Goal: Task Accomplishment & Management: Manage account settings

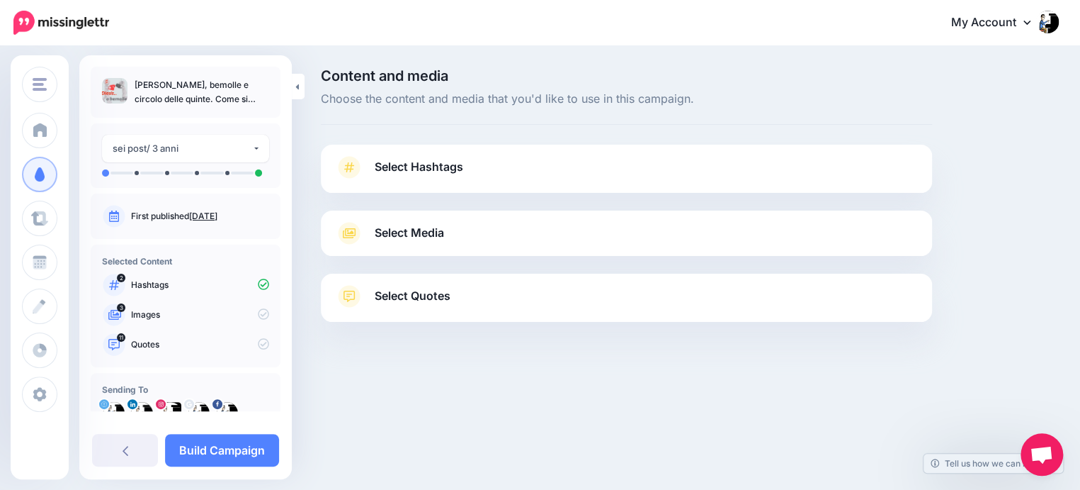
click at [433, 165] on span "Select Hashtags" at bounding box center [419, 166] width 89 height 19
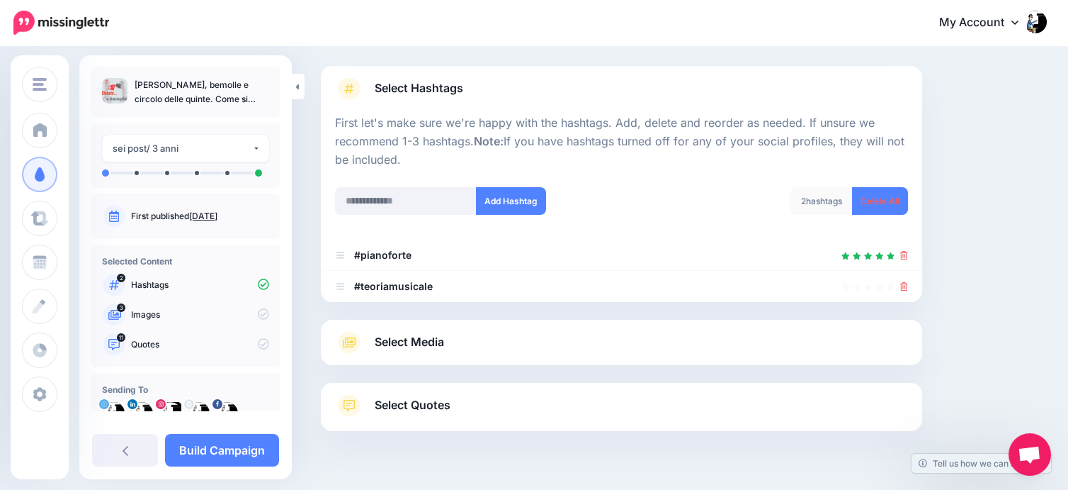
scroll to position [111, 0]
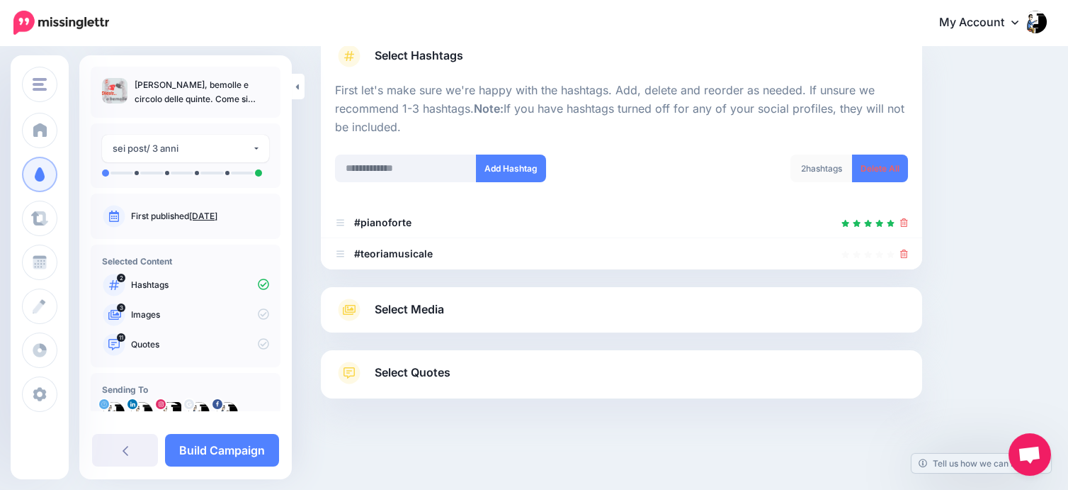
click at [404, 375] on span "Select Quotes" at bounding box center [413, 372] width 76 height 19
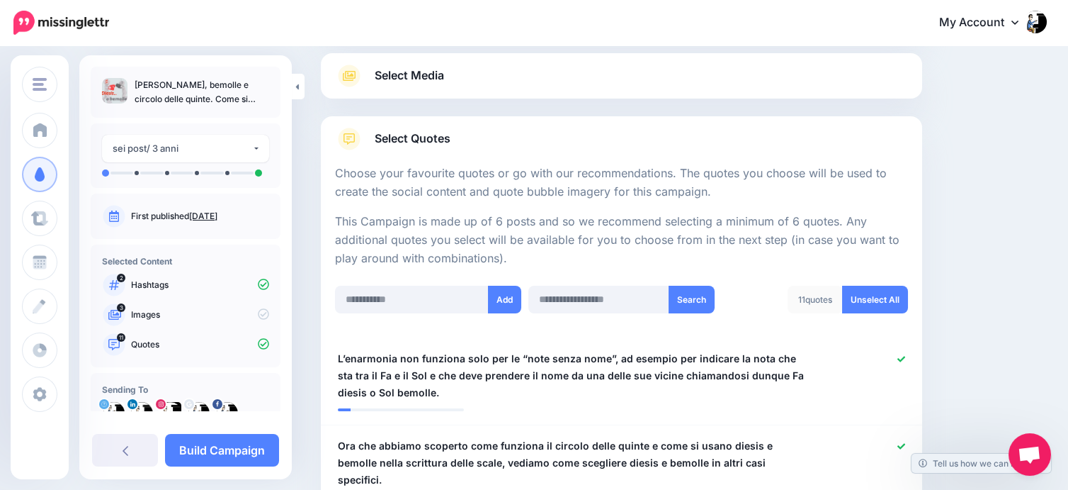
scroll to position [315, 0]
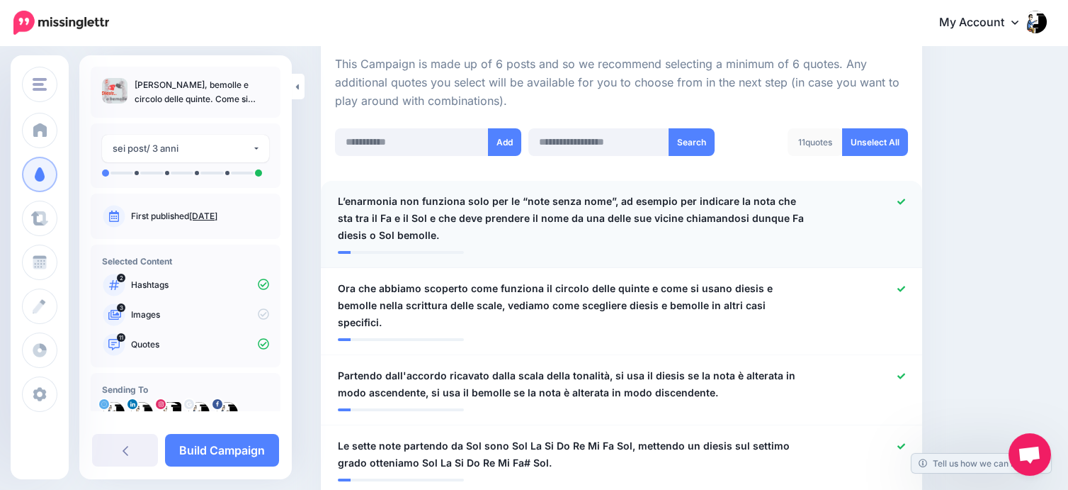
click at [410, 196] on span "L’enarmonia non funziona solo per le “note senza nome”, ad esempio per indicare…" at bounding box center [573, 218] width 470 height 51
click at [0, 0] on textarea "**********" at bounding box center [0, 0] width 0 height 0
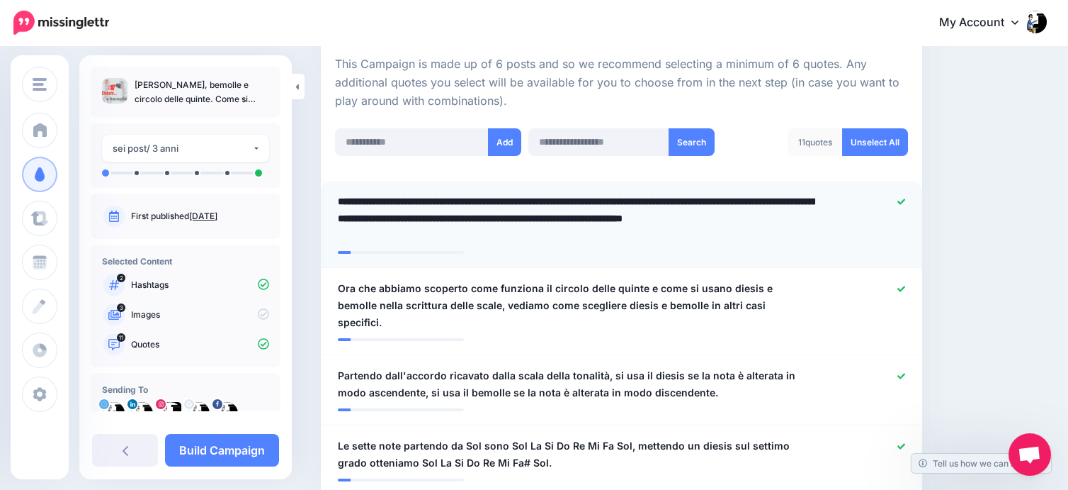
type textarea "**********"
click at [499, 230] on textarea "**********" at bounding box center [576, 218] width 477 height 51
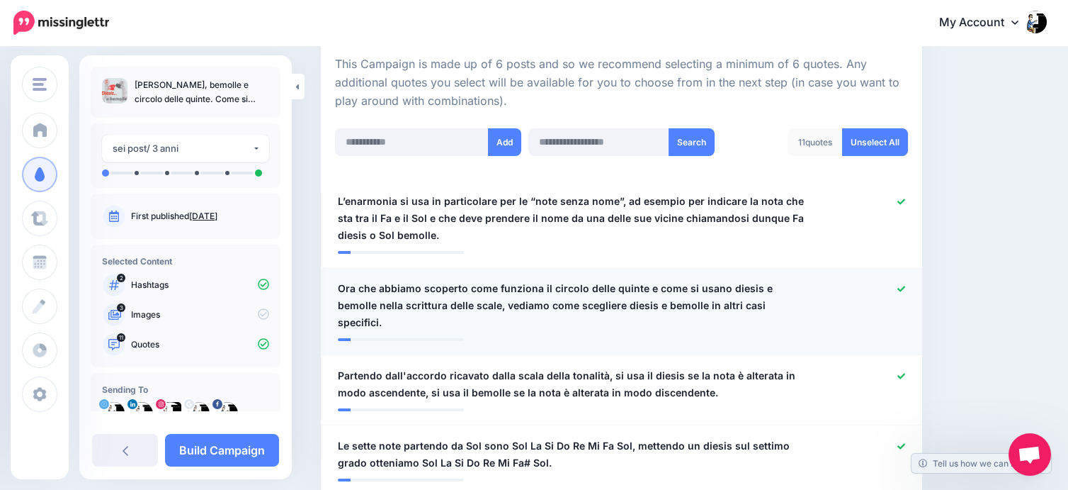
click at [455, 288] on span "Ora che abbiamo scoperto come funziona il circolo delle quinte e come si usano …" at bounding box center [573, 305] width 470 height 51
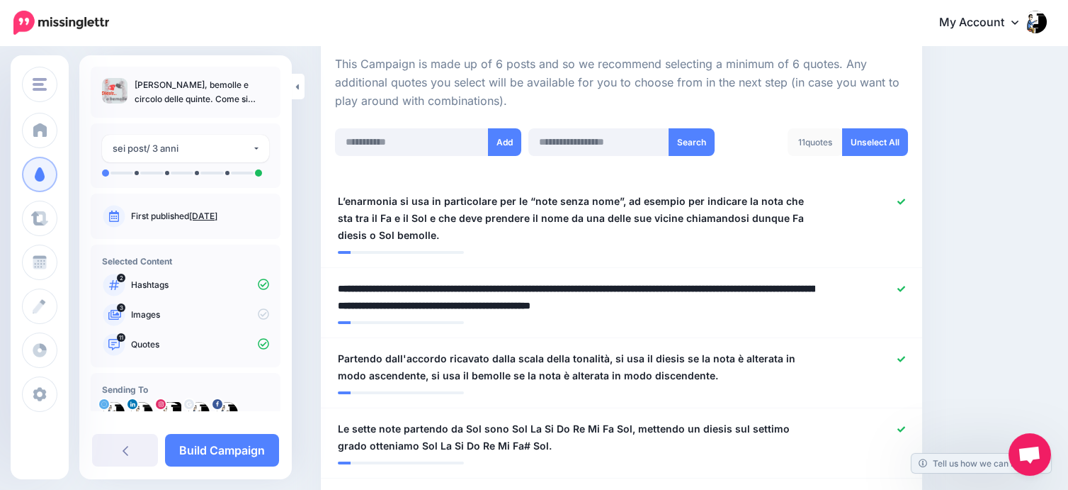
drag, startPoint x: 465, startPoint y: 285, endPoint x: 275, endPoint y: 287, distance: 190.6
drag, startPoint x: 466, startPoint y: 302, endPoint x: 803, endPoint y: 332, distance: 337.8
click at [803, 332] on li "**********" at bounding box center [621, 303] width 601 height 70
type textarea "**********"
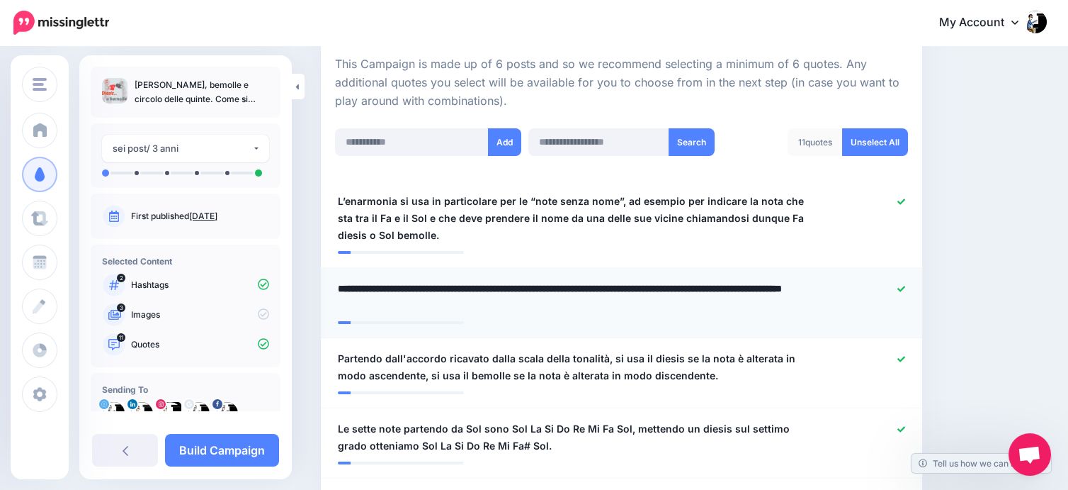
scroll to position [393, 0]
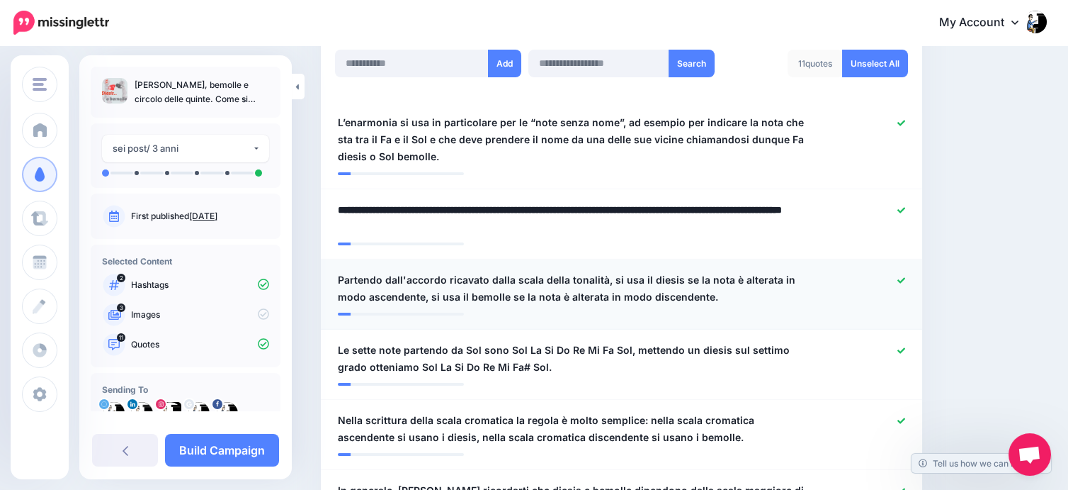
click at [910, 273] on div at bounding box center [867, 288] width 98 height 34
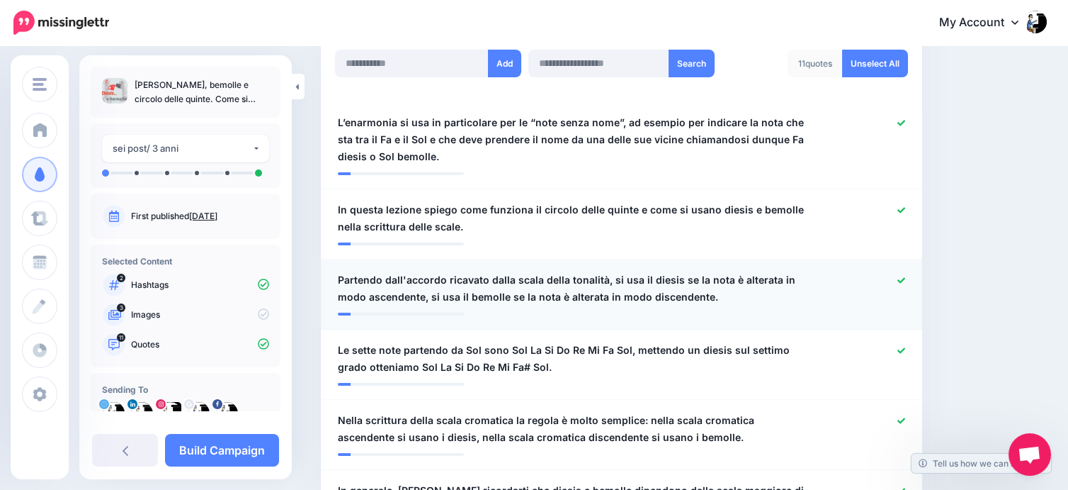
click at [915, 276] on div at bounding box center [867, 288] width 98 height 34
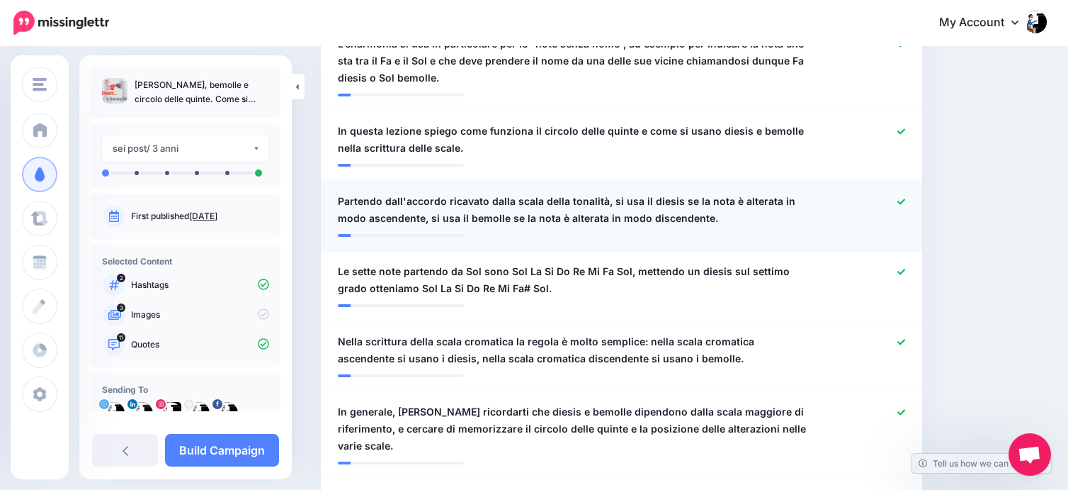
click at [905, 198] on icon at bounding box center [902, 202] width 8 height 8
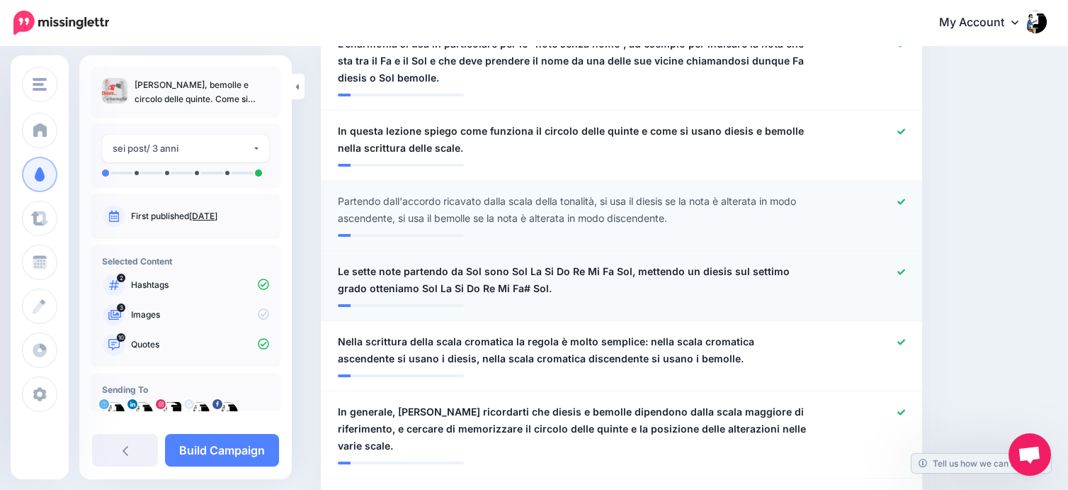
click at [905, 268] on icon at bounding box center [902, 272] width 8 height 8
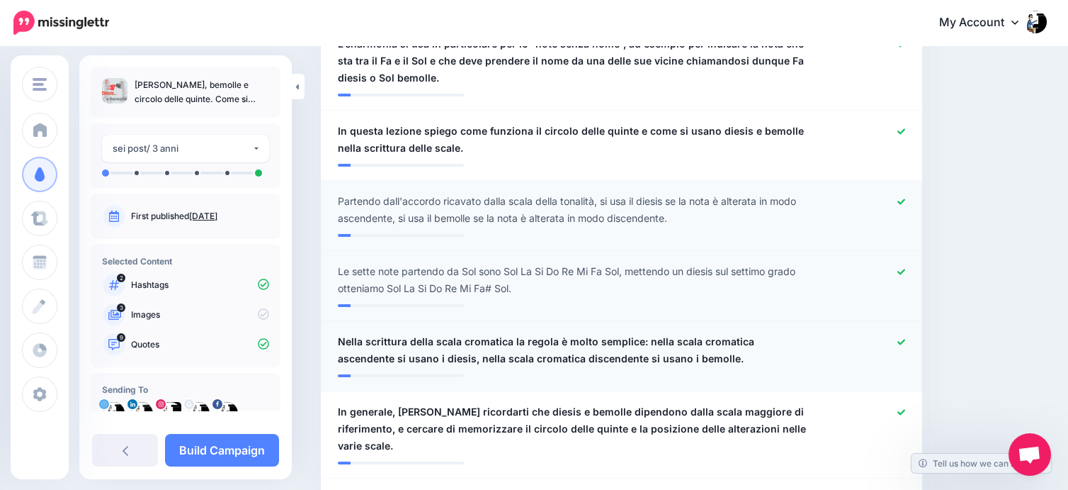
click at [689, 361] on span "Nella scrittura della scala cromatica la regola è molto semplice: nella scala c…" at bounding box center [573, 350] width 470 height 34
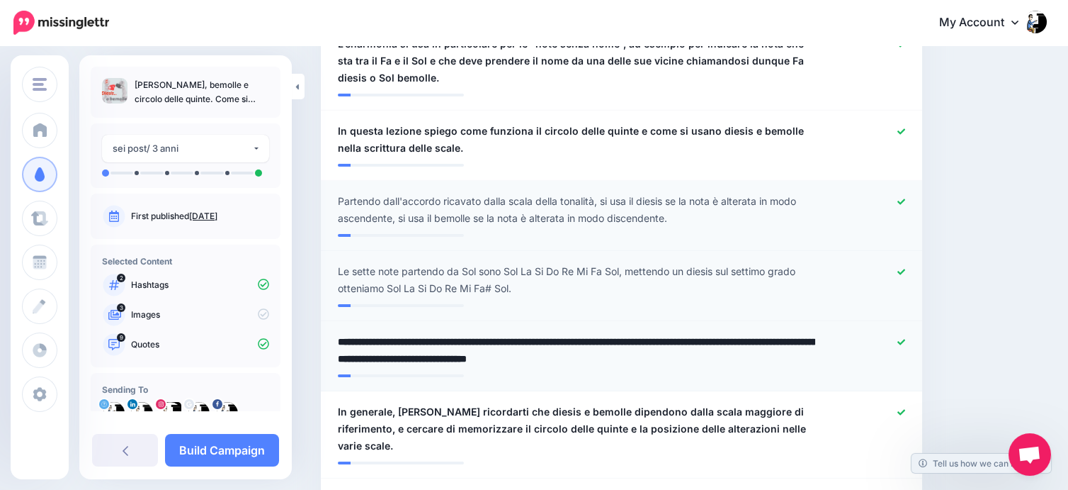
drag, startPoint x: 753, startPoint y: 341, endPoint x: 512, endPoint y: 342, distance: 240.9
click at [513, 343] on textarea "**********" at bounding box center [576, 350] width 477 height 34
drag, startPoint x: 688, startPoint y: 342, endPoint x: 769, endPoint y: 342, distance: 81.5
click at [769, 342] on textarea "**********" at bounding box center [576, 350] width 477 height 34
click at [400, 359] on textarea "**********" at bounding box center [576, 350] width 477 height 34
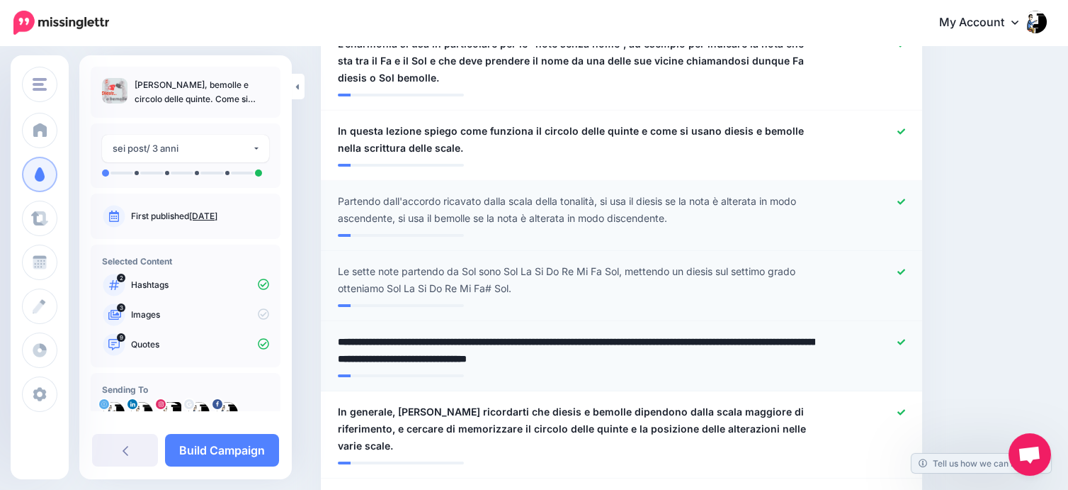
type textarea "**********"
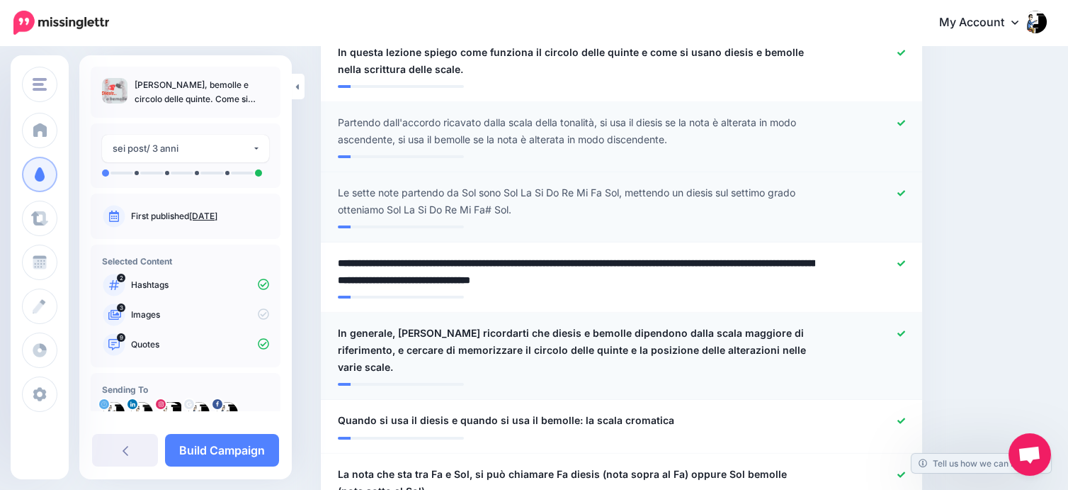
click at [905, 332] on icon at bounding box center [902, 333] width 8 height 6
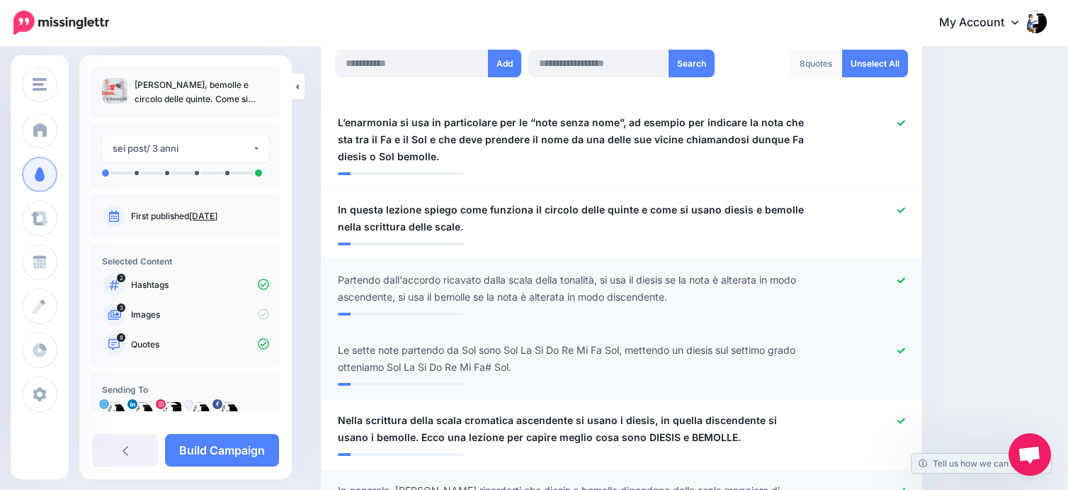
scroll to position [629, 0]
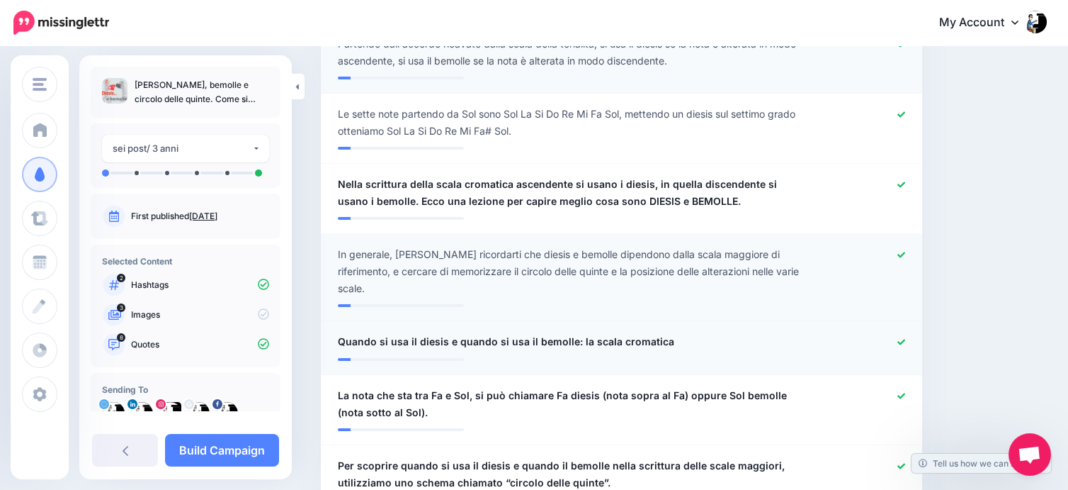
click at [905, 339] on icon at bounding box center [902, 342] width 8 height 6
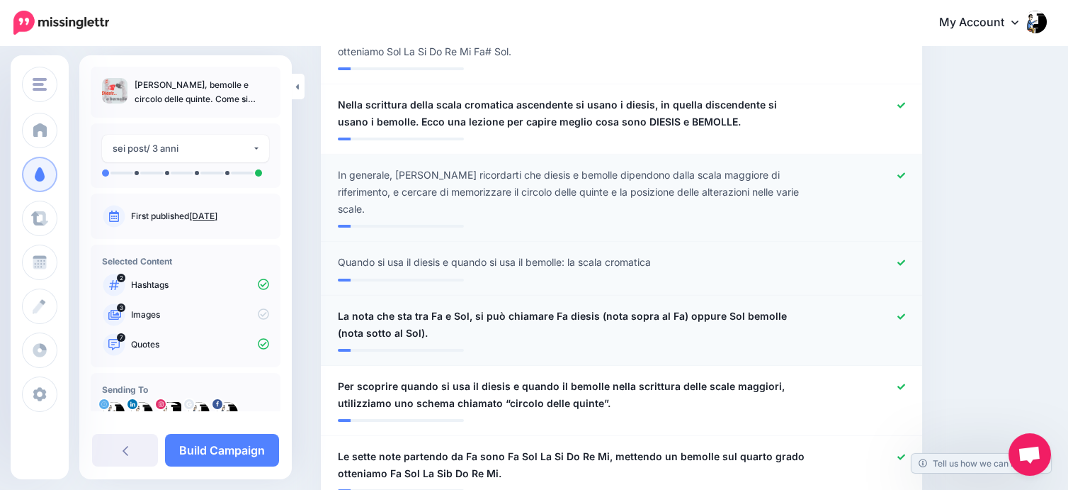
scroll to position [787, 0]
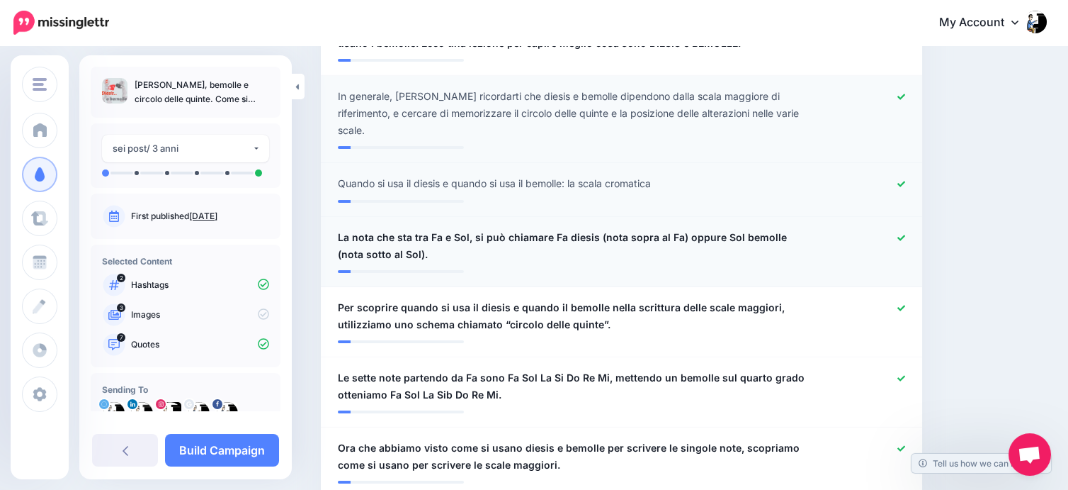
click at [905, 234] on icon at bounding box center [902, 237] width 8 height 6
click at [905, 304] on icon at bounding box center [902, 308] width 8 height 8
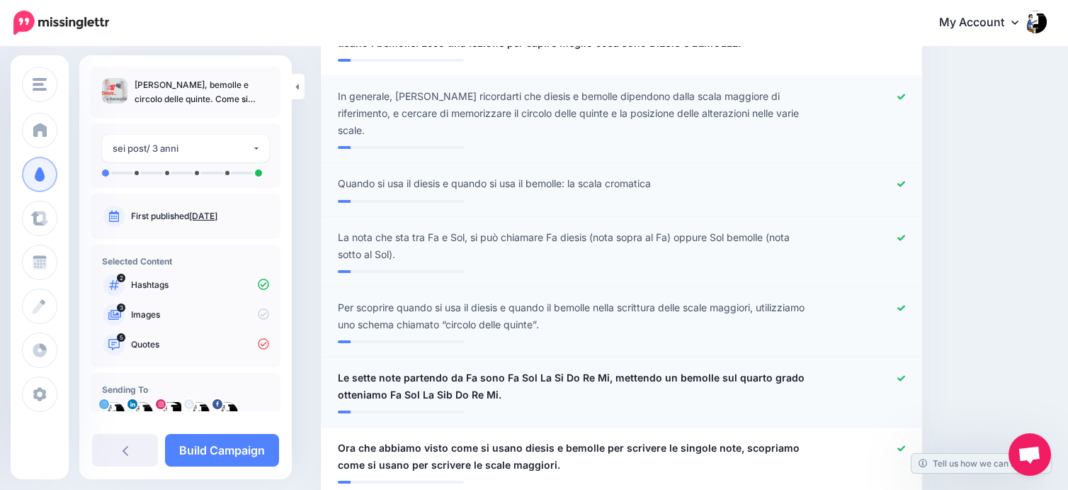
click at [905, 374] on icon at bounding box center [902, 378] width 8 height 8
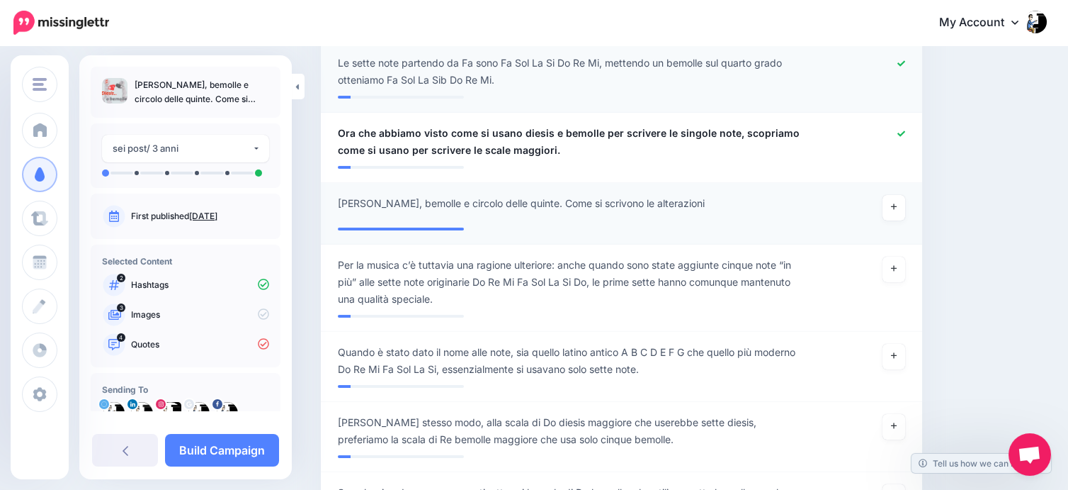
scroll to position [1023, 0]
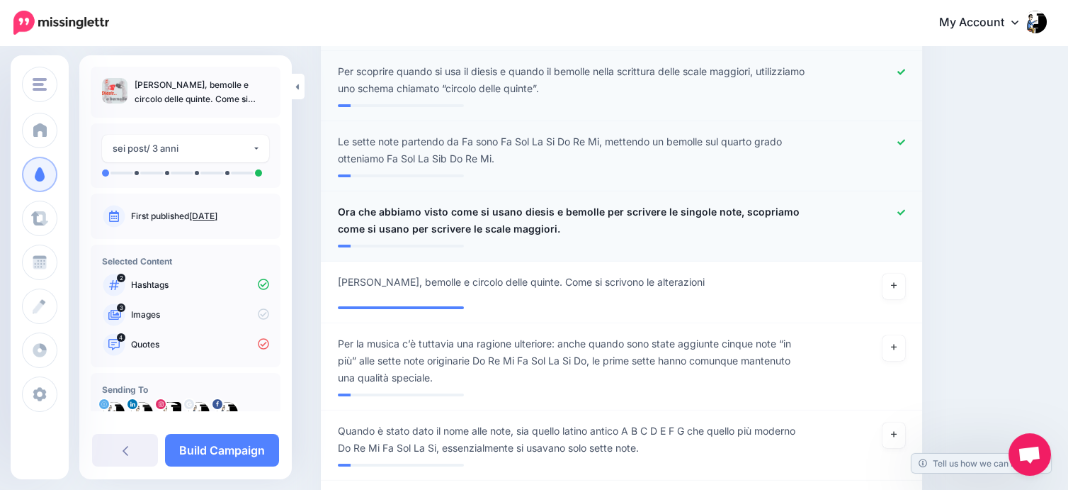
click at [905, 209] on icon at bounding box center [902, 212] width 8 height 6
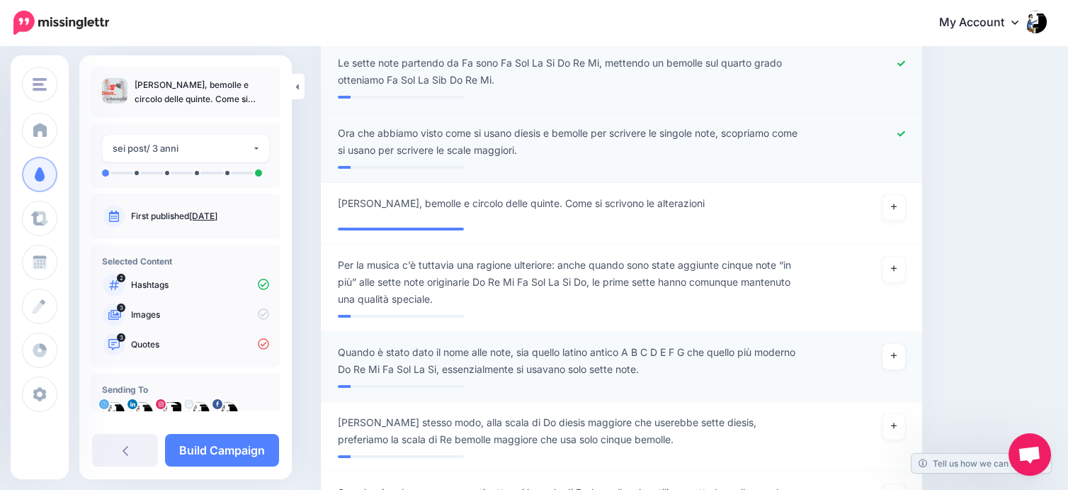
click at [673, 350] on span "Quando è stato dato il nome alle note, sia quello latino antico A B C D E F G c…" at bounding box center [573, 361] width 470 height 34
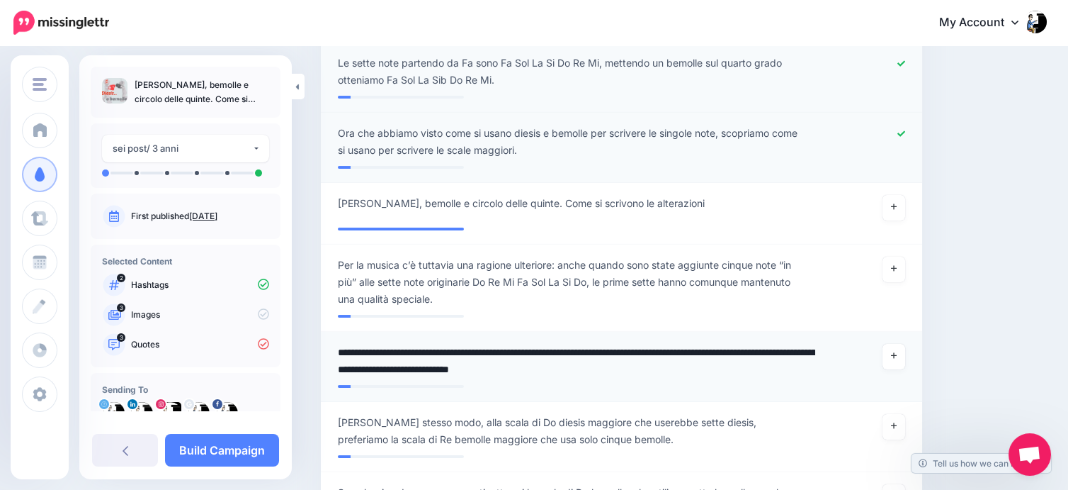
drag, startPoint x: 524, startPoint y: 334, endPoint x: 492, endPoint y: 360, distance: 40.8
click at [492, 360] on li "**********" at bounding box center [621, 367] width 601 height 70
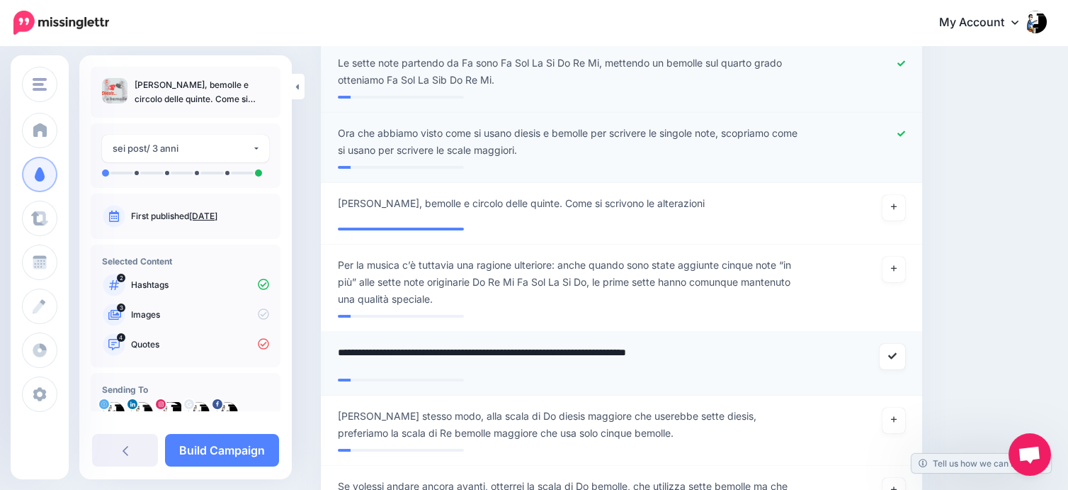
drag, startPoint x: 611, startPoint y: 332, endPoint x: 781, endPoint y: 336, distance: 170.8
click at [781, 344] on textarea "**********" at bounding box center [576, 358] width 477 height 28
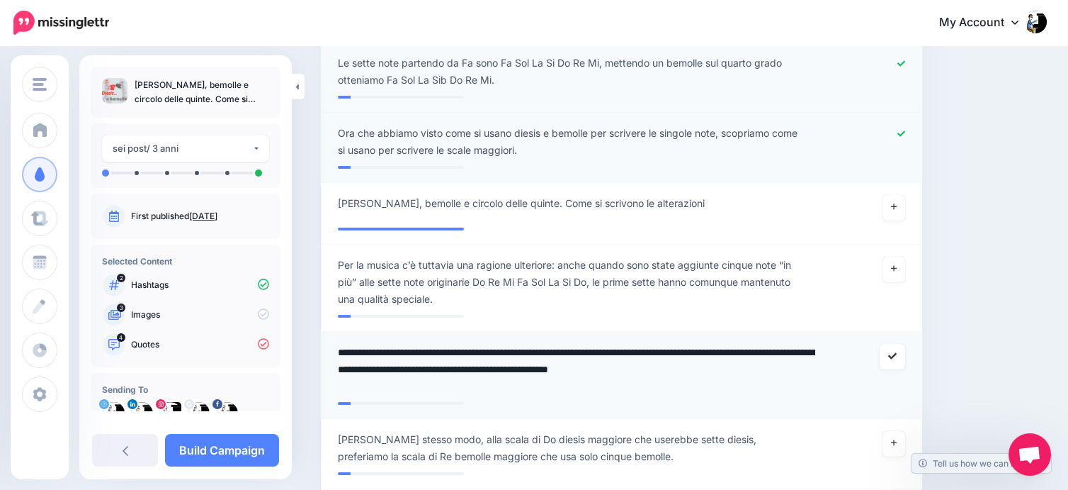
drag, startPoint x: 604, startPoint y: 351, endPoint x: 650, endPoint y: 366, distance: 47.5
click at [650, 366] on textarea "**********" at bounding box center [576, 369] width 477 height 51
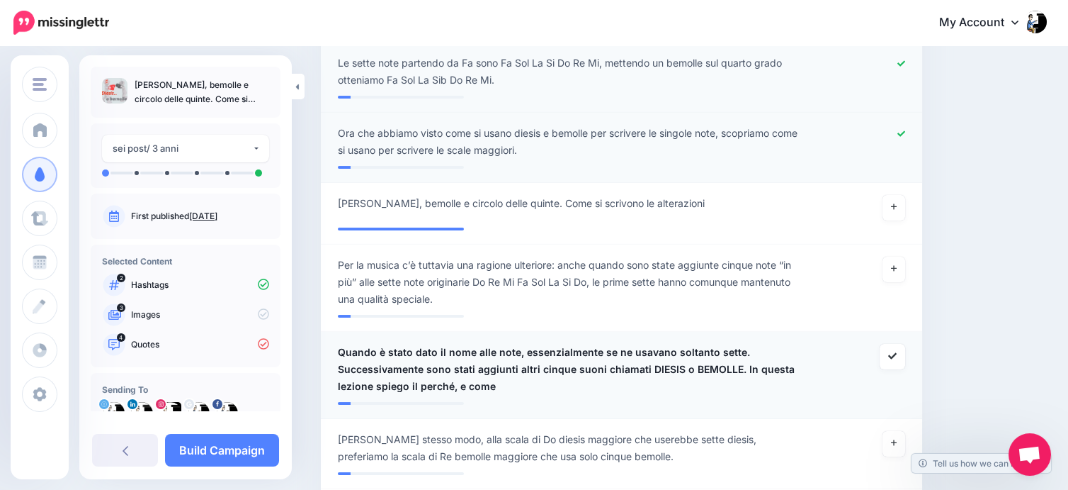
click at [531, 366] on span "Quando è stato dato il nome alle note, essenzialmente se ne usavano soltanto se…" at bounding box center [573, 369] width 470 height 51
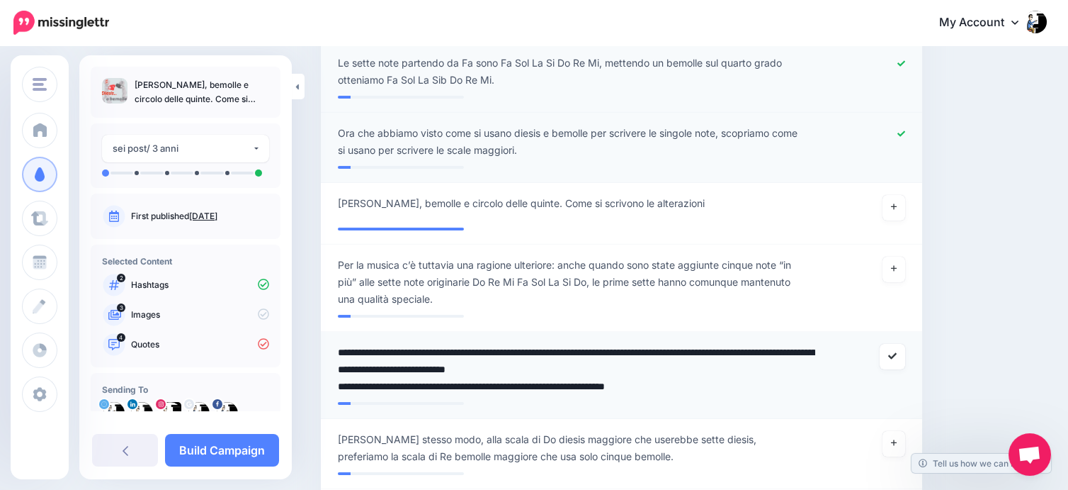
type textarea "**********"
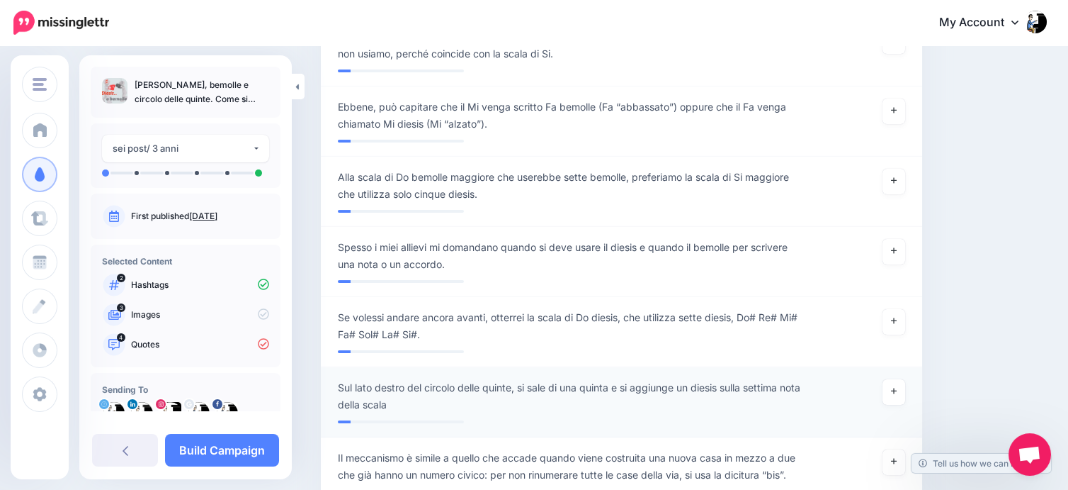
scroll to position [1731, 0]
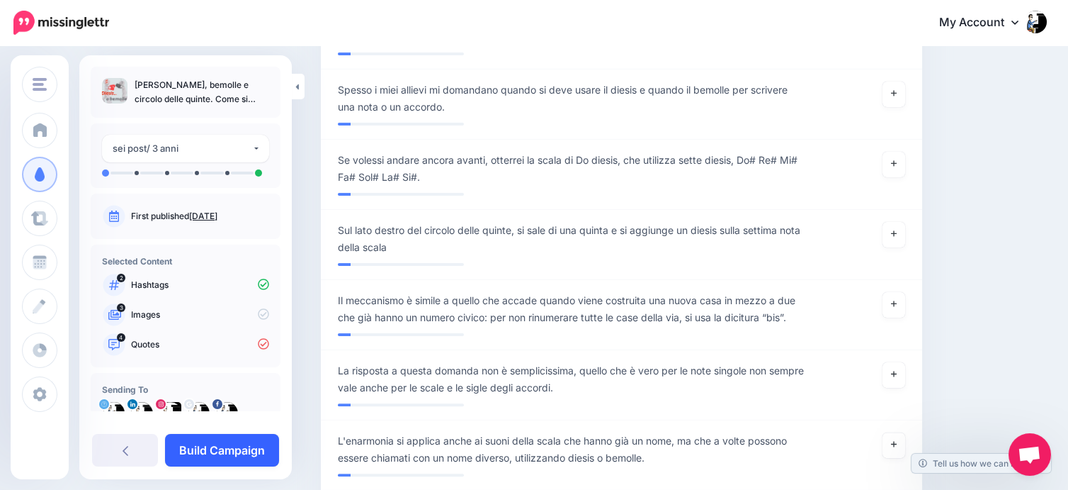
click at [239, 449] on link "Build Campaign" at bounding box center [222, 450] width 114 height 33
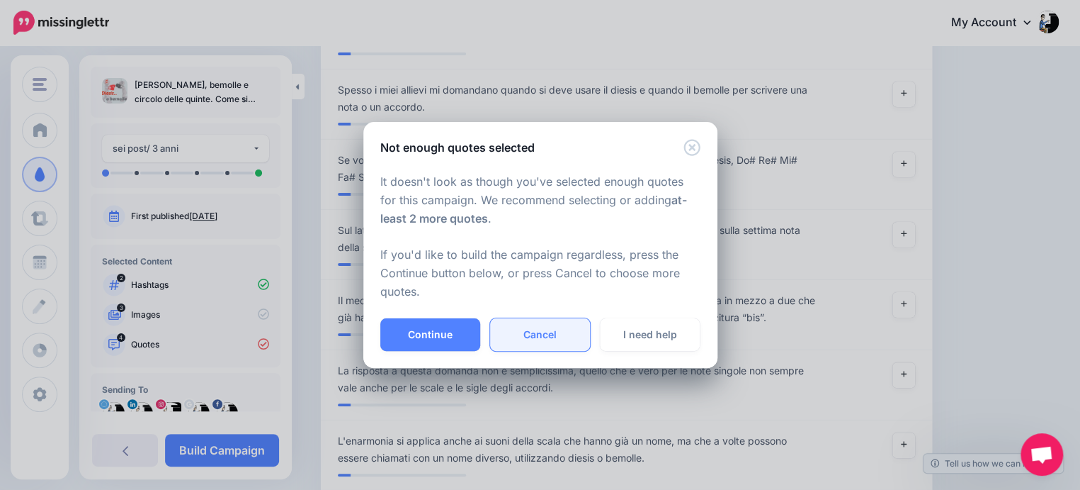
click at [546, 326] on link "Cancel" at bounding box center [540, 334] width 100 height 33
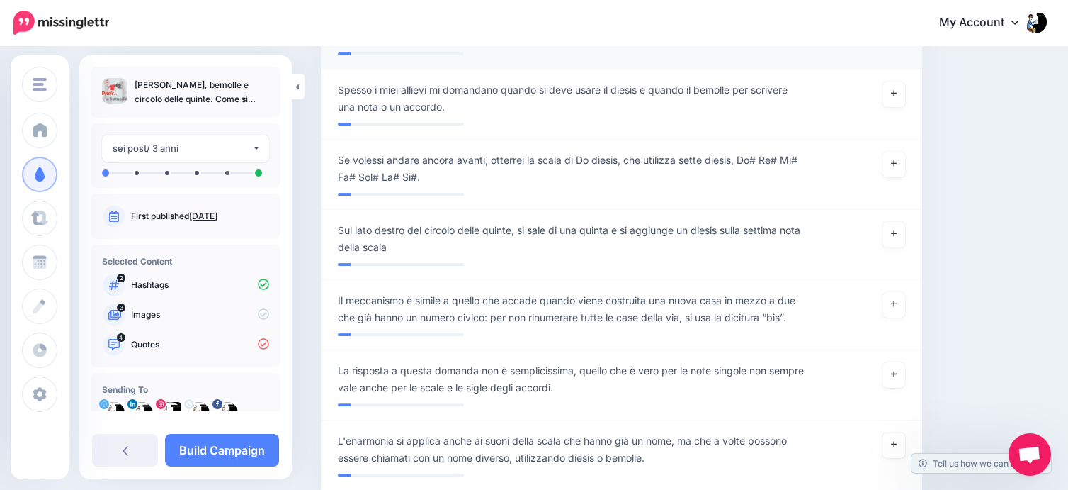
scroll to position [1574, 0]
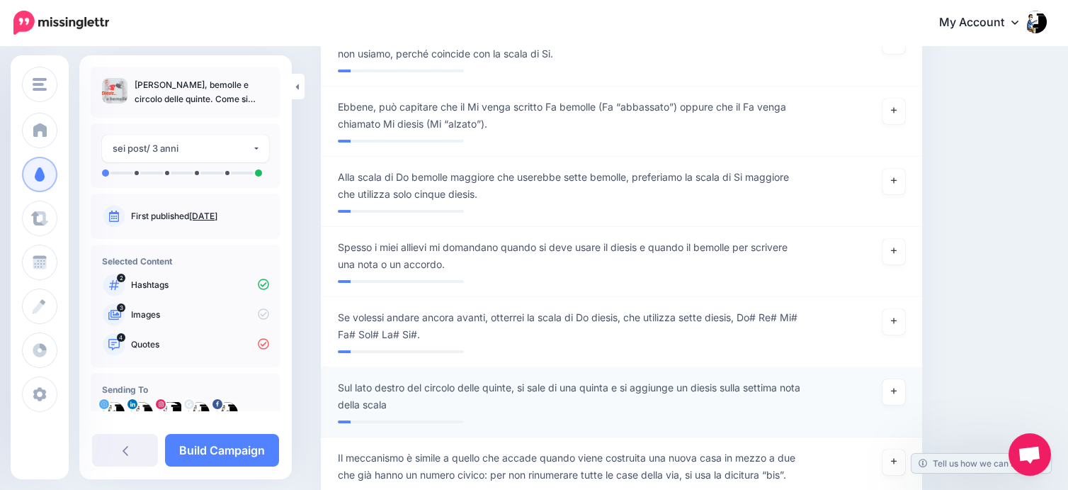
click at [533, 383] on span "Sul lato destro del circolo delle quinte, si sale di una quinta e si aggiunge u…" at bounding box center [573, 396] width 470 height 34
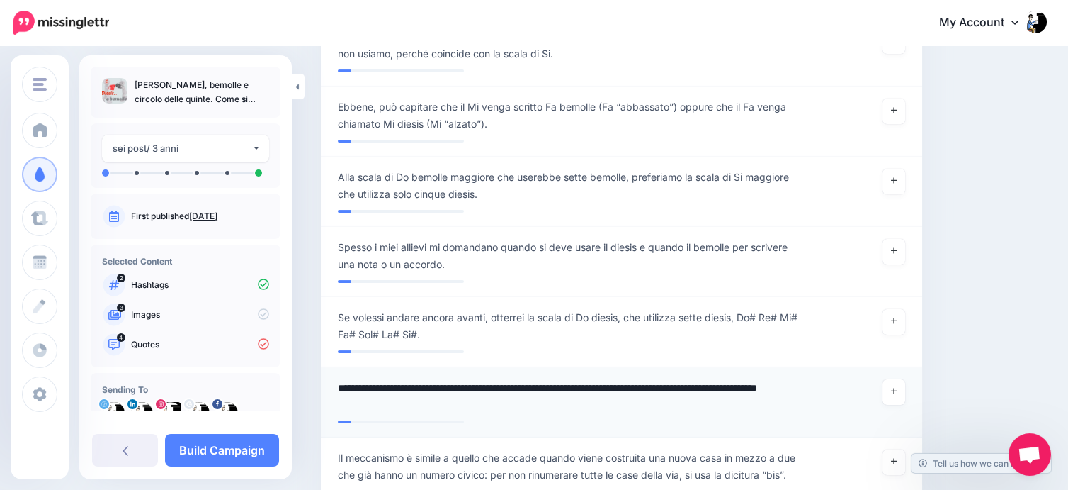
drag, startPoint x: 743, startPoint y: 366, endPoint x: 754, endPoint y: 382, distance: 19.3
click at [754, 382] on textarea "**********" at bounding box center [576, 396] width 477 height 34
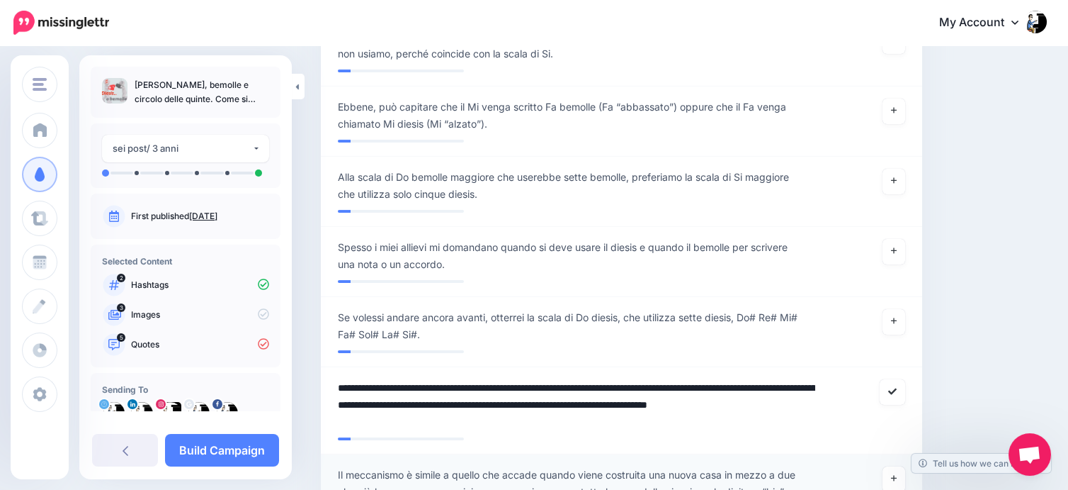
type textarea "**********"
click at [232, 451] on link "Build Campaign" at bounding box center [222, 450] width 114 height 33
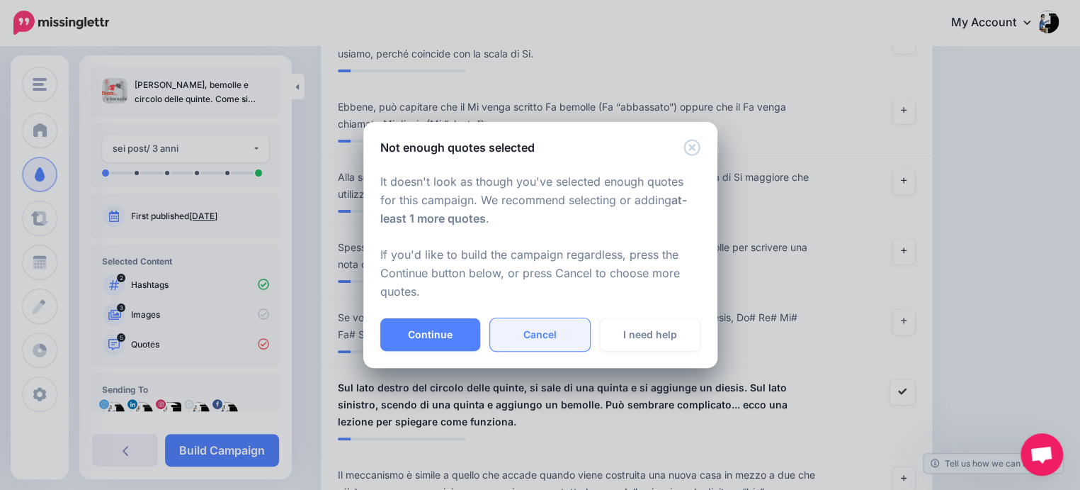
click at [567, 337] on link "Cancel" at bounding box center [540, 334] width 100 height 33
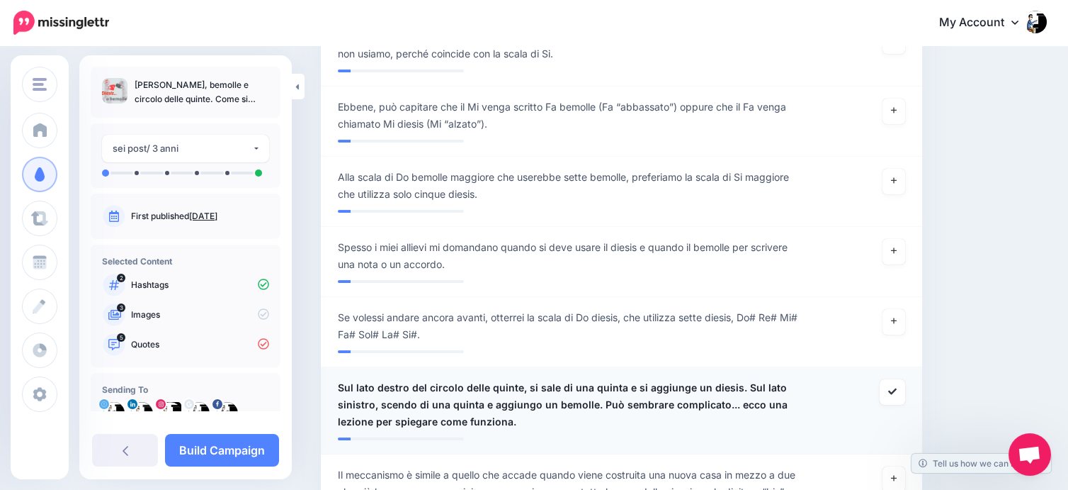
scroll to position [1653, 0]
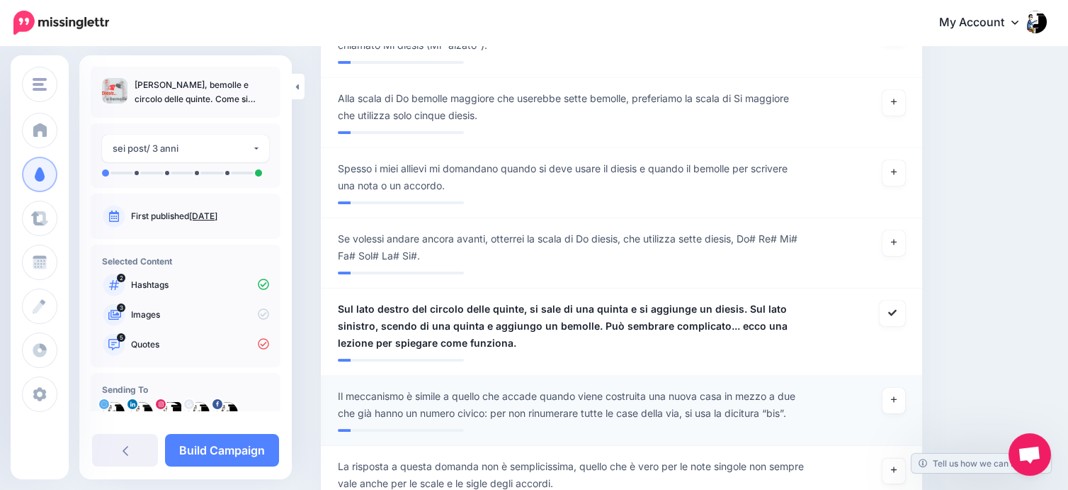
click at [594, 388] on span "Il meccanismo è simile a quello che accade quando viene costruita una nuova cas…" at bounding box center [573, 405] width 470 height 34
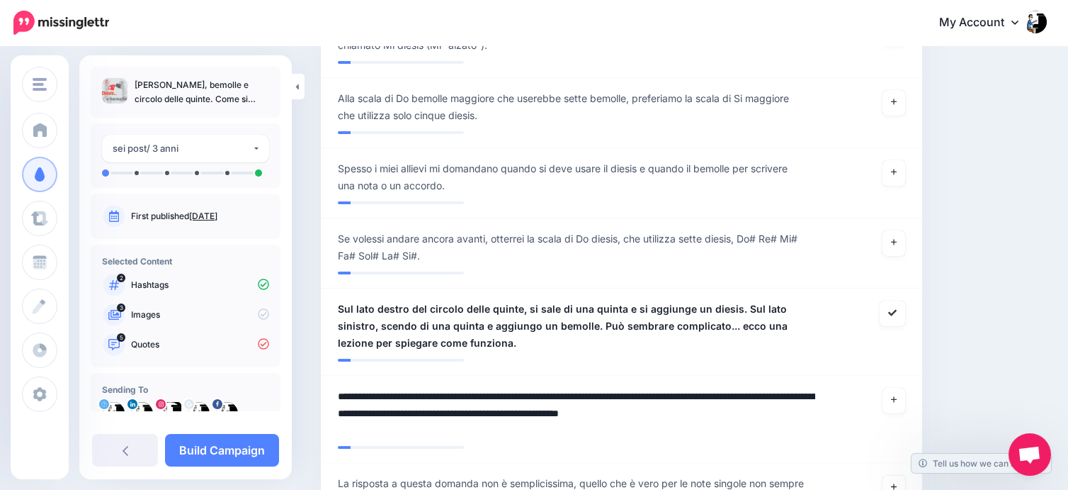
drag, startPoint x: 558, startPoint y: 375, endPoint x: 283, endPoint y: 373, distance: 274.2
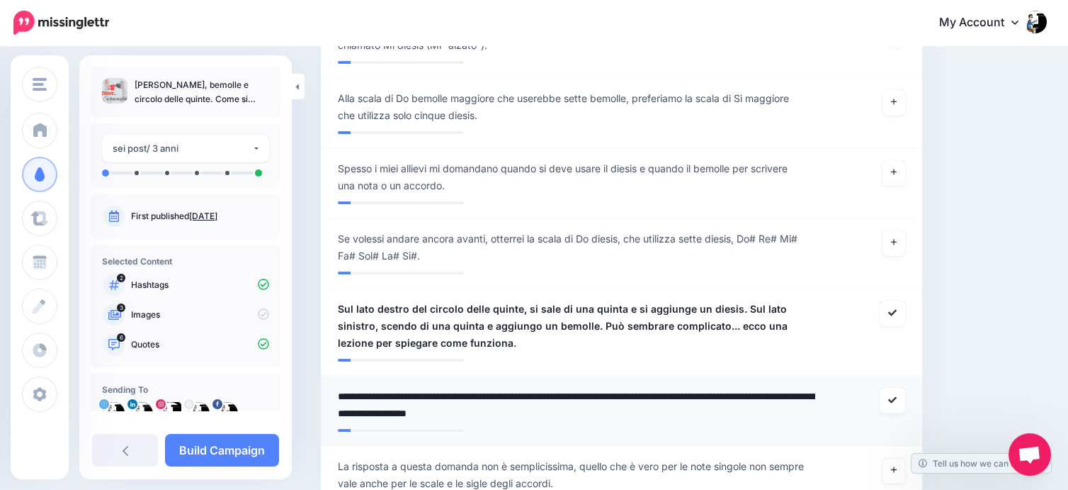
click at [768, 388] on textarea "**********" at bounding box center [576, 405] width 477 height 34
drag, startPoint x: 504, startPoint y: 394, endPoint x: 456, endPoint y: 391, distance: 47.5
click at [456, 391] on textarea "**********" at bounding box center [576, 405] width 477 height 34
click at [579, 398] on textarea "**********" at bounding box center [576, 405] width 477 height 34
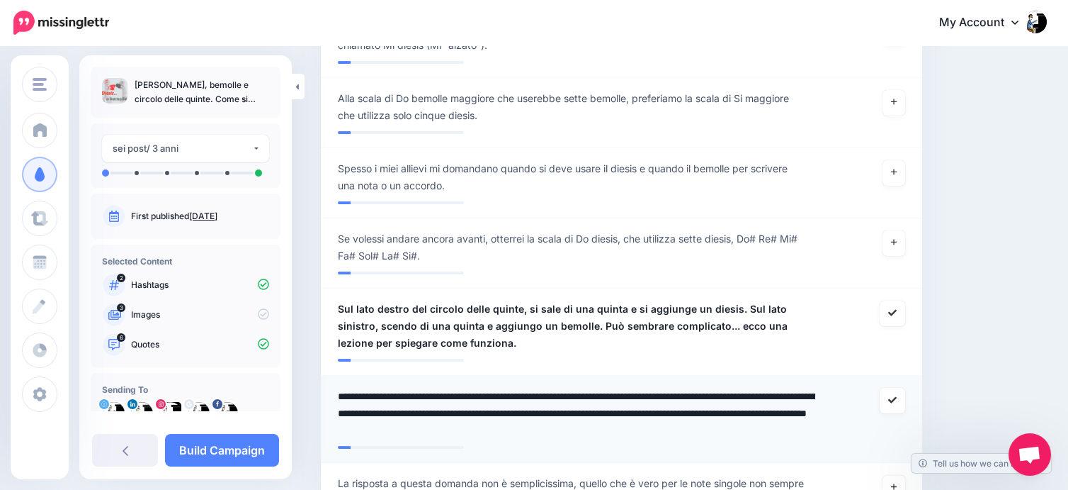
type textarea "**********"
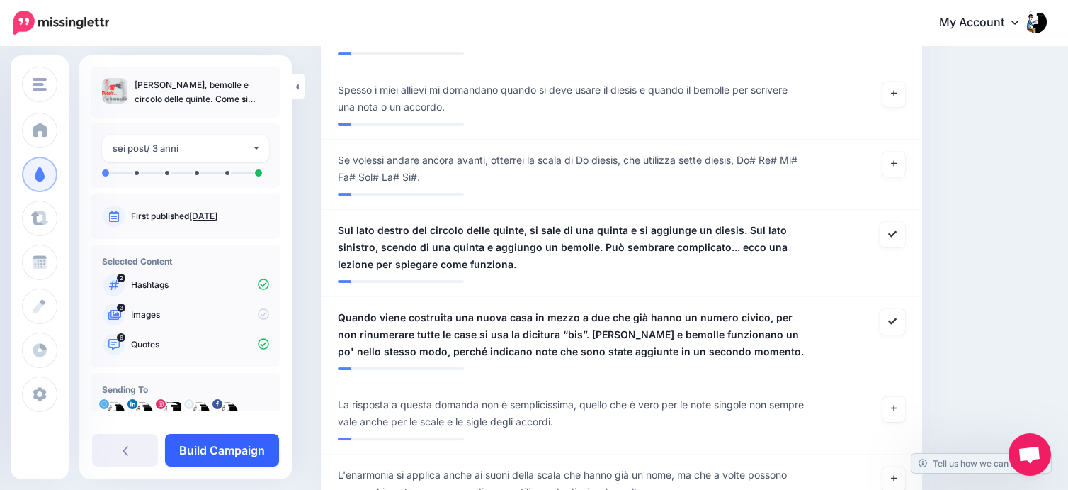
click at [220, 456] on link "Build Campaign" at bounding box center [222, 450] width 114 height 33
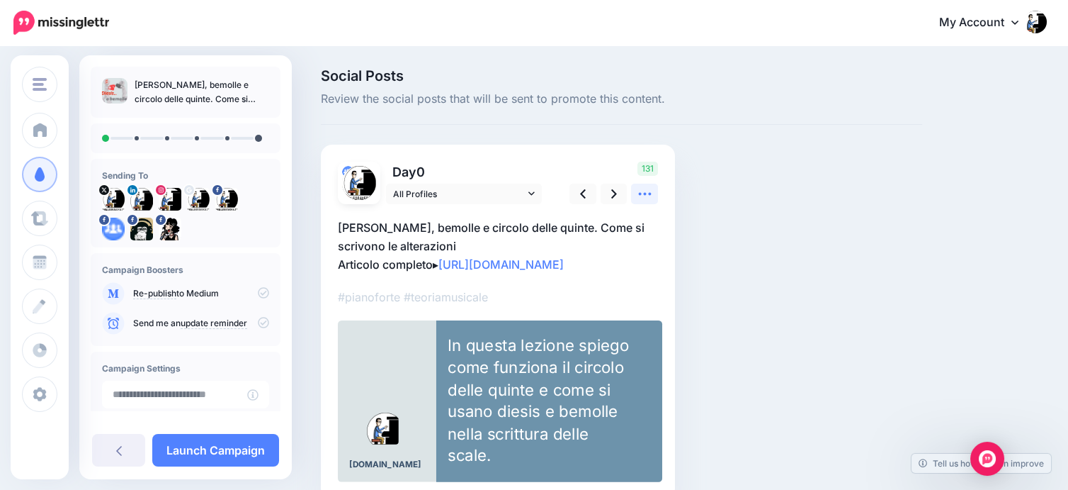
click at [640, 193] on icon at bounding box center [644, 194] width 13 height 3
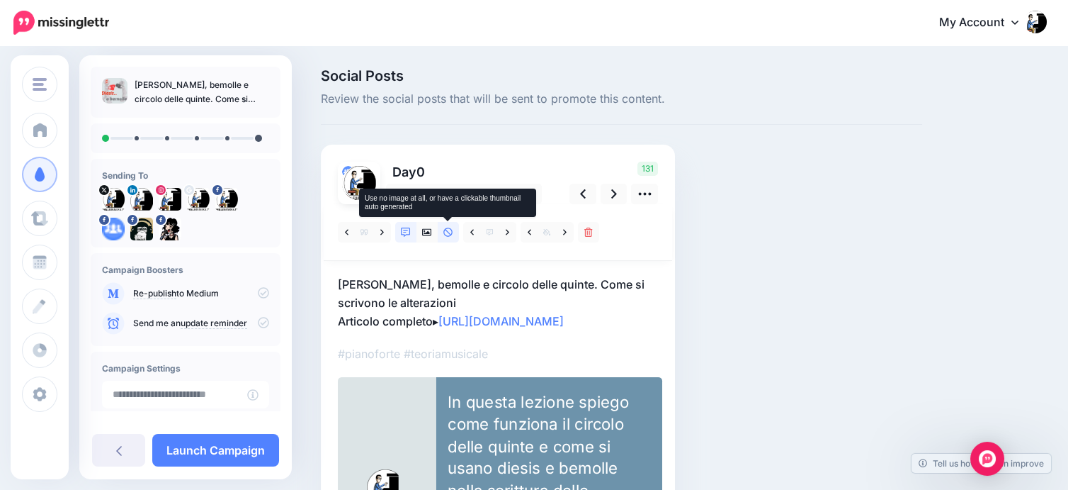
click at [447, 230] on icon at bounding box center [448, 232] width 10 height 10
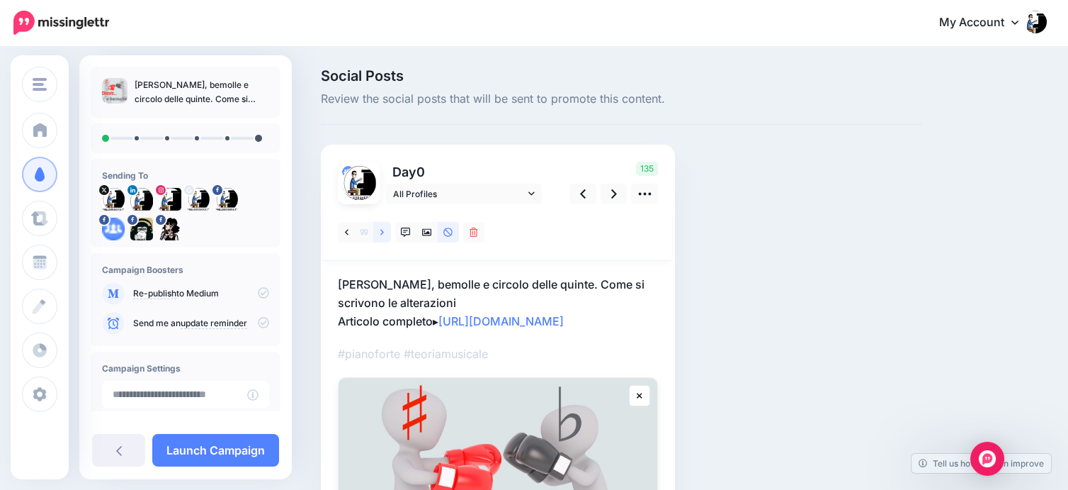
click at [381, 232] on icon at bounding box center [382, 232] width 4 height 10
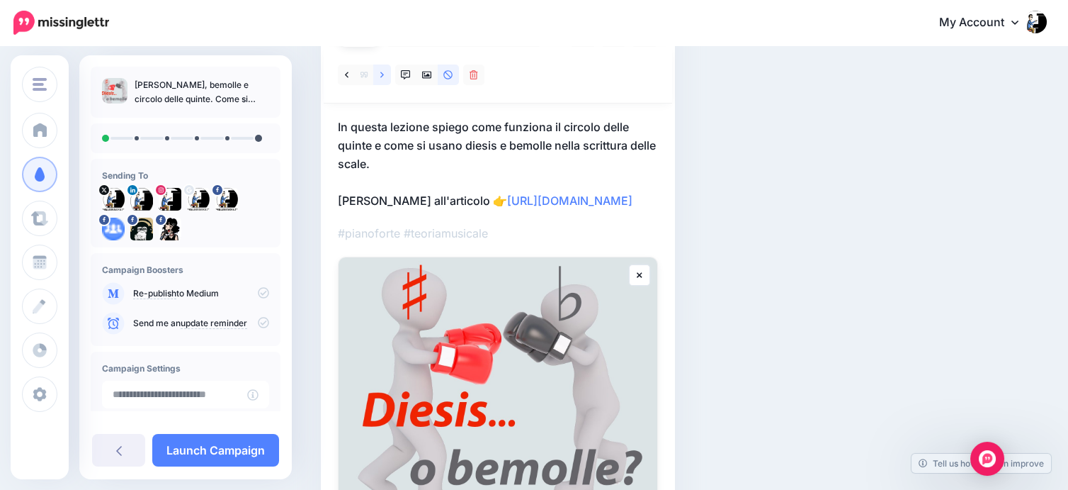
scroll to position [79, 0]
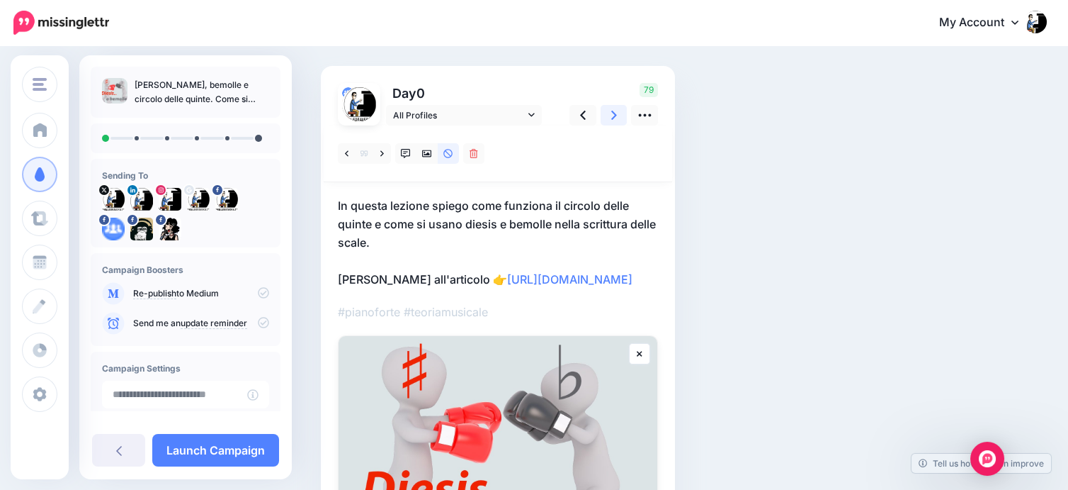
click at [616, 113] on icon at bounding box center [614, 115] width 6 height 15
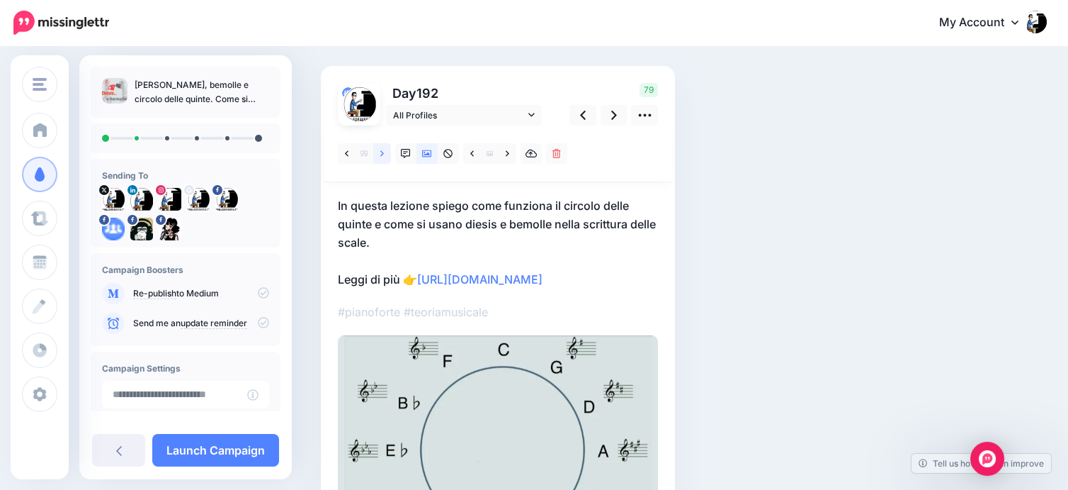
click at [385, 151] on link at bounding box center [382, 153] width 18 height 21
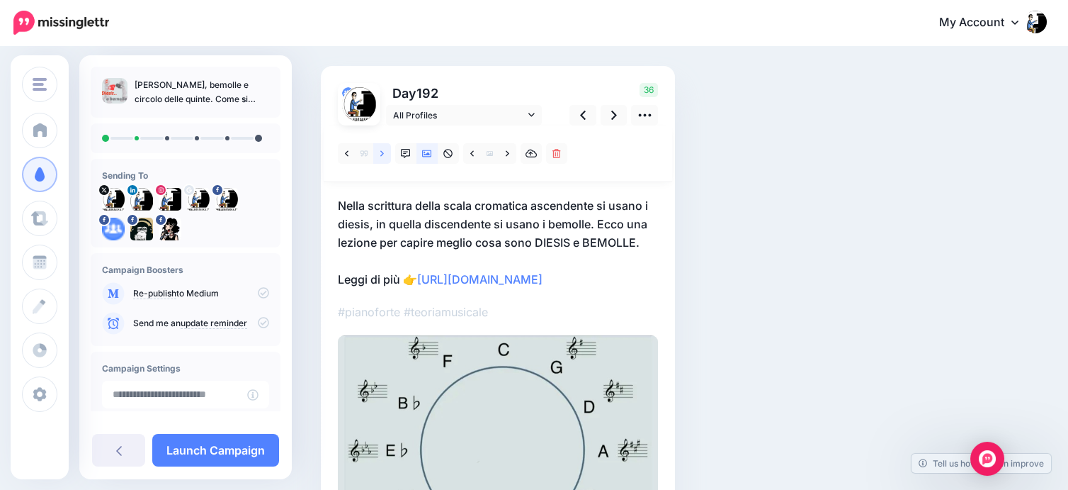
click at [380, 155] on icon at bounding box center [382, 154] width 4 height 10
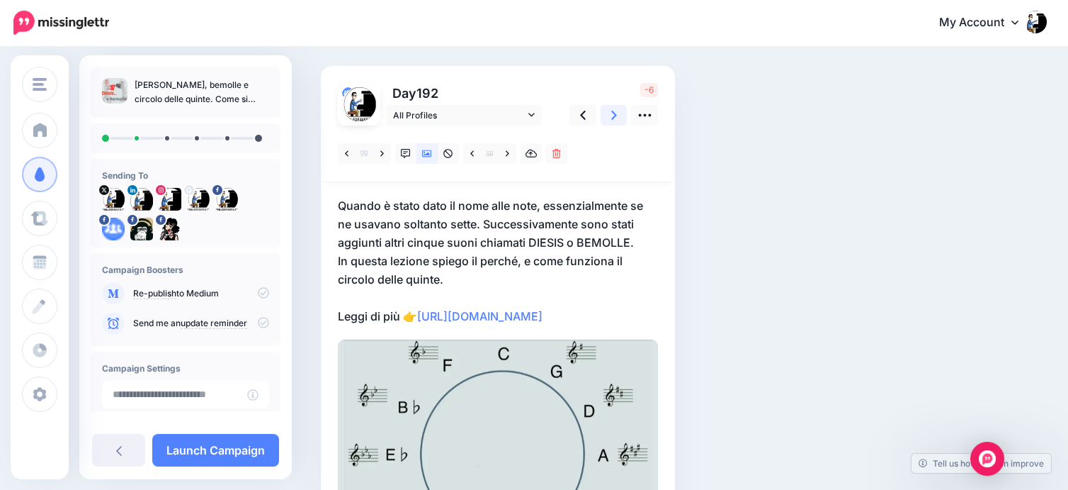
click at [615, 113] on icon at bounding box center [614, 115] width 6 height 9
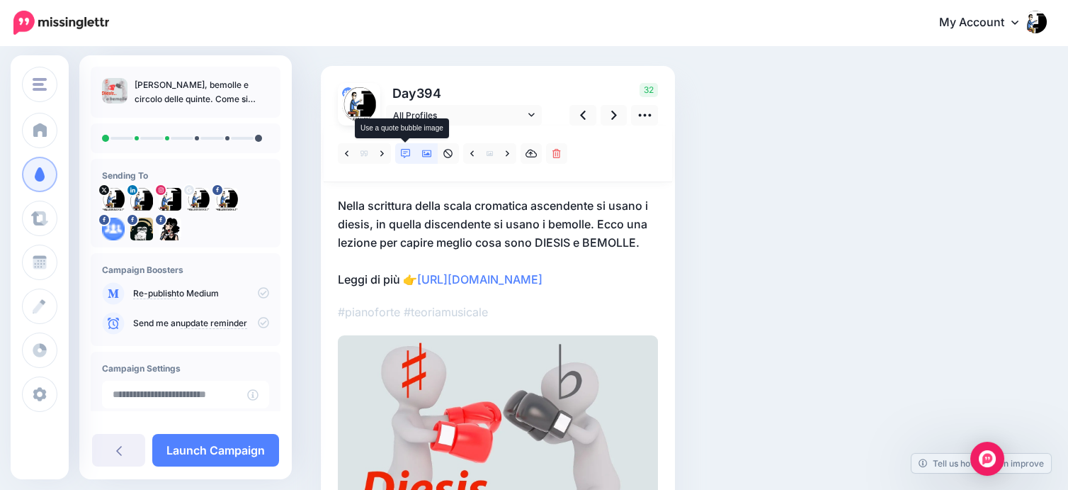
click at [403, 154] on icon at bounding box center [406, 154] width 10 height 10
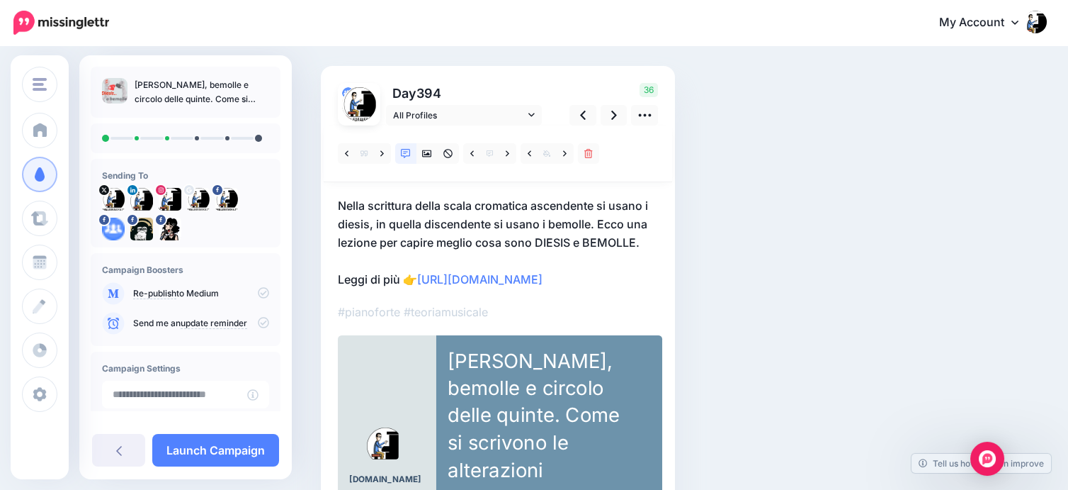
scroll to position [157, 0]
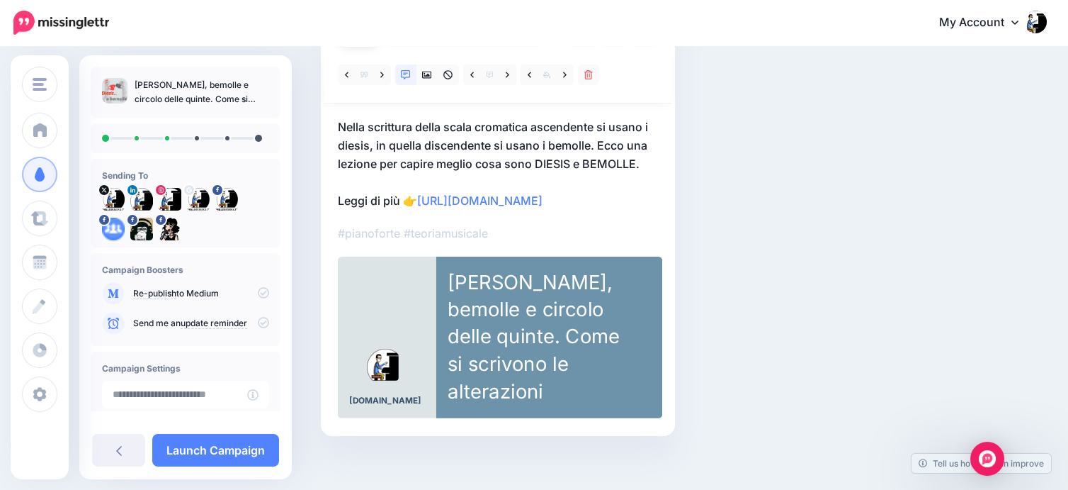
click at [583, 356] on div "[PERSON_NAME], bemolle e circolo delle quinte. Come si scrivono le alterazioni" at bounding box center [539, 336] width 182 height 136
type textarea "**********"
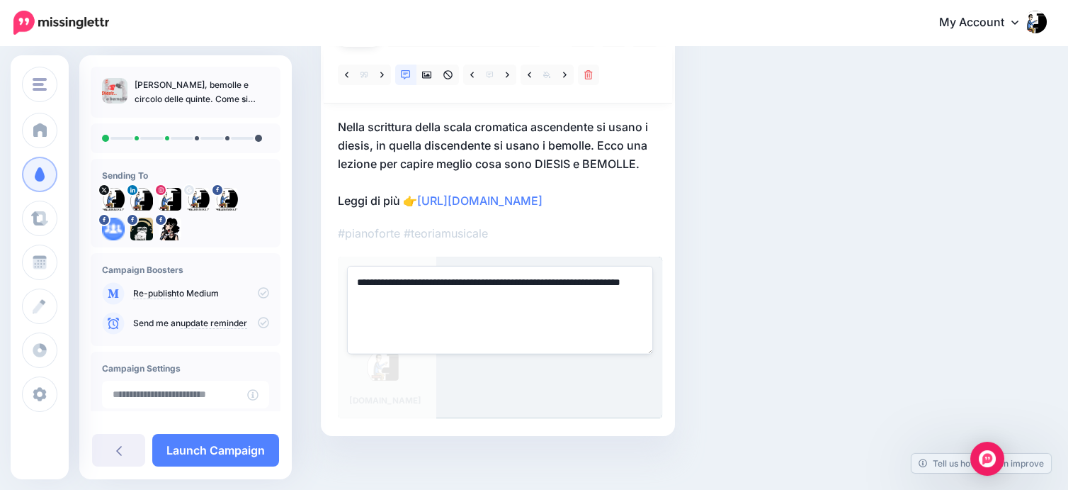
click at [803, 358] on div "Social Posts Review the social posts that will be sent to promote this content." at bounding box center [621, 194] width 623 height 567
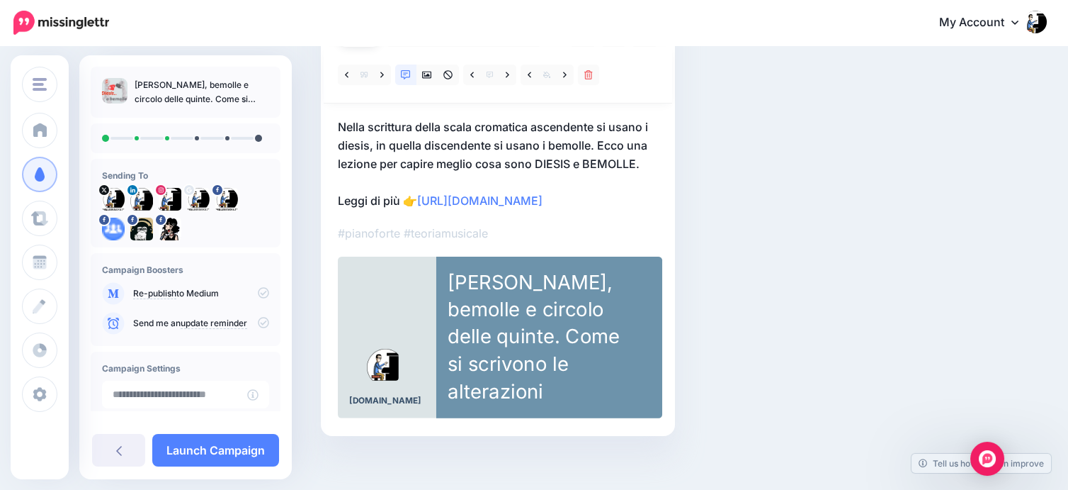
click at [626, 339] on div "[PERSON_NAME], bemolle e circolo delle quinte. Come si scrivono le alterazioni" at bounding box center [539, 336] width 182 height 136
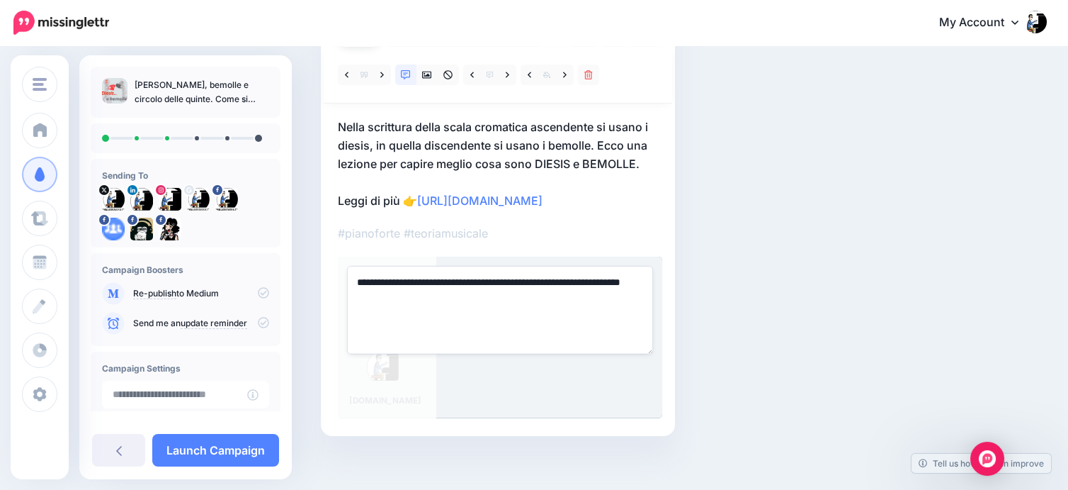
click at [810, 281] on div "Social Posts Review the social posts that will be sent to promote this content." at bounding box center [621, 194] width 623 height 567
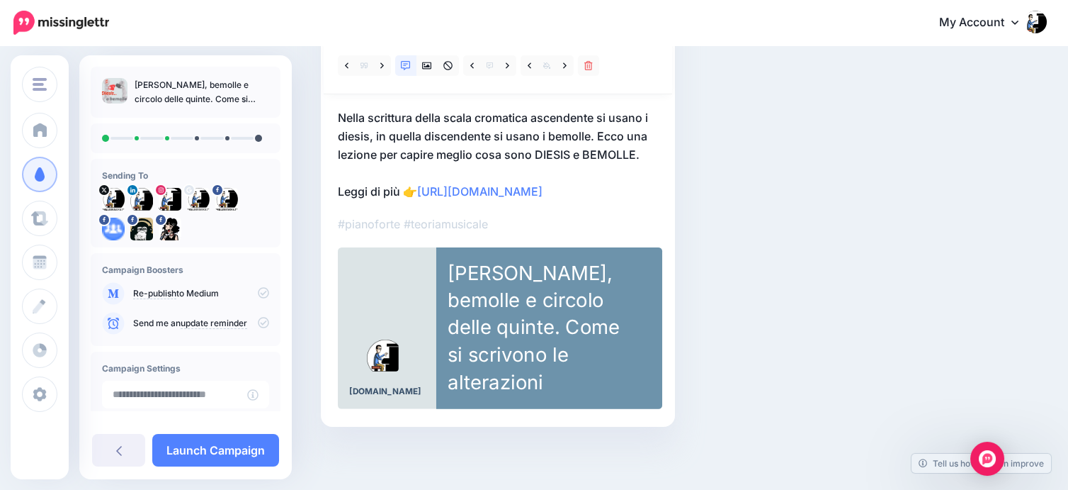
scroll to position [88, 0]
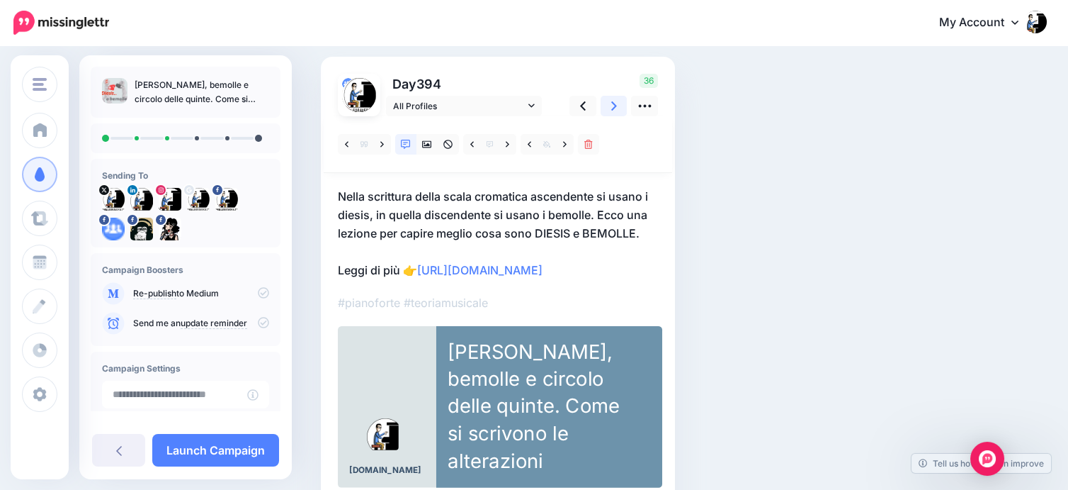
click at [615, 105] on icon at bounding box center [614, 105] width 6 height 9
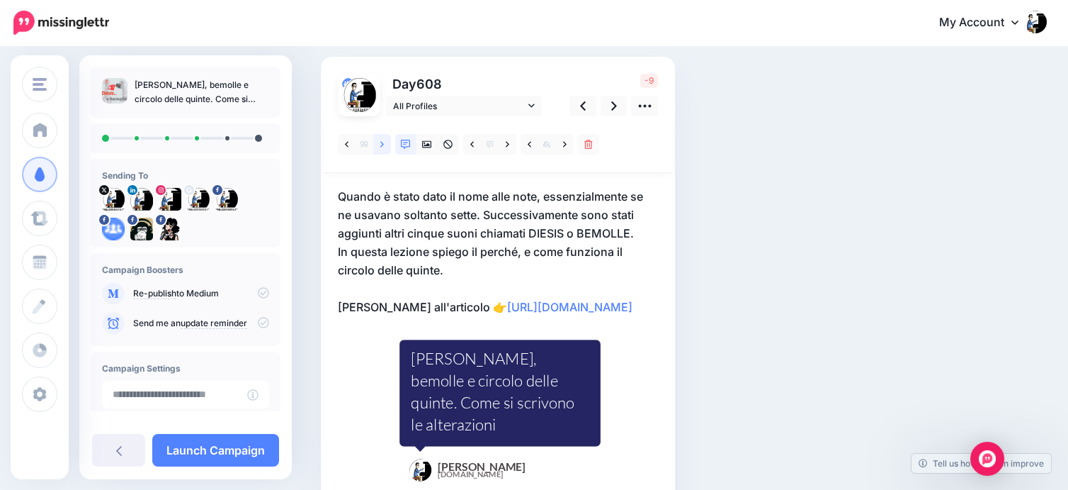
click at [383, 142] on icon at bounding box center [382, 145] width 4 height 10
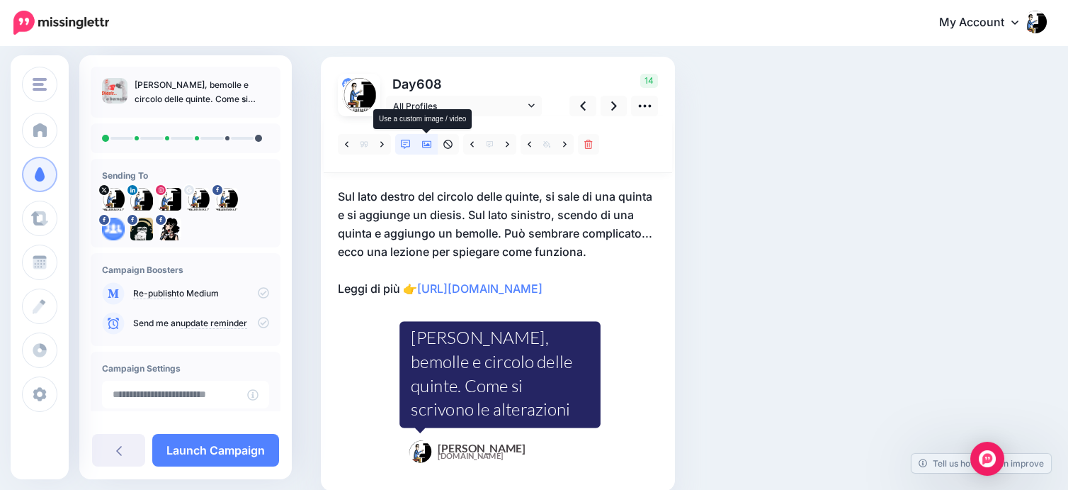
click at [424, 143] on icon at bounding box center [427, 145] width 10 height 10
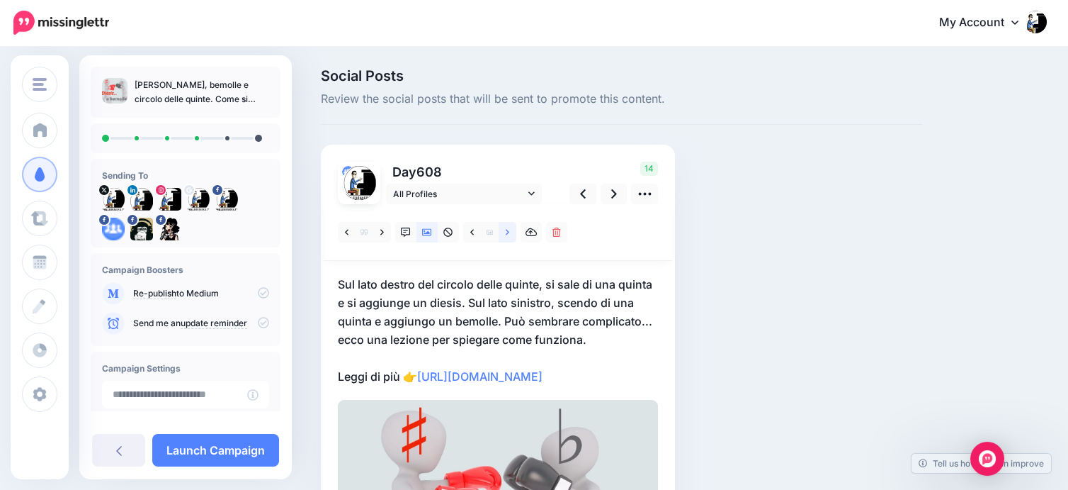
click at [508, 232] on icon at bounding box center [508, 232] width 4 height 6
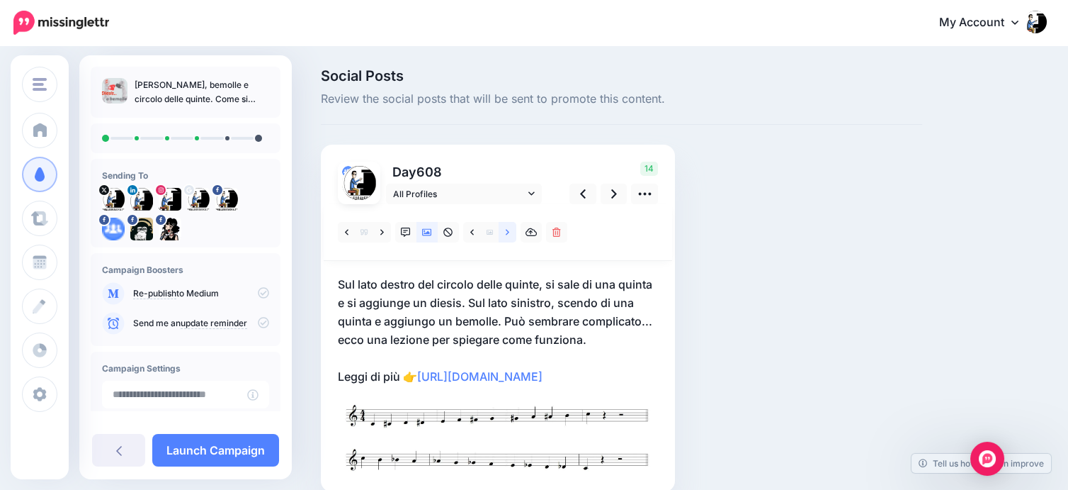
scroll to position [65, 0]
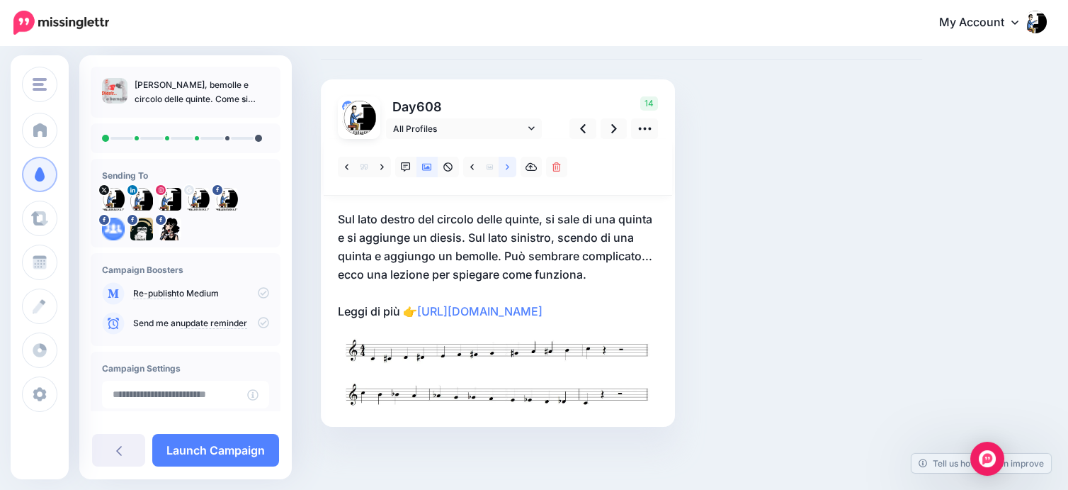
click at [509, 169] on link at bounding box center [508, 167] width 18 height 21
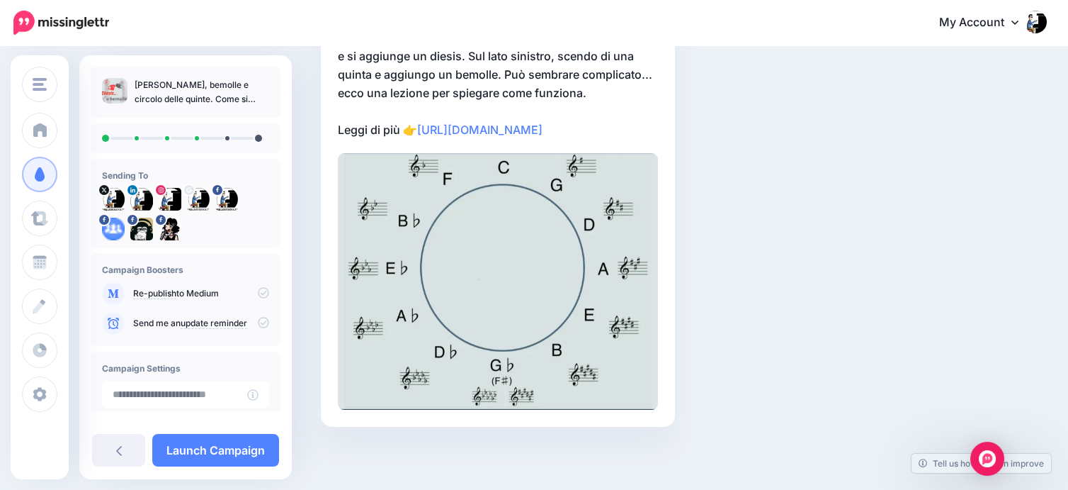
scroll to position [89, 0]
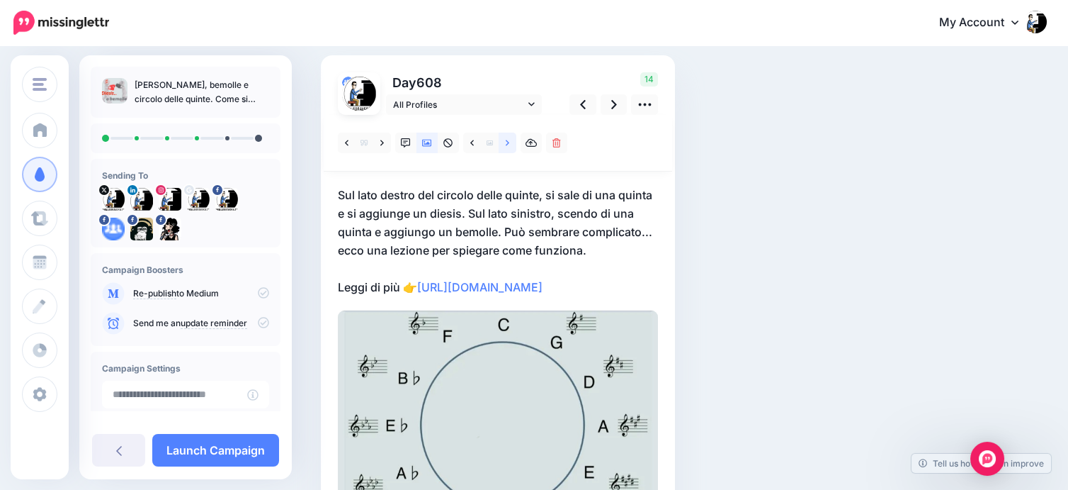
click at [508, 147] on link at bounding box center [508, 142] width 18 height 21
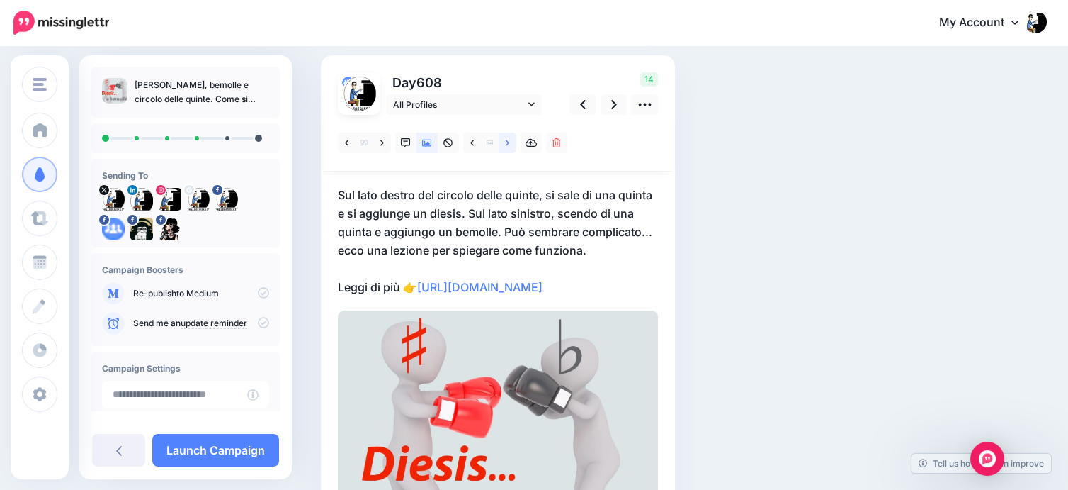
click at [508, 147] on link at bounding box center [508, 142] width 18 height 21
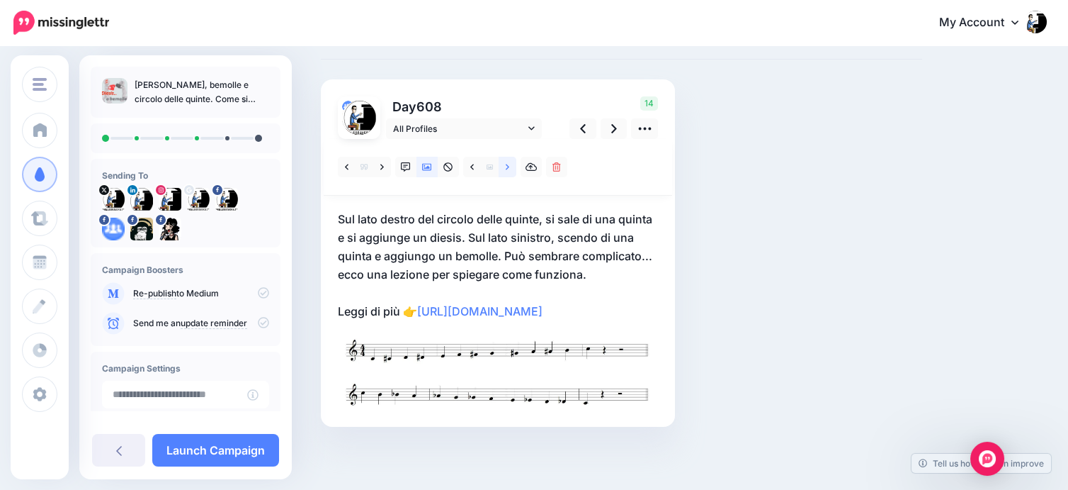
click at [509, 171] on link at bounding box center [508, 167] width 18 height 21
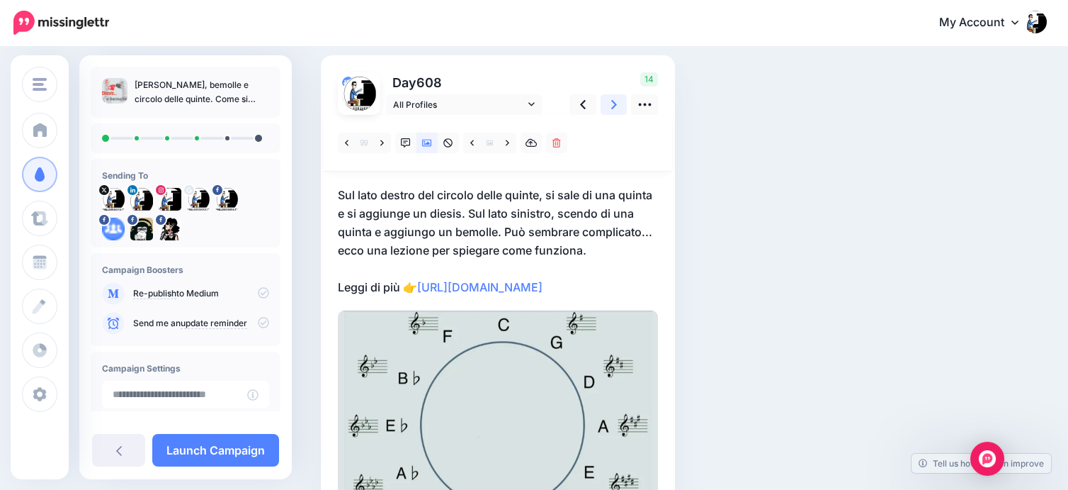
click at [616, 103] on icon at bounding box center [614, 104] width 6 height 9
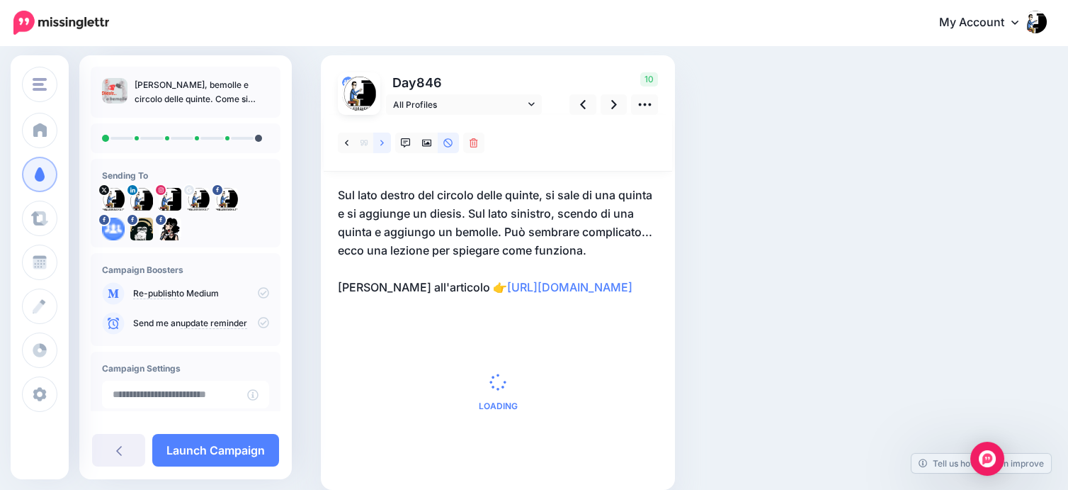
click at [384, 143] on link at bounding box center [382, 142] width 18 height 21
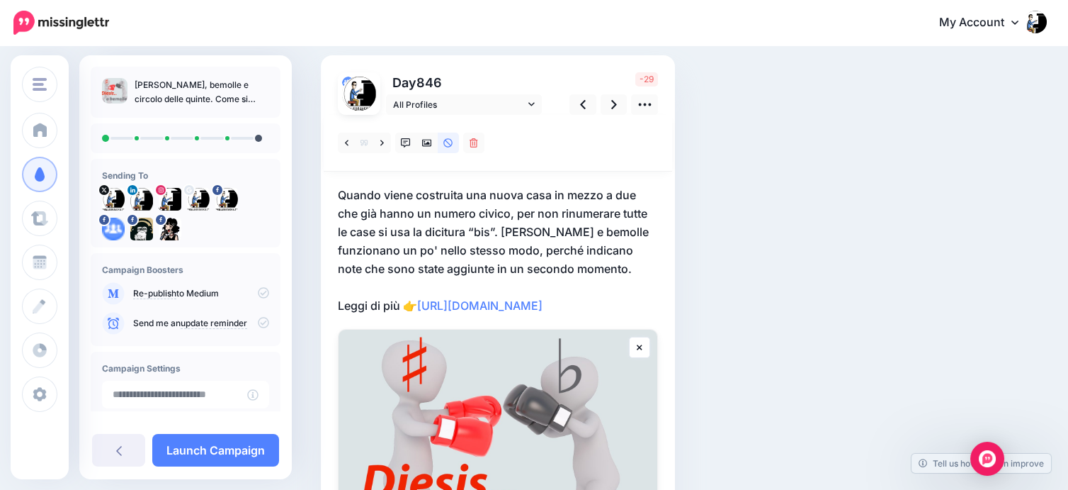
click at [567, 251] on p "Quando viene costruita una nuova casa in mezzo a due che già hanno un numero ci…" at bounding box center [498, 250] width 320 height 129
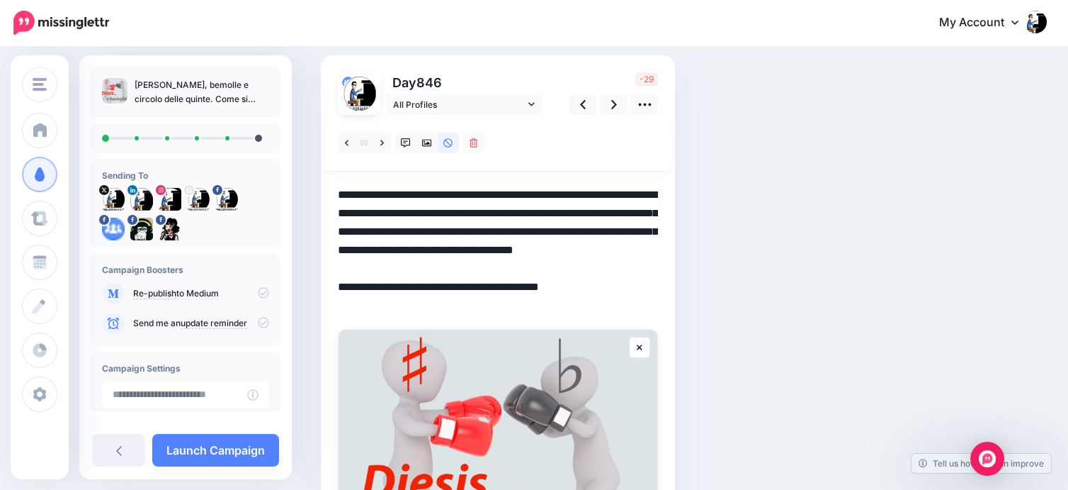
click at [482, 230] on textarea "**********" at bounding box center [498, 250] width 320 height 129
click at [488, 225] on textarea "**********" at bounding box center [498, 250] width 320 height 129
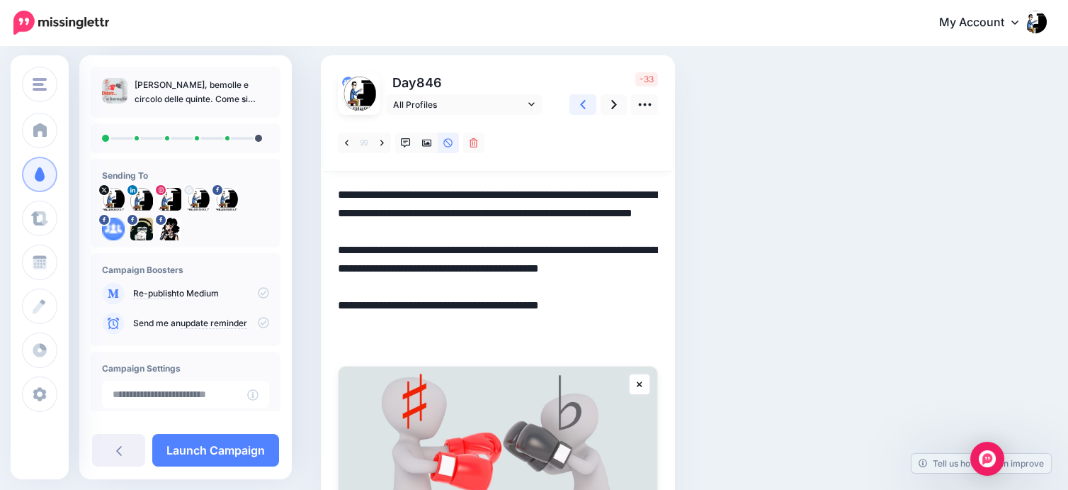
click at [585, 103] on icon at bounding box center [583, 104] width 6 height 15
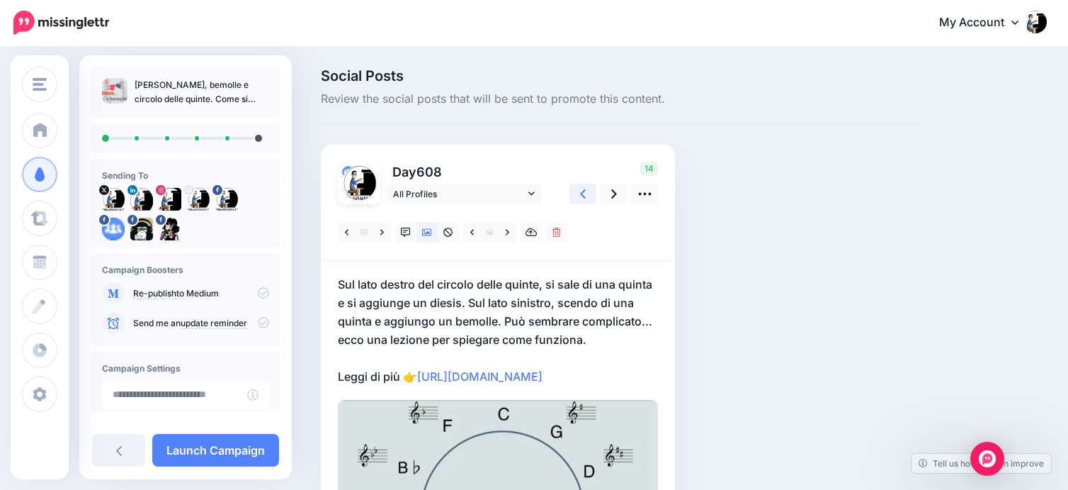
click at [585, 103] on span "Review the social posts that will be sent to promote this content." at bounding box center [621, 99] width 601 height 18
click at [757, 135] on div "Social Posts Review the social posts that will be sent to promote this content." at bounding box center [621, 392] width 623 height 647
click at [583, 195] on icon at bounding box center [583, 193] width 6 height 9
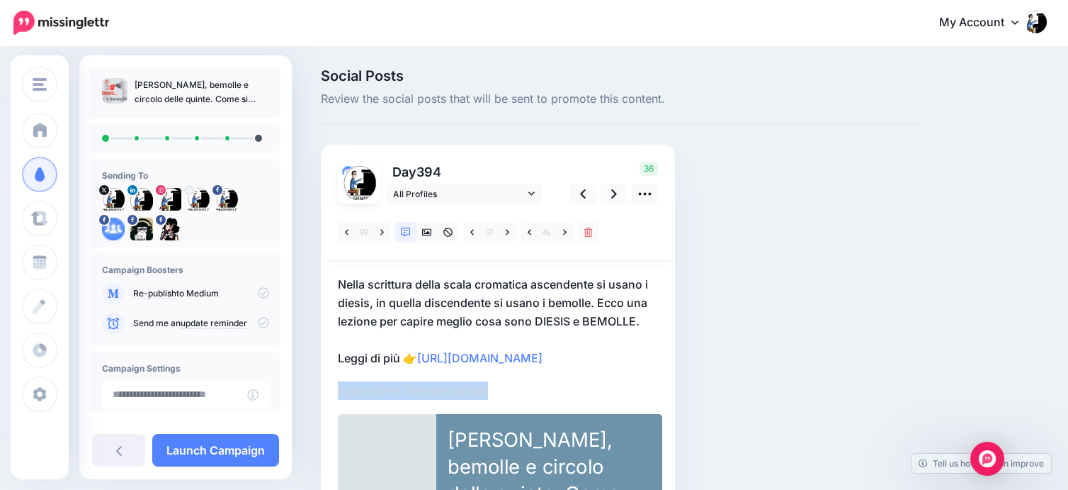
drag, startPoint x: 508, startPoint y: 389, endPoint x: 319, endPoint y: 394, distance: 189.2
click at [319, 394] on div "Social Posts Review the social posts that will be sent to promote this content." at bounding box center [621, 352] width 623 height 567
copy p "#pianoforte #teoriamusicale"
click at [585, 191] on icon at bounding box center [583, 193] width 6 height 15
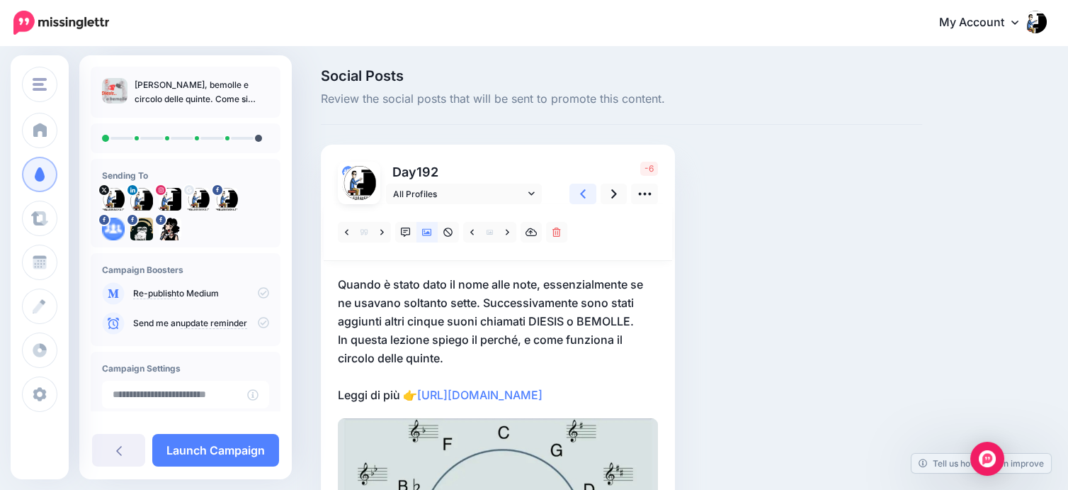
click at [579, 195] on link at bounding box center [583, 193] width 27 height 21
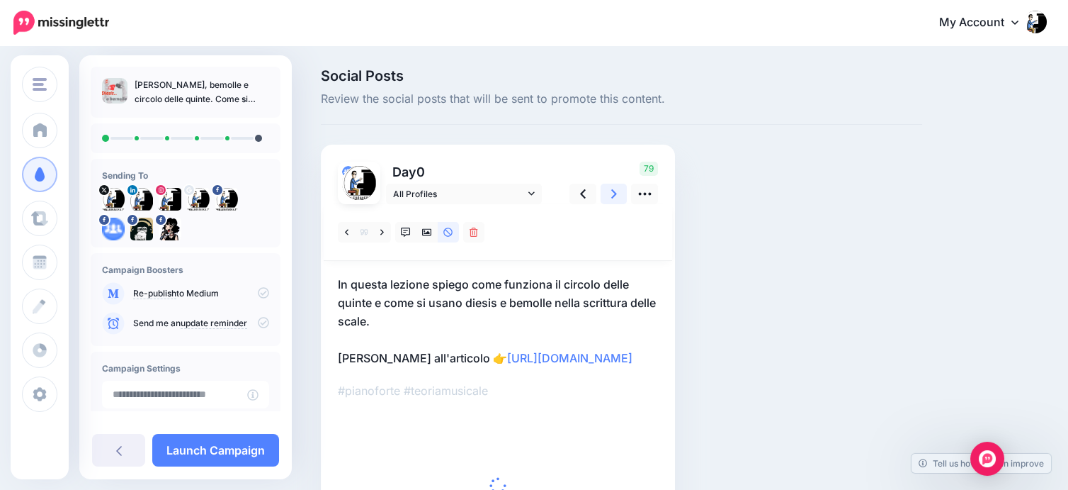
click at [613, 191] on icon at bounding box center [614, 193] width 6 height 9
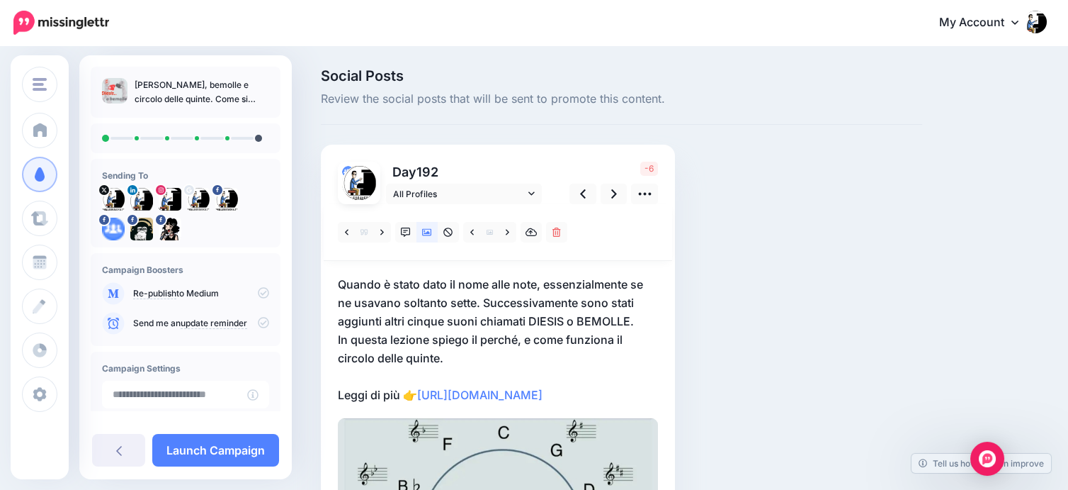
click at [602, 397] on p "Quando è stato dato il nome alle note, essenzialmente se ne usavano soltanto se…" at bounding box center [498, 339] width 320 height 129
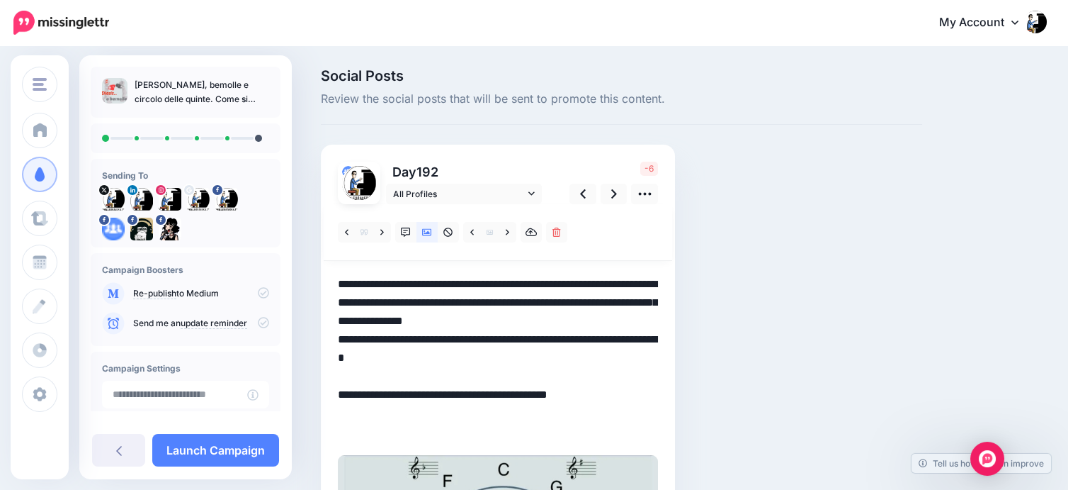
paste textarea "**********"
click at [616, 196] on icon at bounding box center [614, 193] width 6 height 15
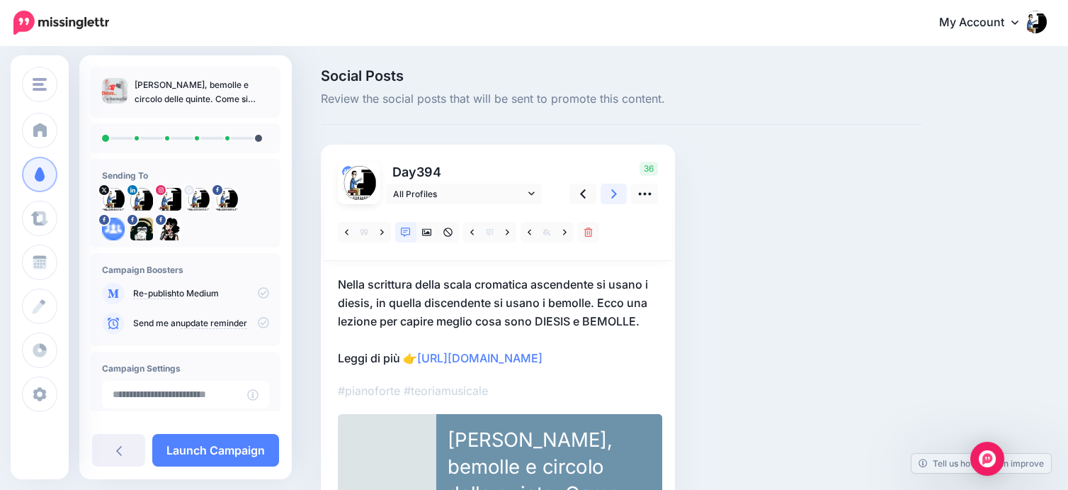
click at [615, 195] on icon at bounding box center [614, 193] width 6 height 15
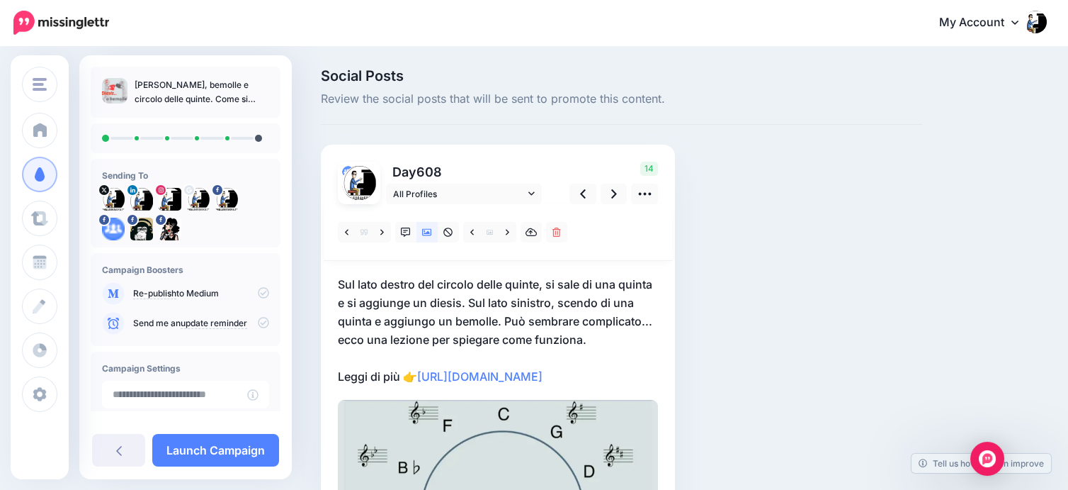
click at [604, 368] on p "Sul lato destro del circolo delle quinte, si sale di una quinta e si aggiunge u…" at bounding box center [498, 330] width 320 height 111
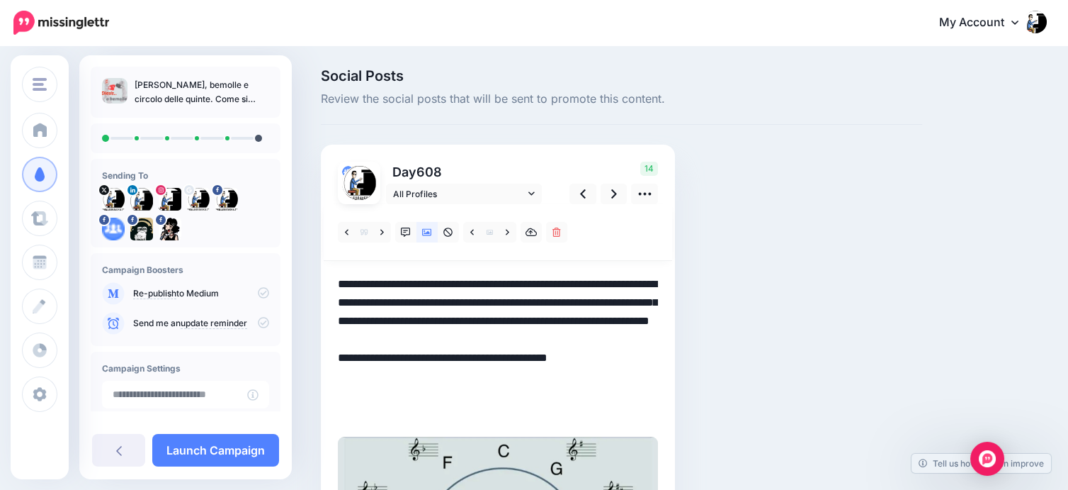
paste textarea "**********"
click at [614, 191] on icon at bounding box center [614, 193] width 6 height 15
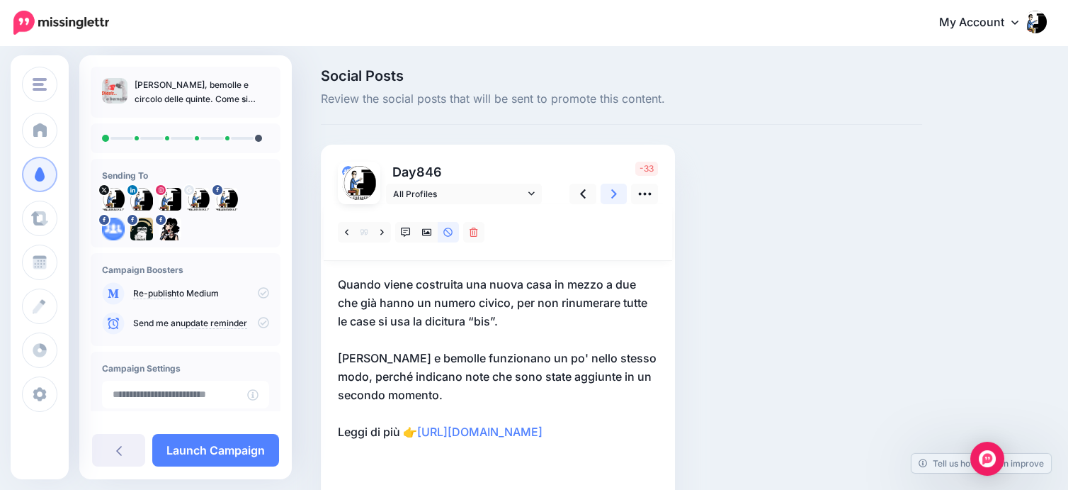
scroll to position [157, 0]
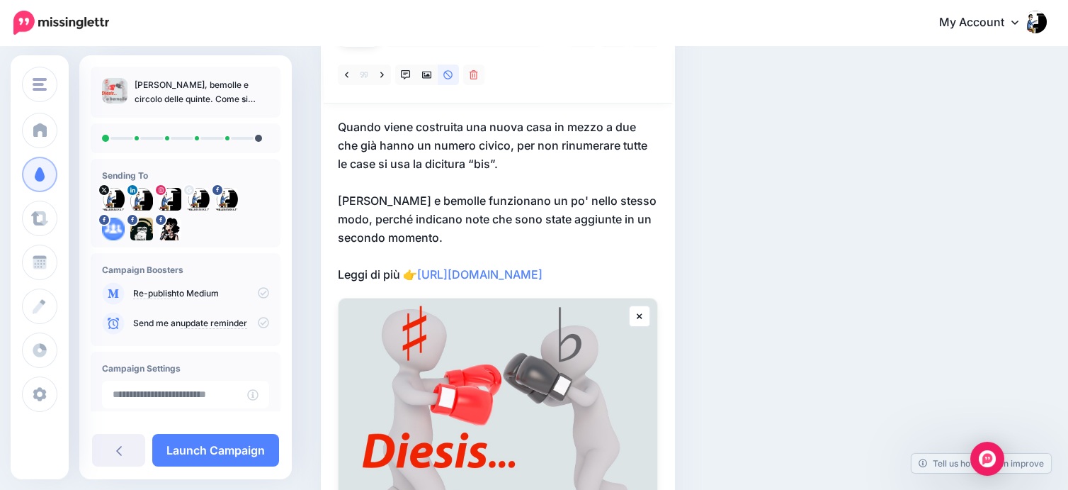
click at [585, 276] on p "Quando viene costruita una nuova casa in mezzo a due che già hanno un numero ci…" at bounding box center [498, 201] width 320 height 166
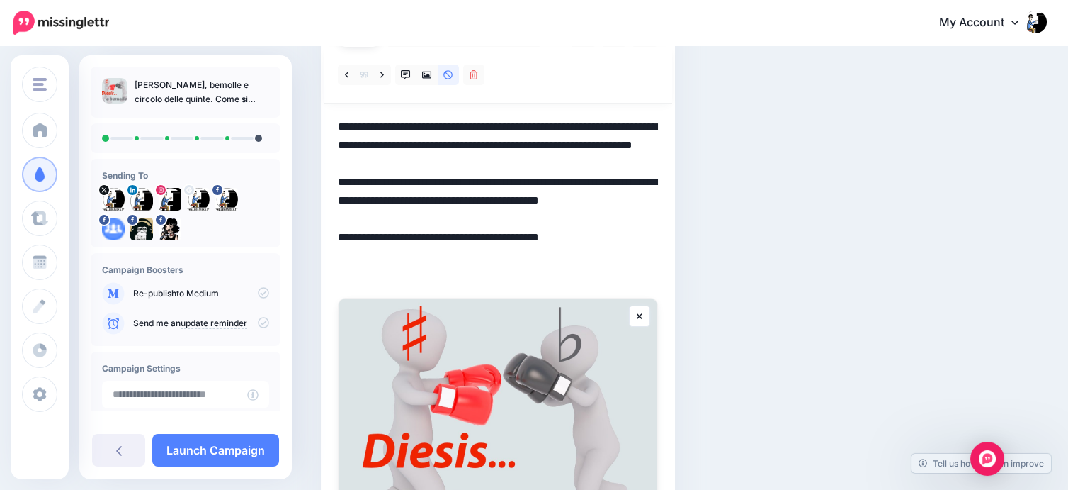
click at [599, 277] on textarea "**********" at bounding box center [498, 201] width 320 height 166
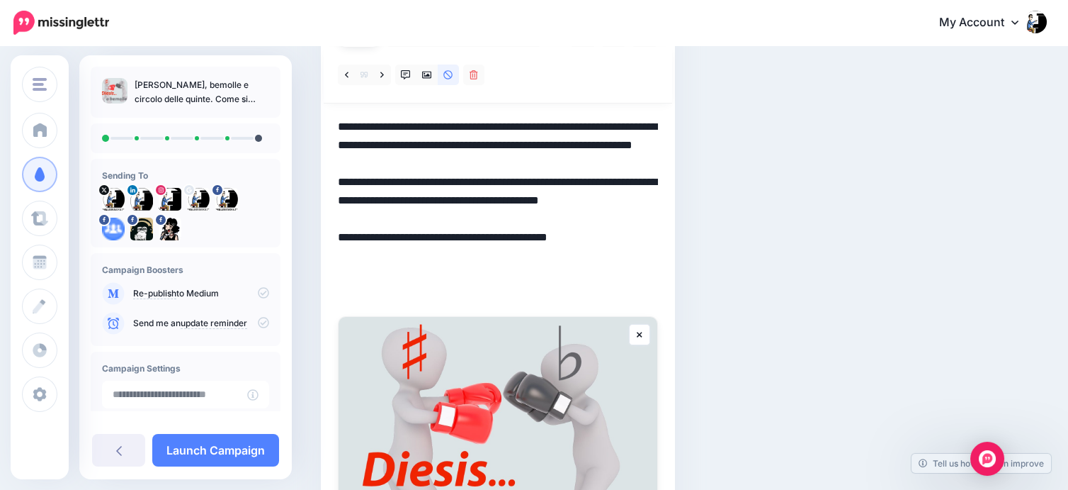
paste textarea "**********"
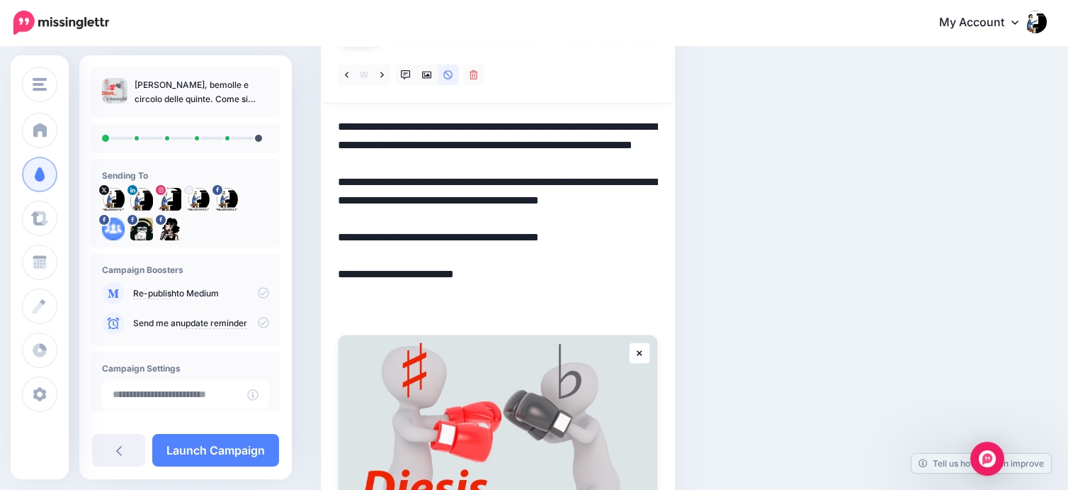
type textarea "**********"
drag, startPoint x: 735, startPoint y: 263, endPoint x: 753, endPoint y: 248, distance: 23.1
click at [736, 264] on div "Social Posts Review the social posts that will be sent to promote this content." at bounding box center [621, 309] width 623 height 796
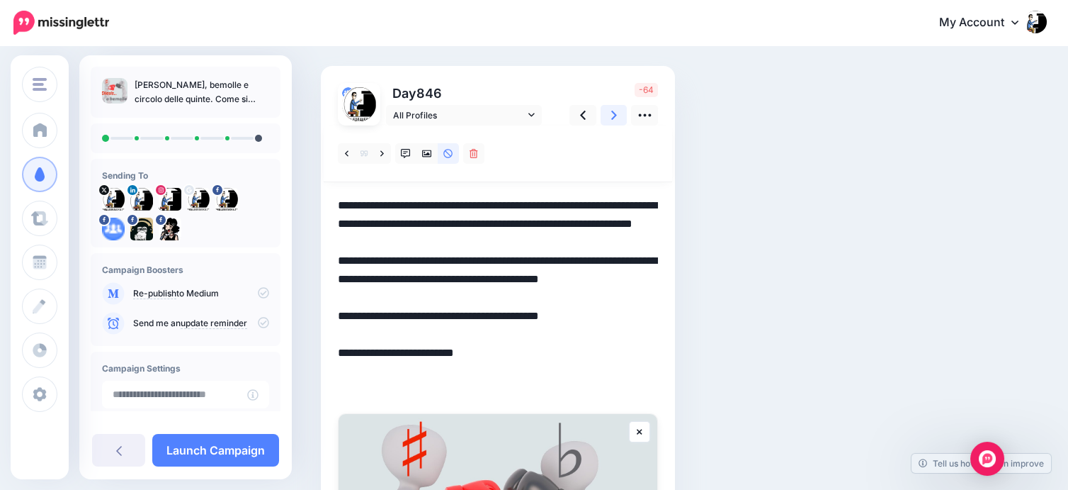
click at [612, 118] on icon at bounding box center [614, 115] width 6 height 9
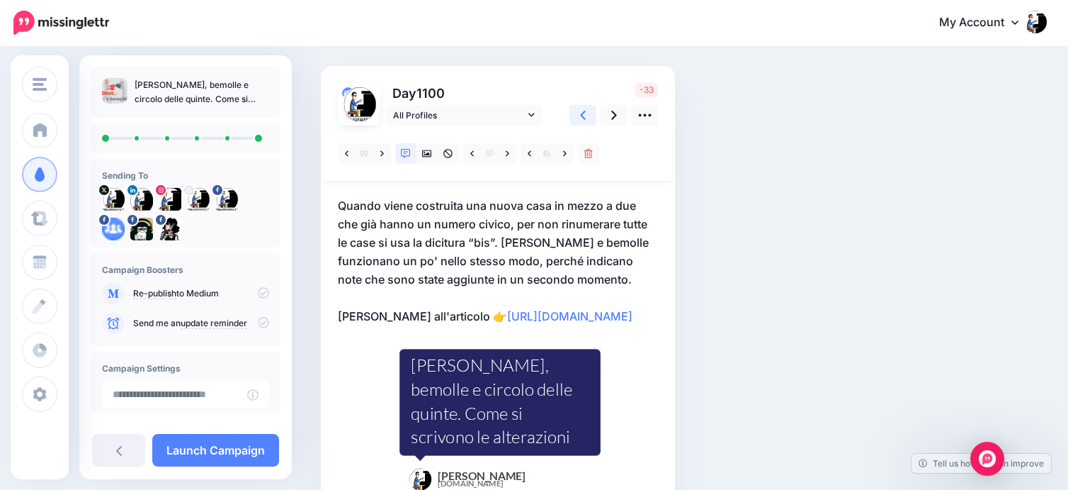
click at [582, 118] on icon at bounding box center [583, 115] width 6 height 15
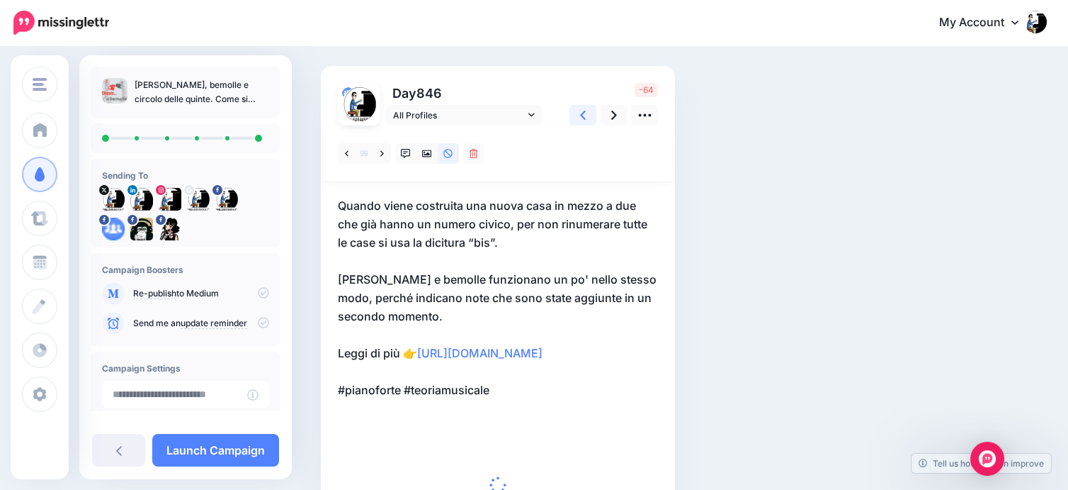
click at [582, 118] on icon at bounding box center [583, 115] width 6 height 15
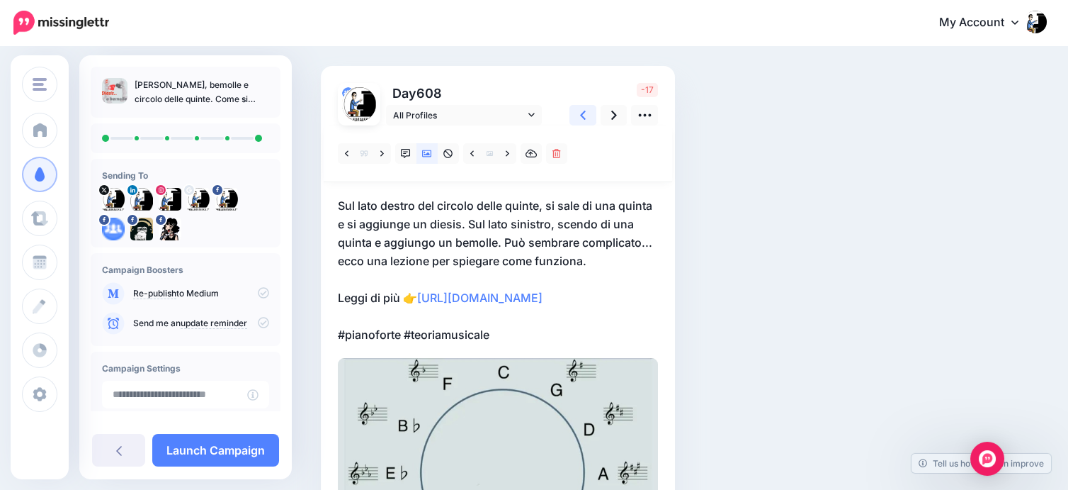
click at [582, 118] on icon at bounding box center [583, 115] width 6 height 15
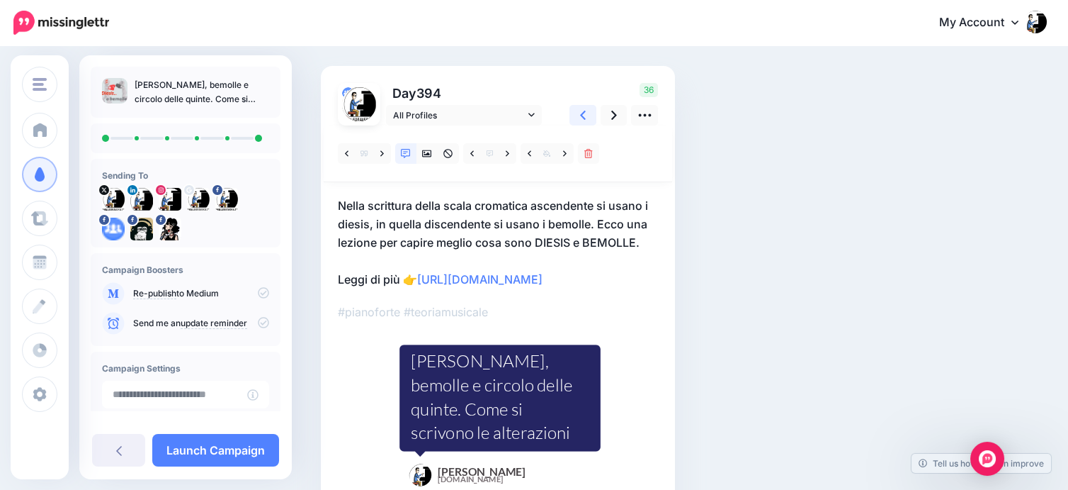
click at [582, 118] on icon at bounding box center [583, 115] width 6 height 15
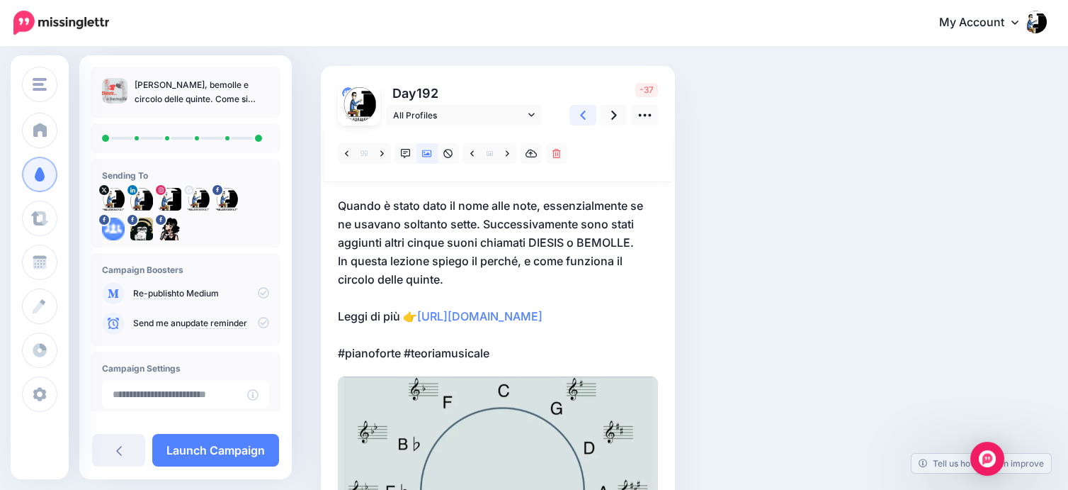
click at [582, 118] on icon at bounding box center [583, 115] width 6 height 15
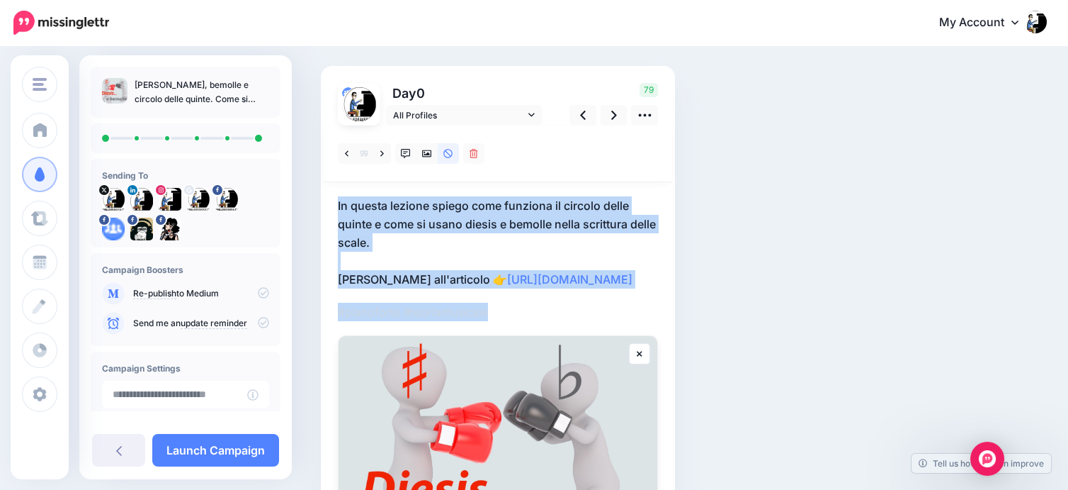
drag, startPoint x: 514, startPoint y: 315, endPoint x: 329, endPoint y: 201, distance: 216.9
click at [329, 201] on div "Day 0" at bounding box center [498, 365] width 354 height 599
copy div "In questa lezione spiego come funziona il circolo delle quinte e come si usano …"
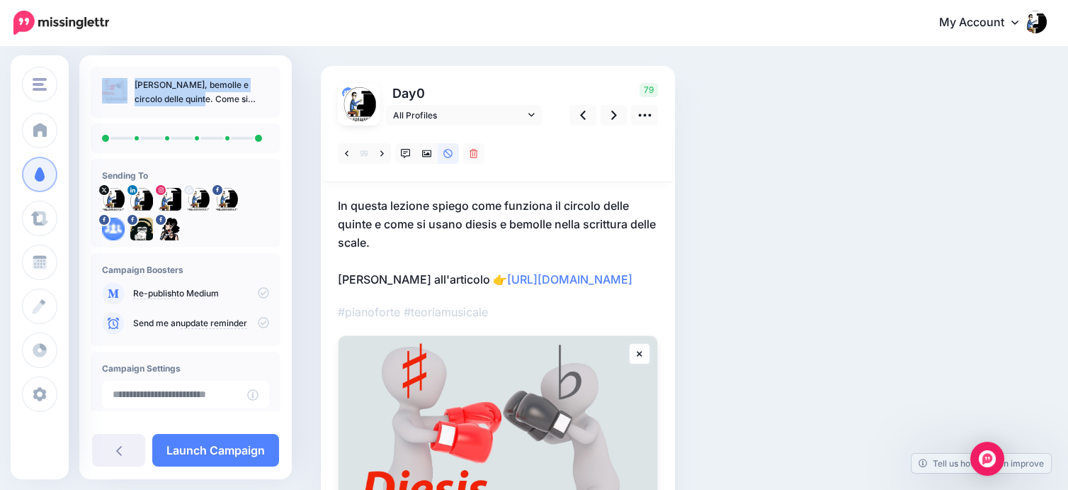
drag, startPoint x: 197, startPoint y: 85, endPoint x: 108, endPoint y: 80, distance: 89.4
click at [108, 80] on ul "Diesis, bemolle e circolo delle quinte. Come si scrivono le alterazioni" at bounding box center [185, 92] width 167 height 28
click at [140, 96] on p "Diesis, bemolle e circolo delle quinte. Come si scrivono le alterazioni" at bounding box center [202, 92] width 135 height 28
drag, startPoint x: 160, startPoint y: 97, endPoint x: 135, endPoint y: 84, distance: 28.5
click at [135, 84] on p "Diesis, bemolle e circolo delle quinte. Come si scrivono le alterazioni" at bounding box center [202, 92] width 135 height 28
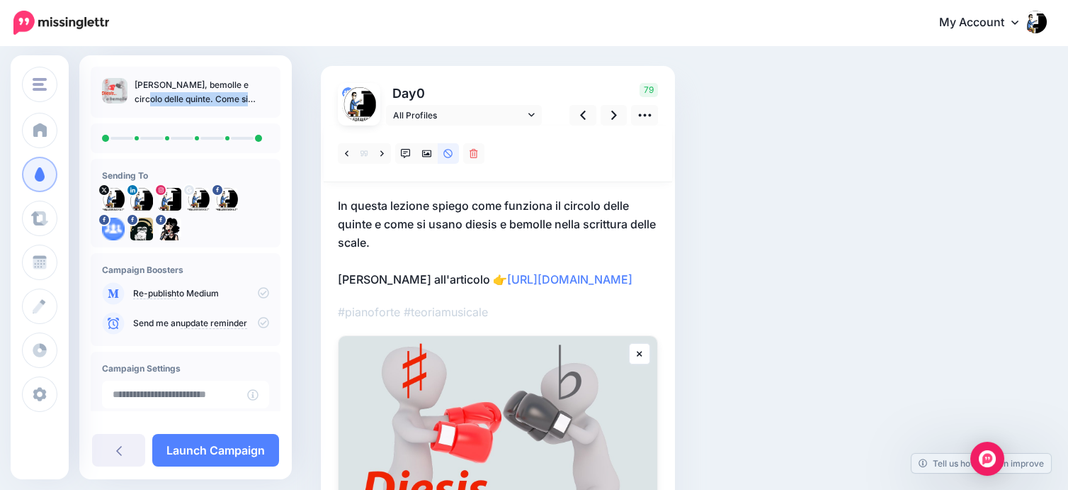
copy p "Diesis, bemolle e circolo delle quinte"
click at [616, 121] on link at bounding box center [614, 115] width 27 height 21
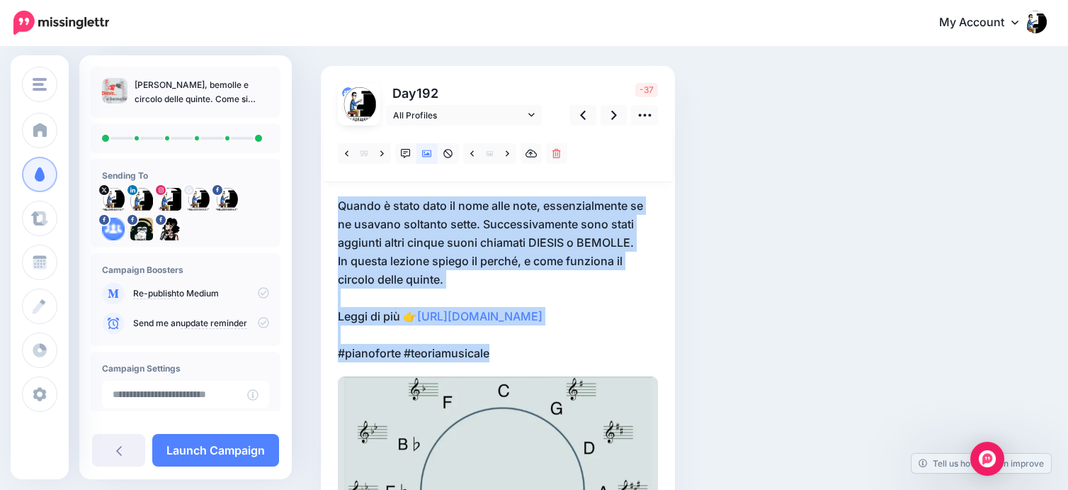
drag, startPoint x: 508, startPoint y: 351, endPoint x: 329, endPoint y: 200, distance: 233.8
click at [329, 200] on div "Day 192" at bounding box center [498, 358] width 354 height 584
copy p "Quando è stato dato il nome alle note, essenzialmente se ne usavano soltanto se…"
drag, startPoint x: 164, startPoint y: 96, endPoint x: 277, endPoint y: 106, distance: 113.1
click at [277, 106] on div "Diesis, bemolle e circolo delle quinte. Come si scrivono le alterazioni Sending…" at bounding box center [185, 312] width 213 height 490
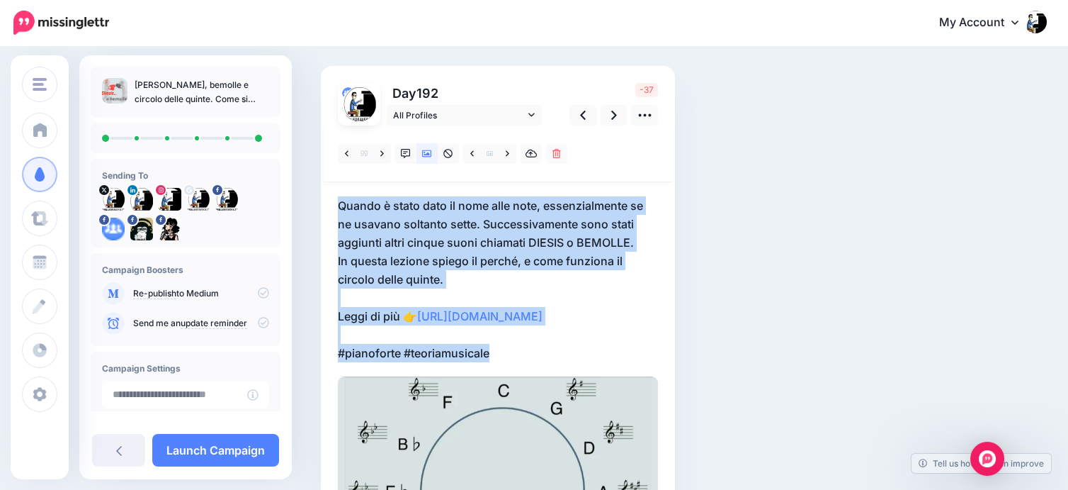
copy p "Come si scrivono le alterazioni"
click at [610, 113] on link at bounding box center [614, 115] width 27 height 21
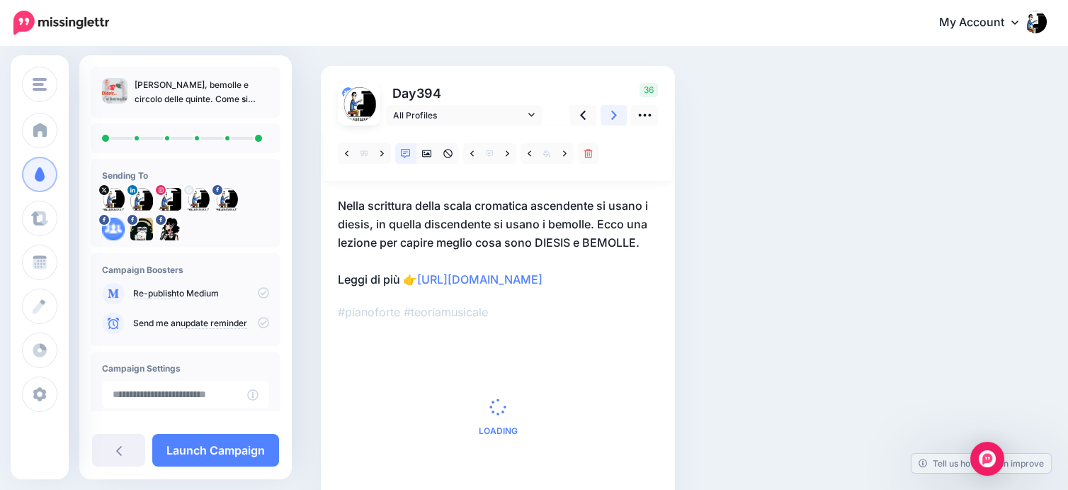
scroll to position [157, 0]
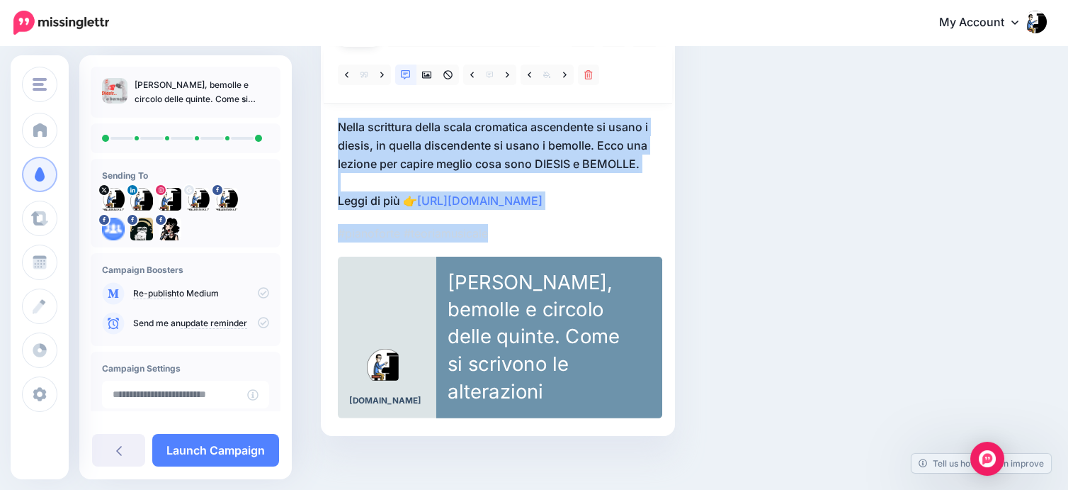
drag, startPoint x: 395, startPoint y: 220, endPoint x: 293, endPoint y: 99, distance: 157.9
click at [293, 99] on div "Social Posts Review the social posts that will be sent to promote this content." at bounding box center [534, 194] width 1068 height 609
copy div "Nella scrittura della scala cromatica ascendente si usano i diesis, in quella d…"
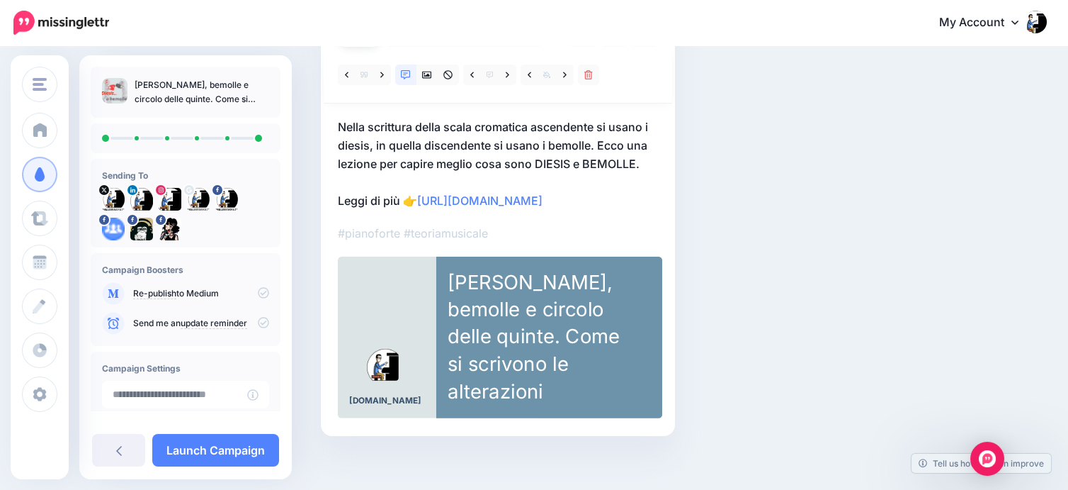
click at [204, 87] on p "Diesis, bemolle e circolo delle quinte. Come si scrivono le alterazioni" at bounding box center [202, 92] width 135 height 28
copy div "Diesis, bemolle e circolo delle quinte. Come si scrivono le alterazioni"
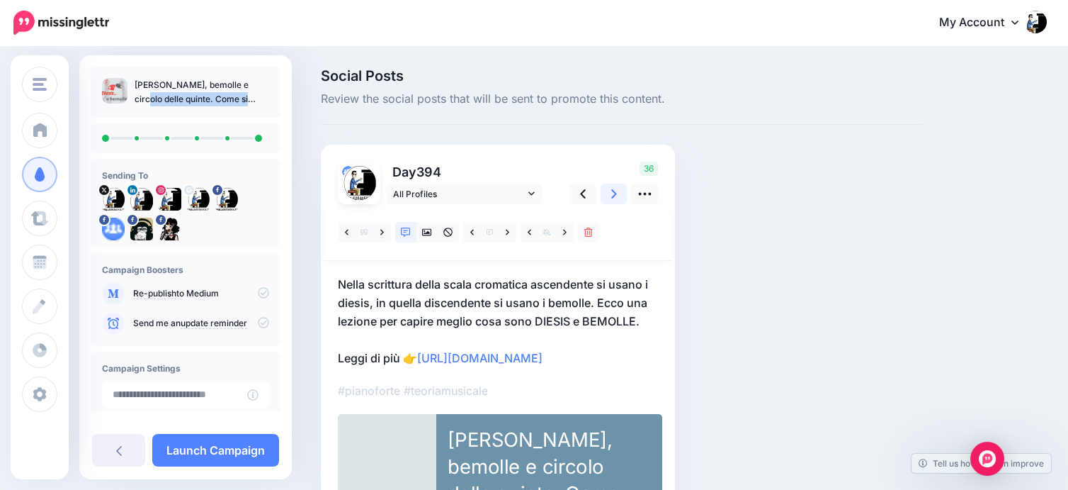
click at [616, 193] on link at bounding box center [614, 193] width 27 height 21
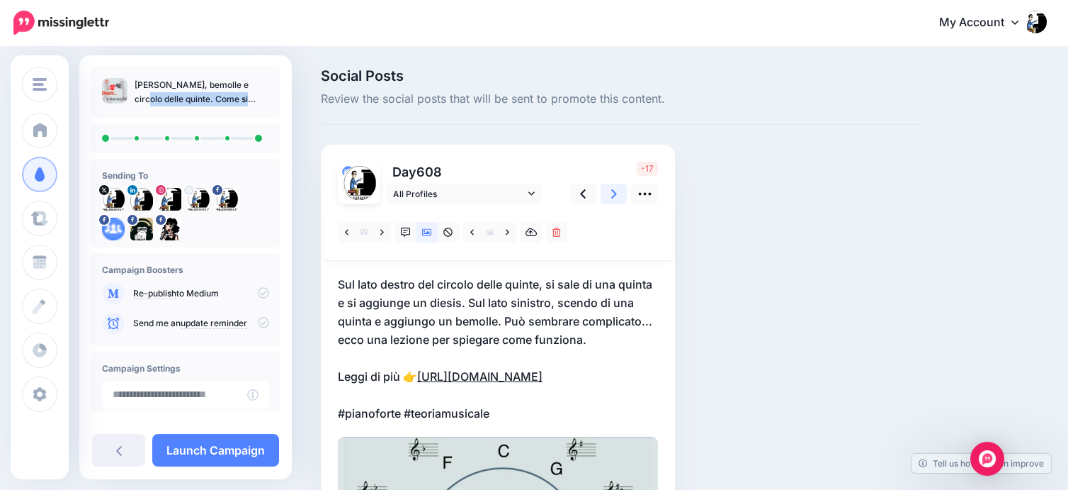
scroll to position [157, 0]
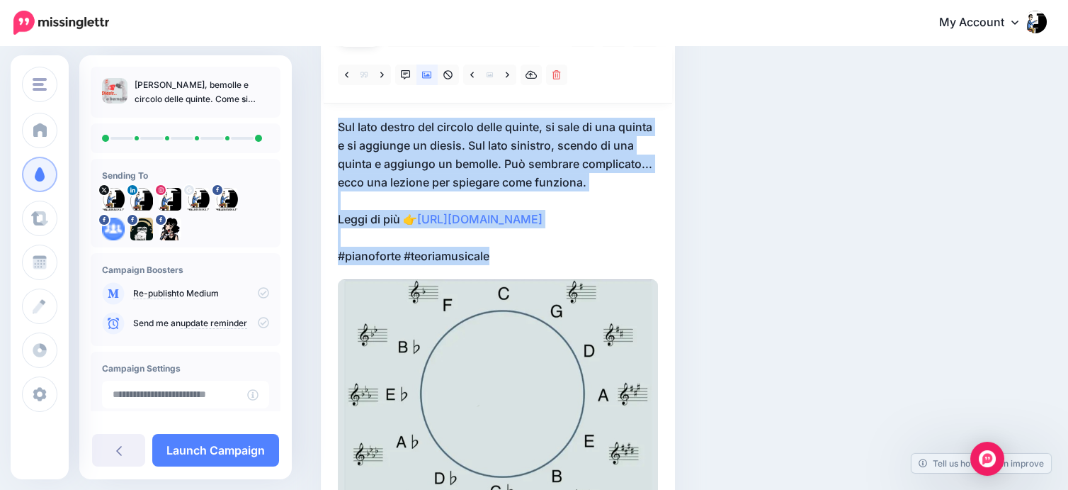
drag, startPoint x: 509, startPoint y: 255, endPoint x: 324, endPoint y: 124, distance: 226.6
click at [324, 124] on div "Day 608" at bounding box center [498, 269] width 354 height 565
copy p "Sul lato destro del circolo delle quinte, si sale di una quinta e si aggiunge u…"
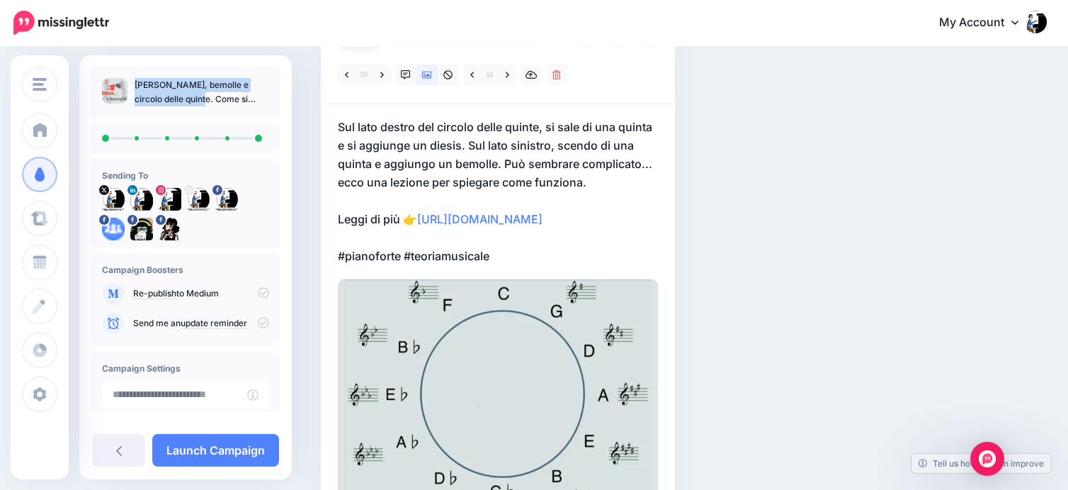
drag, startPoint x: 191, startPoint y: 81, endPoint x: 128, endPoint y: 81, distance: 63.1
click at [128, 81] on ul "Diesis, bemolle e circolo delle quinte. Come si scrivono le alterazioni" at bounding box center [185, 92] width 167 height 28
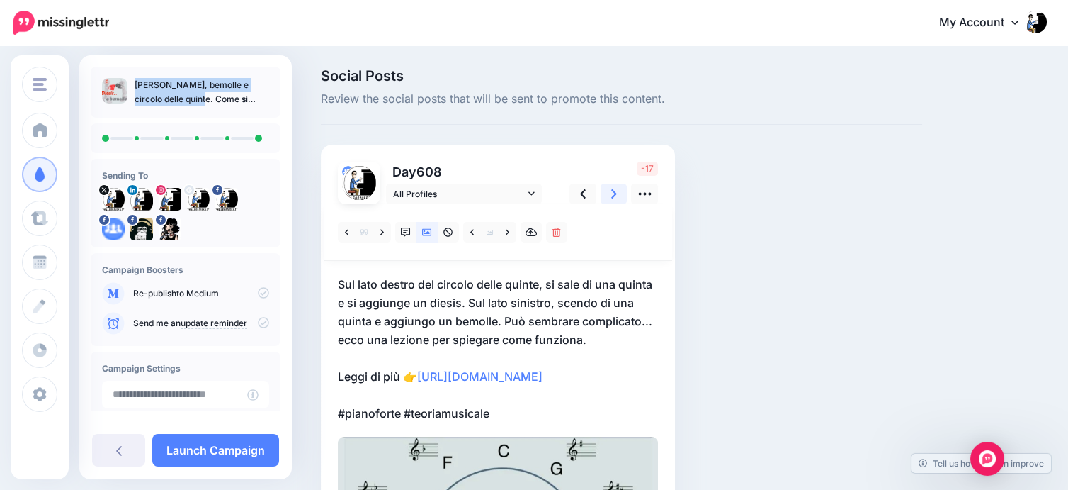
click at [609, 191] on link at bounding box center [614, 193] width 27 height 21
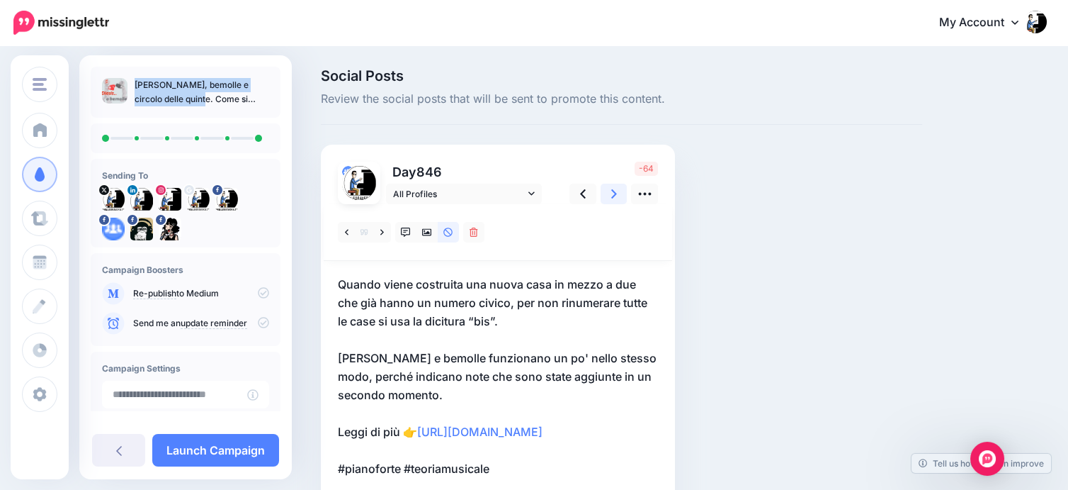
scroll to position [157, 0]
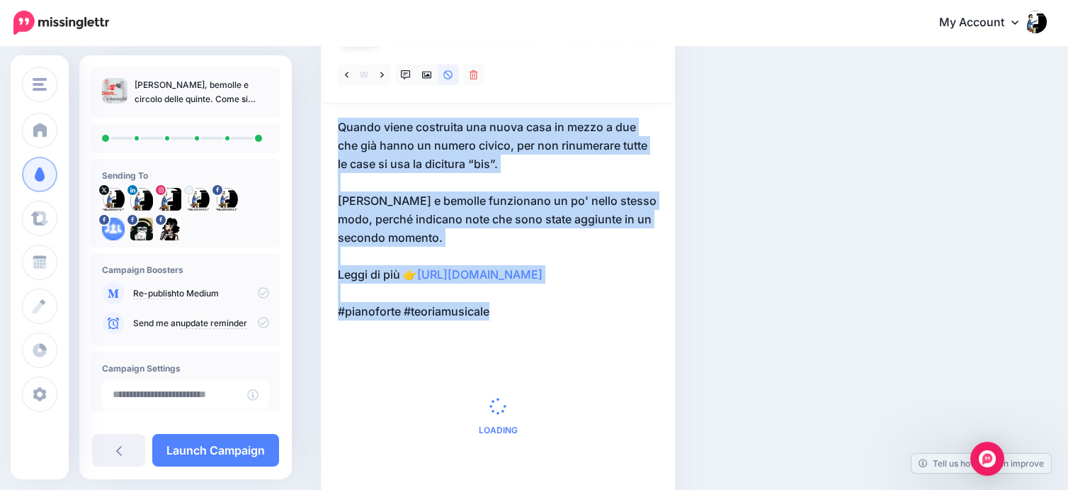
drag, startPoint x: 517, startPoint y: 310, endPoint x: 295, endPoint y: 108, distance: 299.9
click at [295, 108] on div "Social Posts Review the social posts that will be sent to promote this content." at bounding box center [534, 233] width 1068 height 687
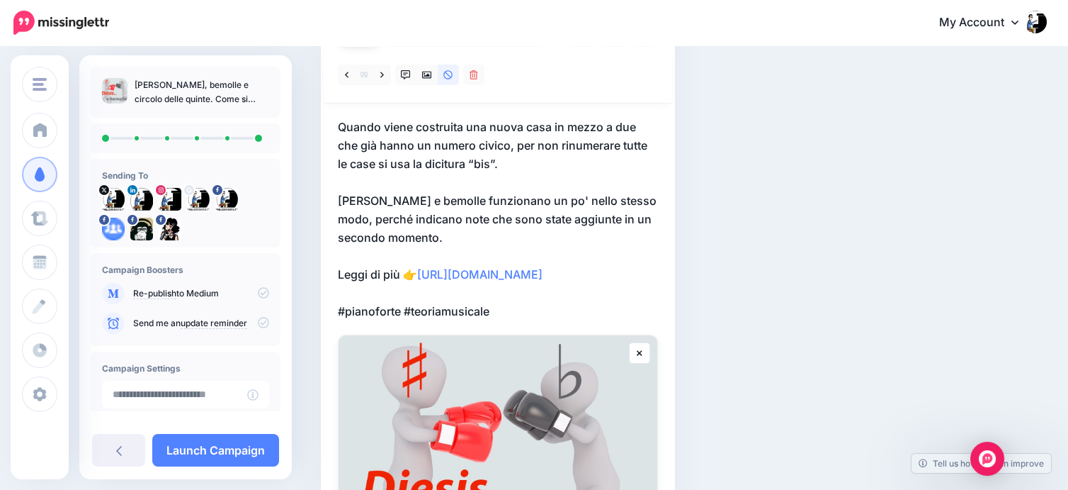
click at [239, 117] on div "Diesis, bemolle e circolo delle quinte. Come si scrivono le alterazioni" at bounding box center [186, 92] width 190 height 51
drag, startPoint x: 166, startPoint y: 97, endPoint x: 259, endPoint y: 101, distance: 92.9
click at [259, 101] on p "Diesis, bemolle e circolo delle quinte. Come si scrivono le alterazioni" at bounding box center [202, 92] width 135 height 28
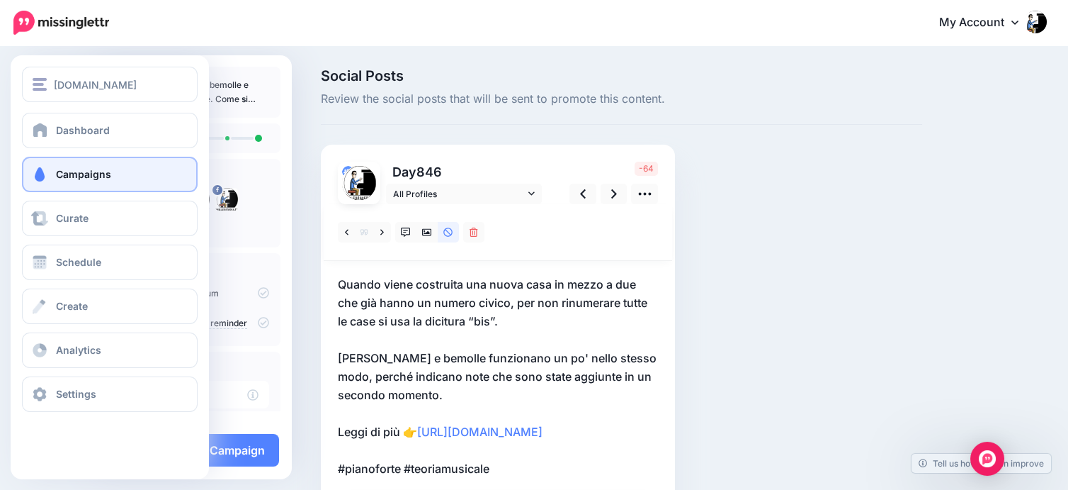
click at [81, 173] on span "Campaigns" at bounding box center [83, 174] width 55 height 12
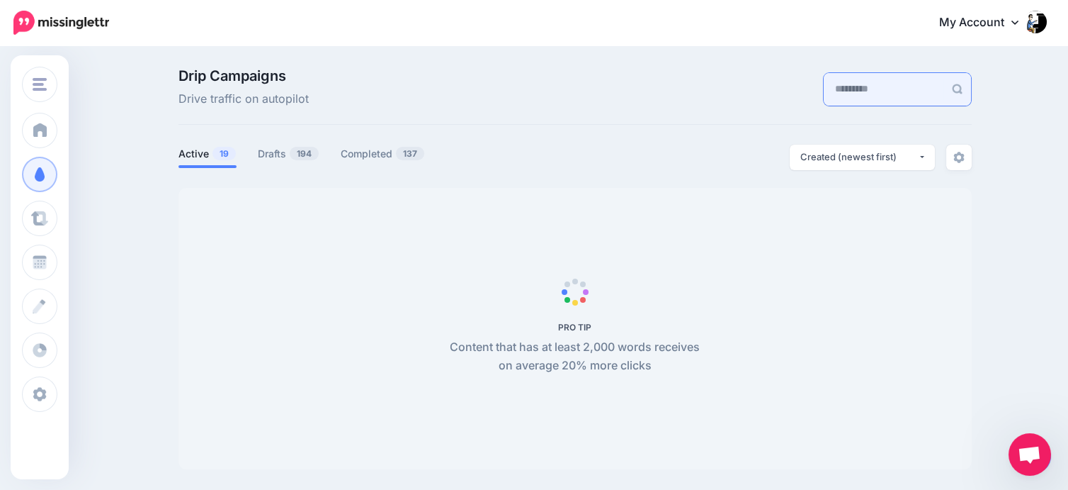
click at [832, 96] on input "text" at bounding box center [884, 89] width 120 height 33
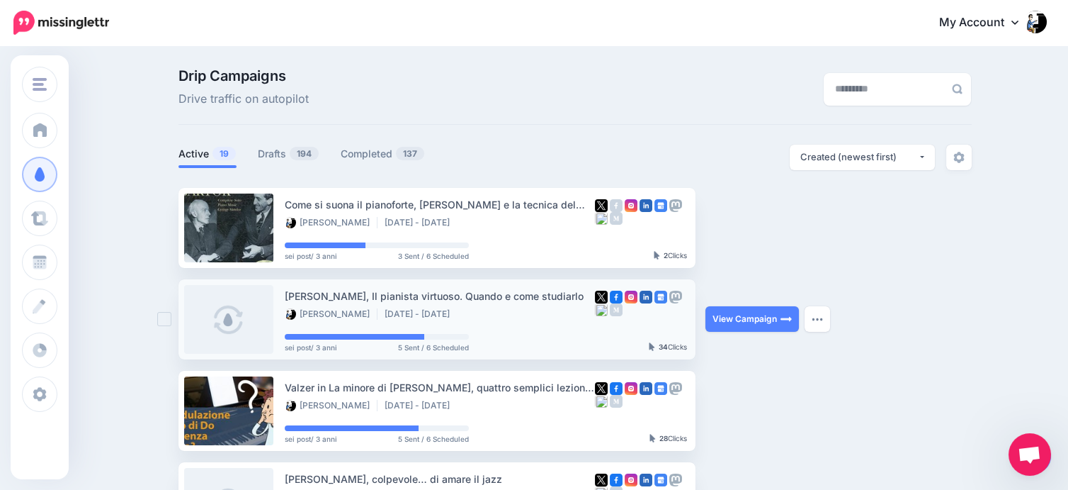
drag, startPoint x: 558, startPoint y: 260, endPoint x: 492, endPoint y: 281, distance: 69.0
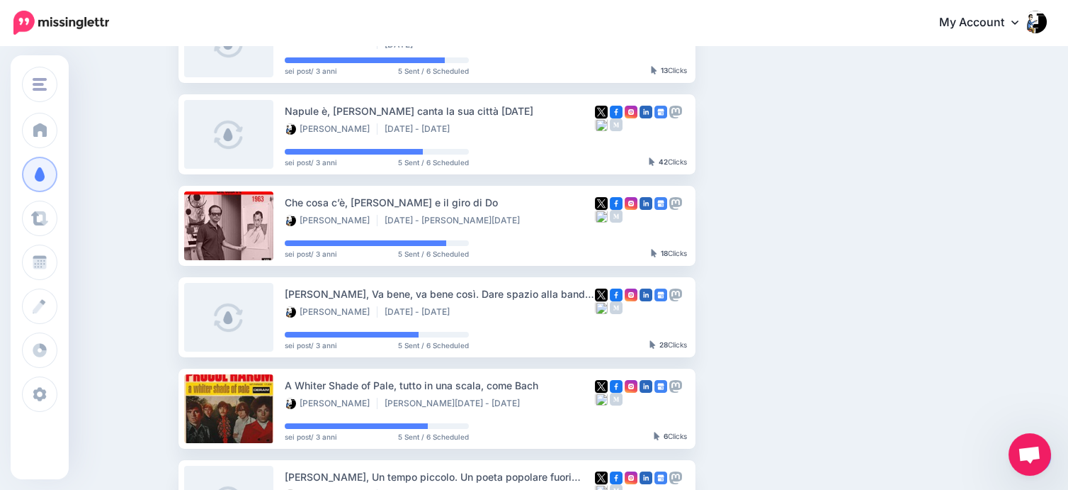
scroll to position [708, 0]
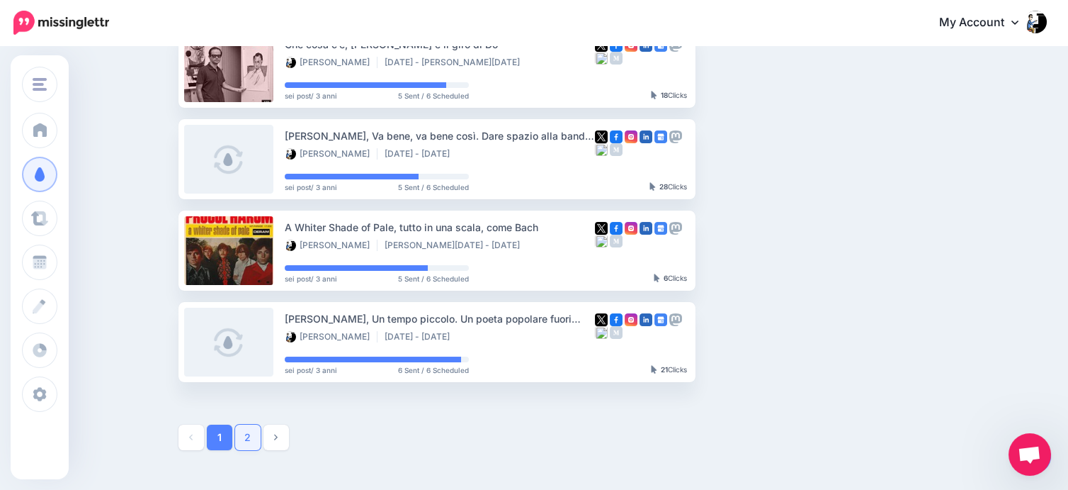
click at [250, 440] on link "2" at bounding box center [248, 437] width 26 height 26
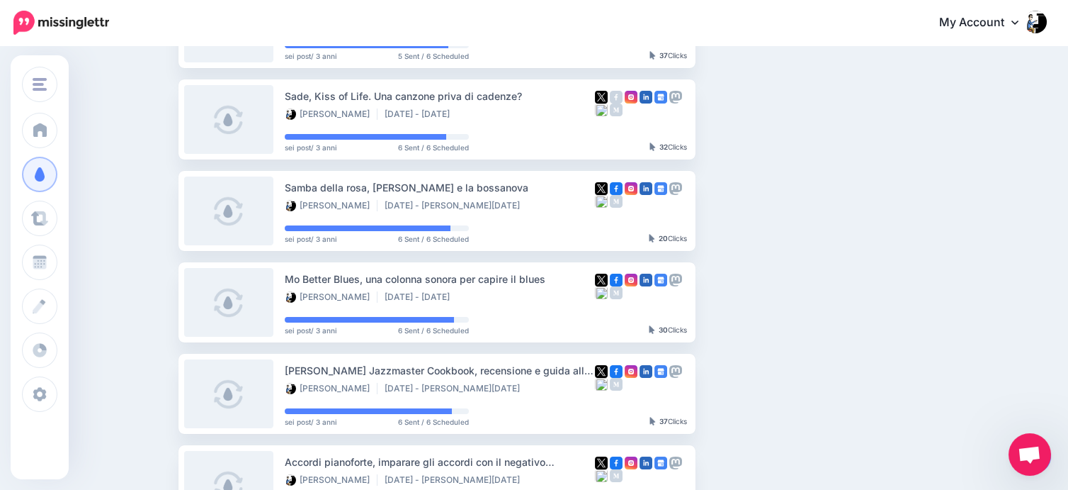
scroll to position [43, 0]
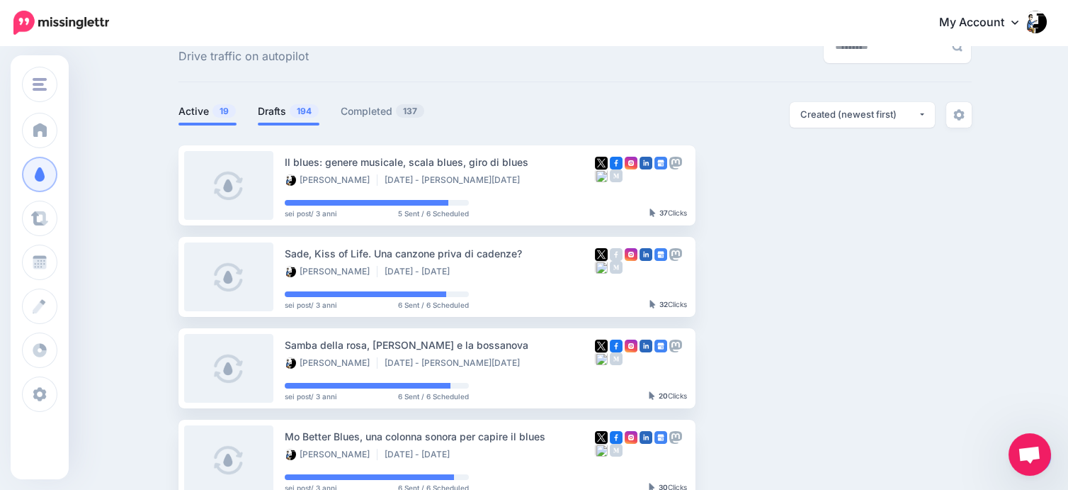
click at [283, 109] on link "Drafts 194" at bounding box center [289, 111] width 62 height 17
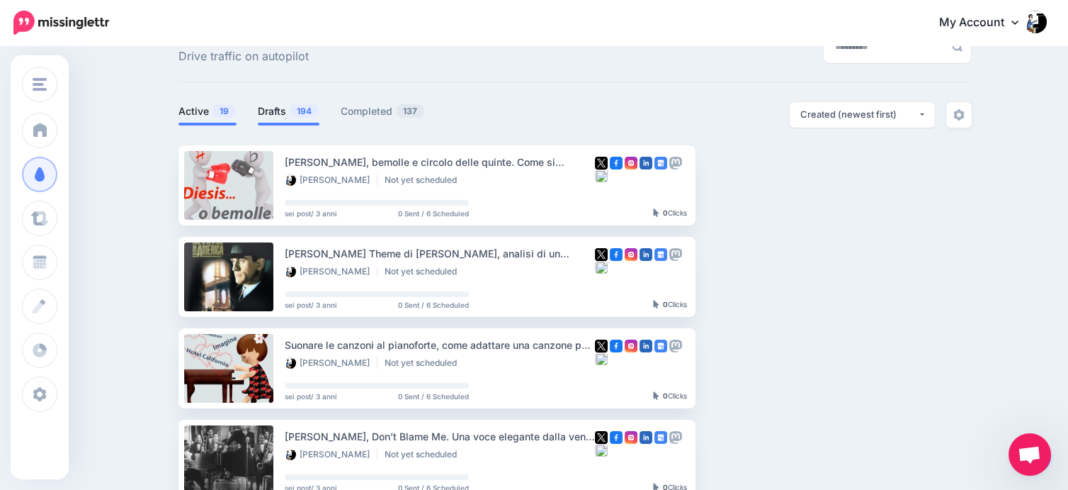
click at [197, 108] on link "Active 19" at bounding box center [208, 111] width 58 height 17
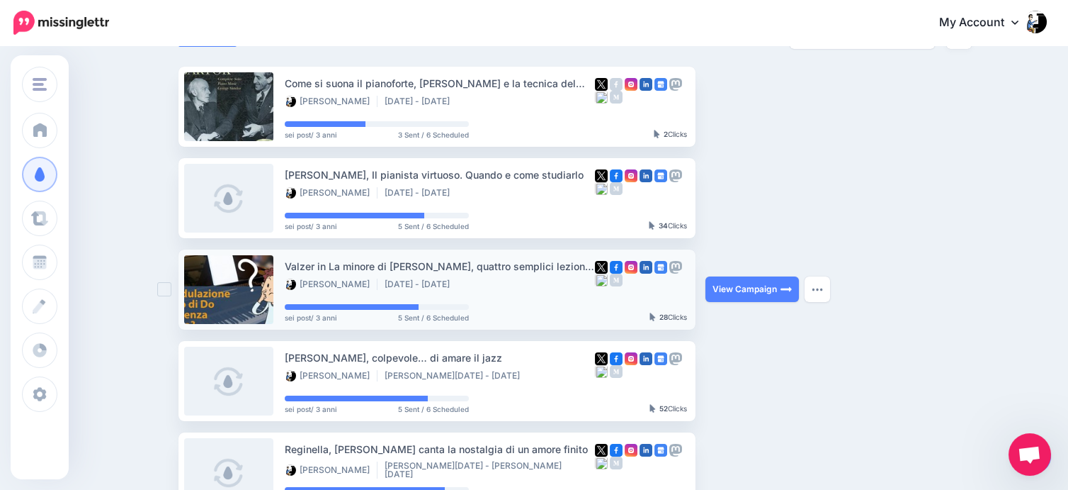
scroll to position [0, 0]
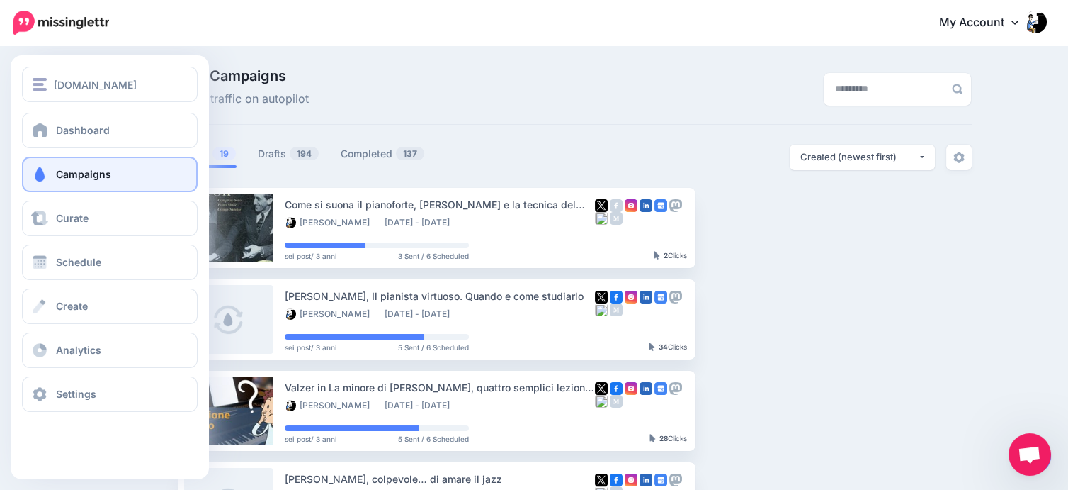
click at [111, 176] on link "Campaigns" at bounding box center [110, 174] width 176 height 35
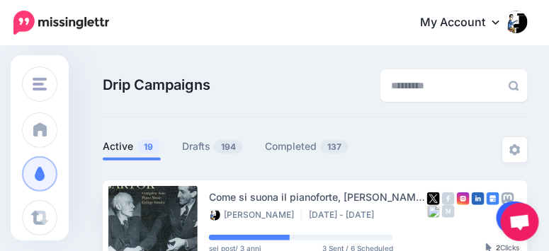
click at [502, 210] on link at bounding box center [515, 218] width 36 height 33
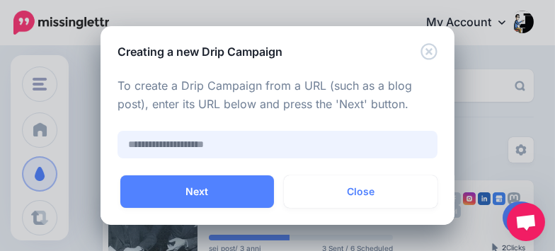
paste input "**********"
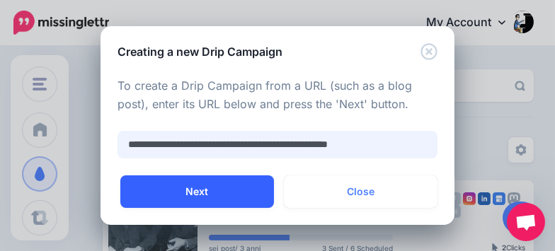
type input "**********"
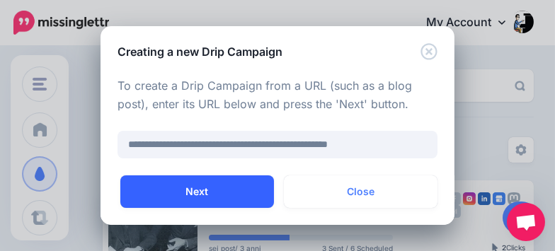
click at [205, 190] on button "Next" at bounding box center [197, 192] width 154 height 33
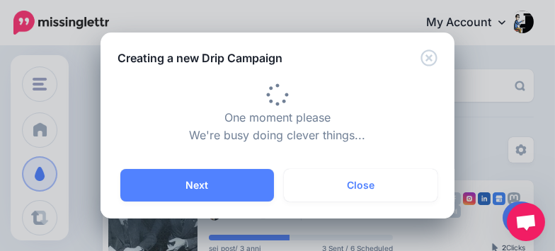
type input "**********"
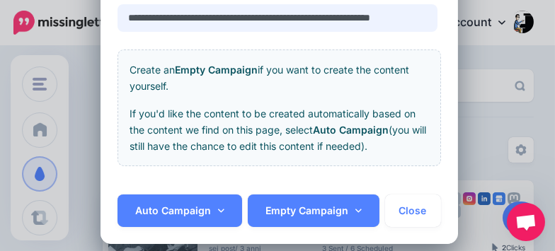
scroll to position [132, 0]
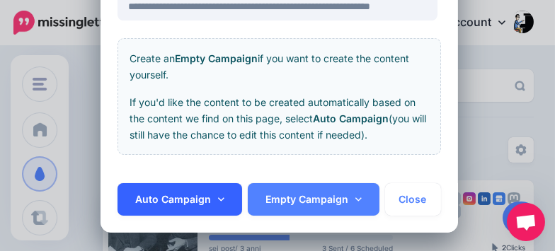
click at [218, 198] on icon at bounding box center [221, 200] width 6 height 10
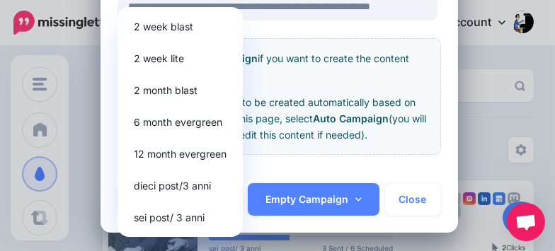
scroll to position [0, 0]
click at [155, 217] on link "sei post/ 3 anni" at bounding box center [180, 218] width 114 height 28
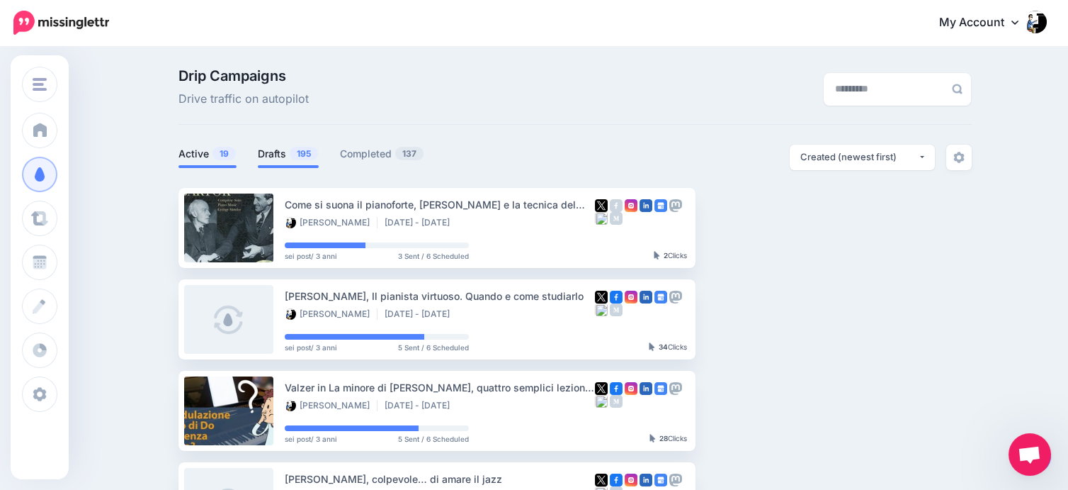
click at [285, 154] on link "Drafts 195" at bounding box center [288, 153] width 61 height 17
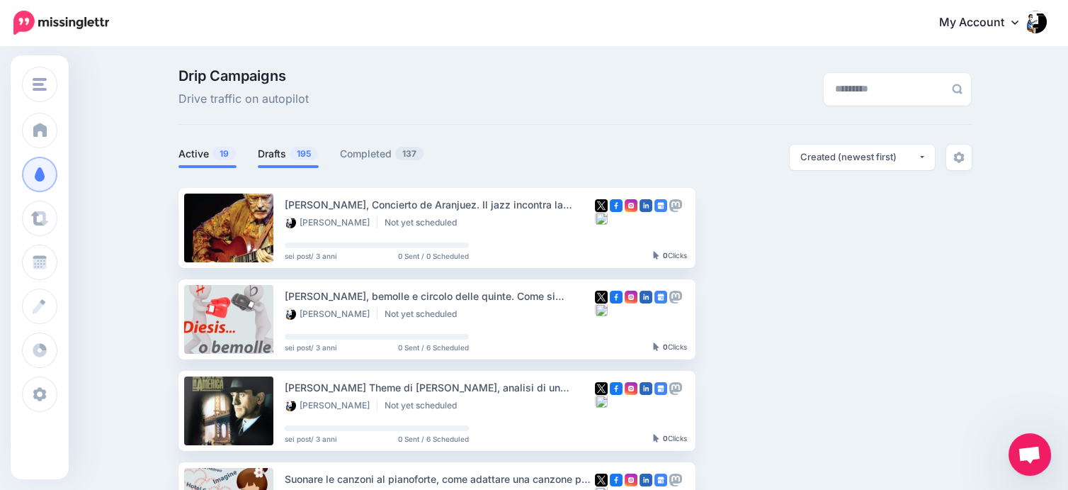
click at [202, 153] on link "Active 19" at bounding box center [208, 153] width 58 height 17
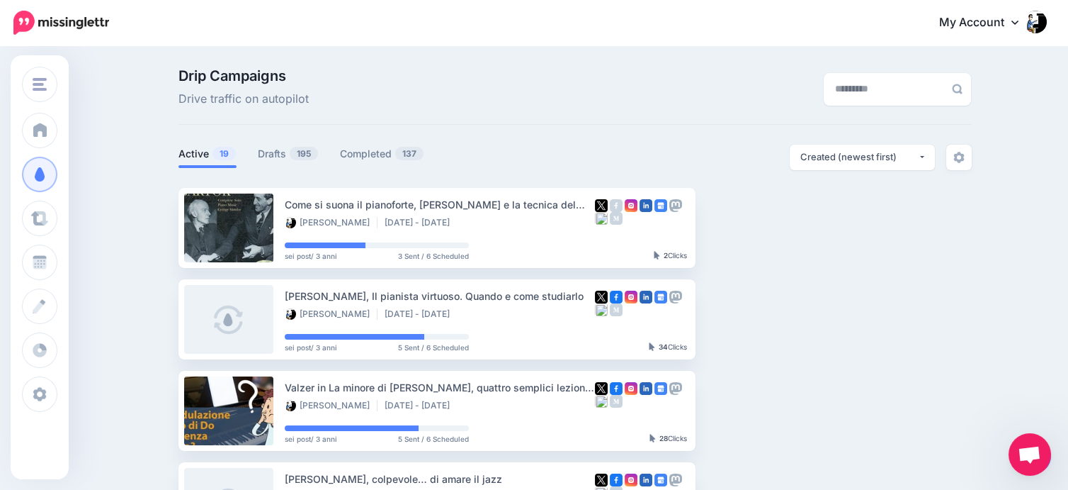
click at [286, 150] on link "Drafts 195" at bounding box center [288, 153] width 61 height 17
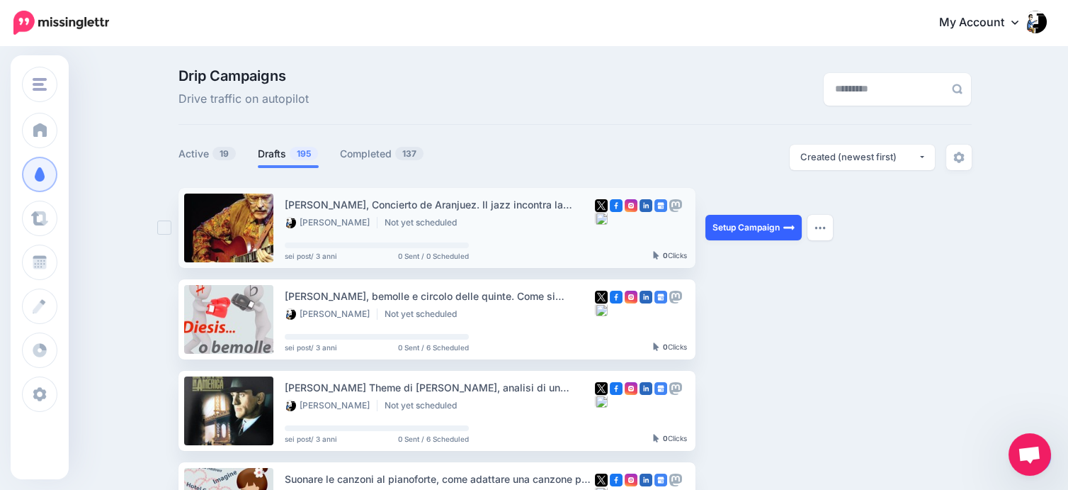
click at [739, 230] on link "Setup Campaign" at bounding box center [754, 228] width 96 height 26
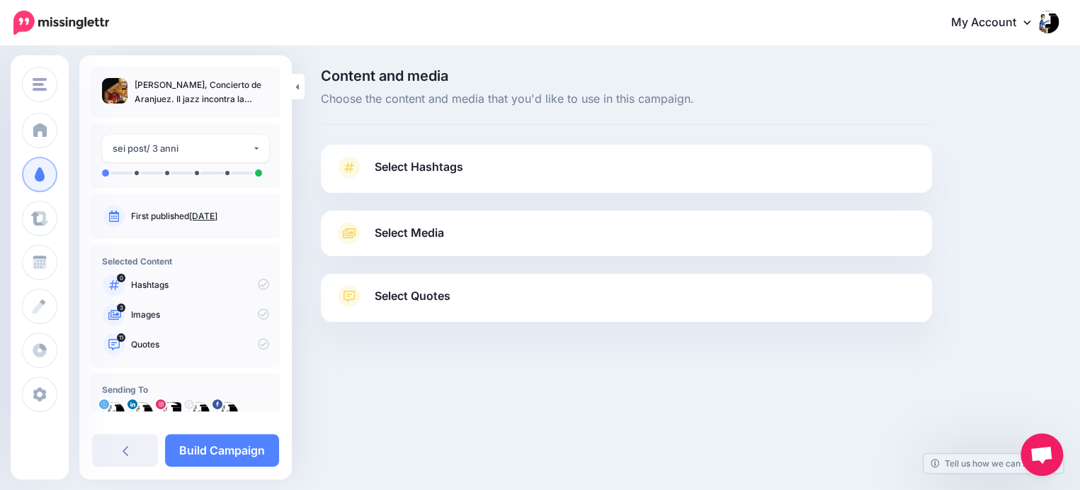
click at [429, 170] on span "Select Hashtags" at bounding box center [419, 166] width 89 height 19
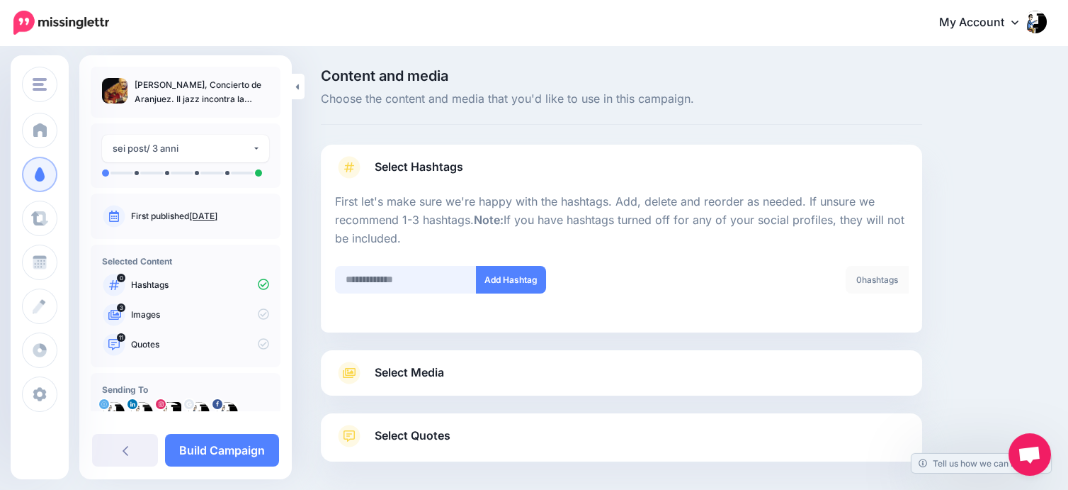
click at [375, 282] on input "text" at bounding box center [406, 280] width 142 height 28
type input "**********"
click at [520, 278] on button "Add Hashtag" at bounding box center [511, 280] width 70 height 28
click at [391, 273] on input "text" at bounding box center [406, 280] width 142 height 28
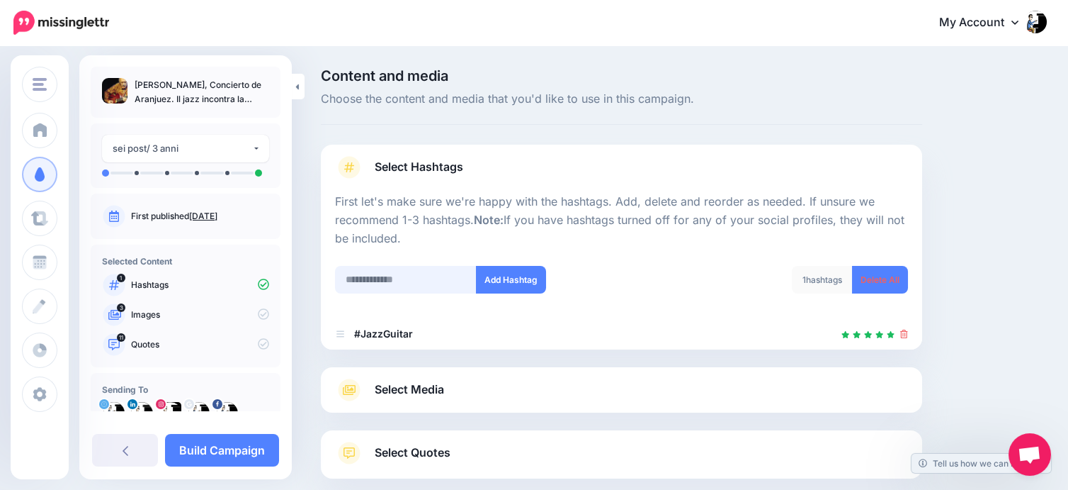
scroll to position [79, 0]
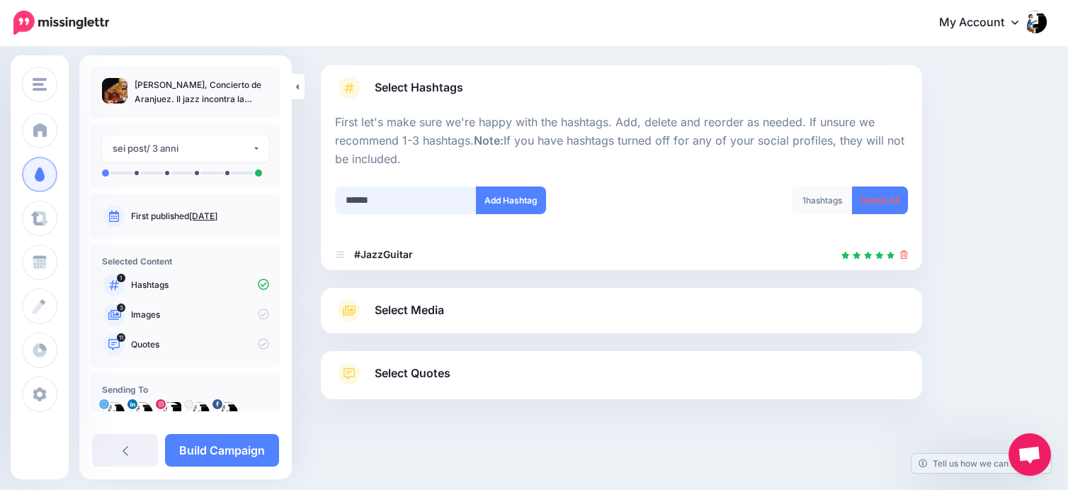
type input "*******"
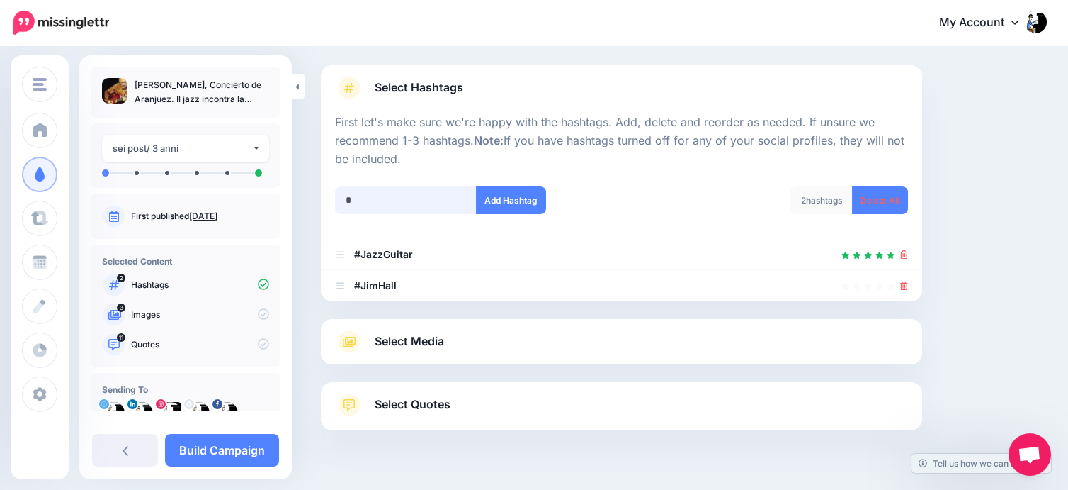
scroll to position [111, 0]
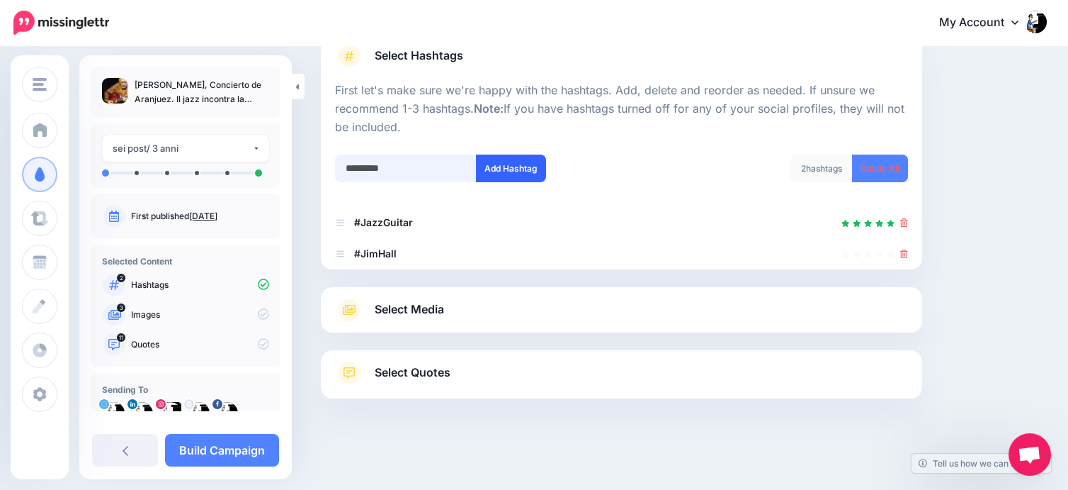
type input "*********"
click at [521, 159] on button "Add Hashtag" at bounding box center [511, 168] width 70 height 28
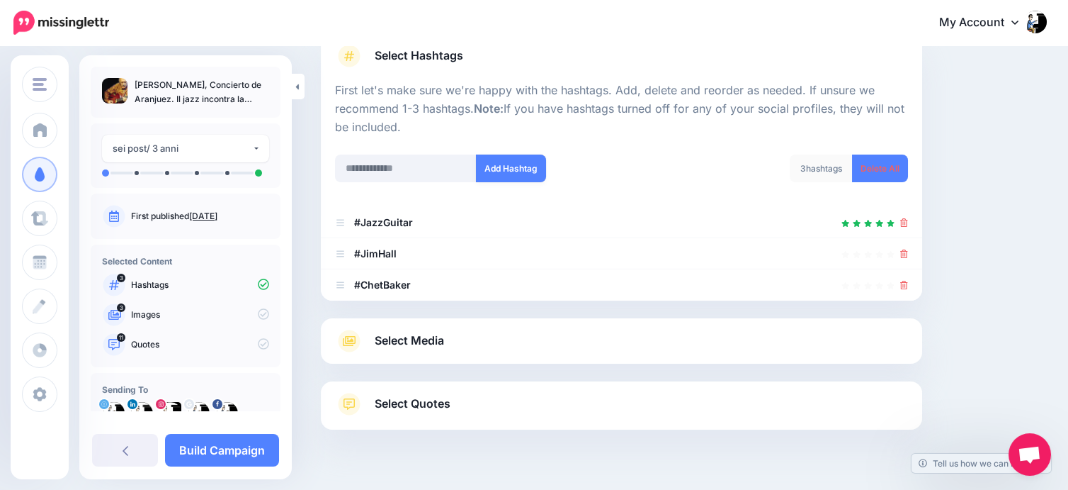
scroll to position [142, 0]
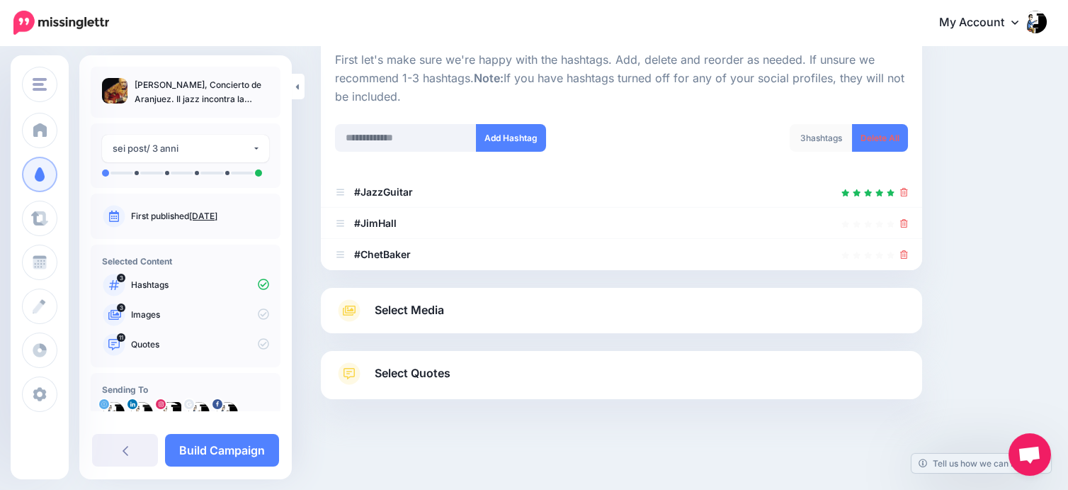
click at [407, 374] on span "Select Quotes" at bounding box center [413, 372] width 76 height 19
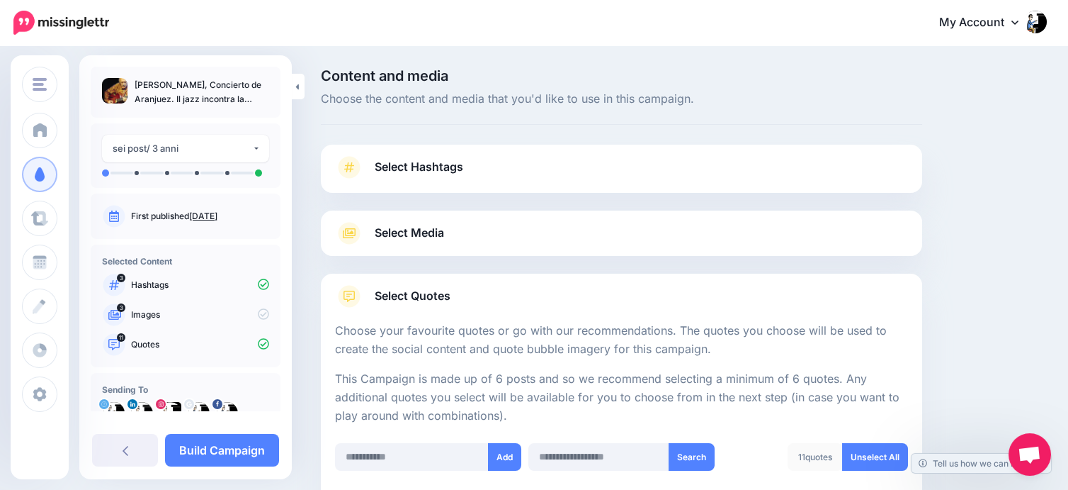
scroll to position [236, 0]
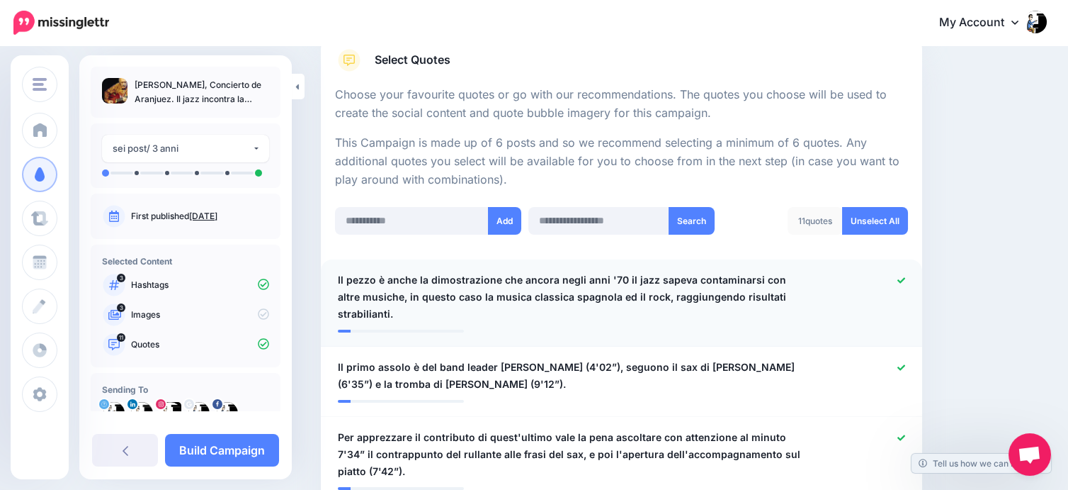
click at [524, 275] on span "Il pezzo è anche la dimostrazione che ancora negli anni '70 il jazz sapeva cont…" at bounding box center [573, 296] width 470 height 51
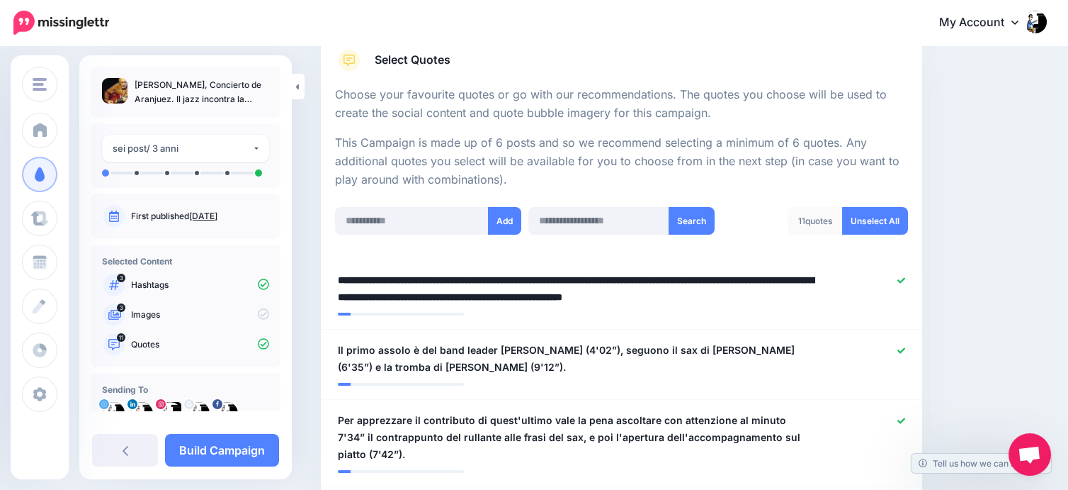
drag, startPoint x: 530, startPoint y: 278, endPoint x: 282, endPoint y: 265, distance: 248.3
type textarea "**********"
